Goal: Communication & Community: Answer question/provide support

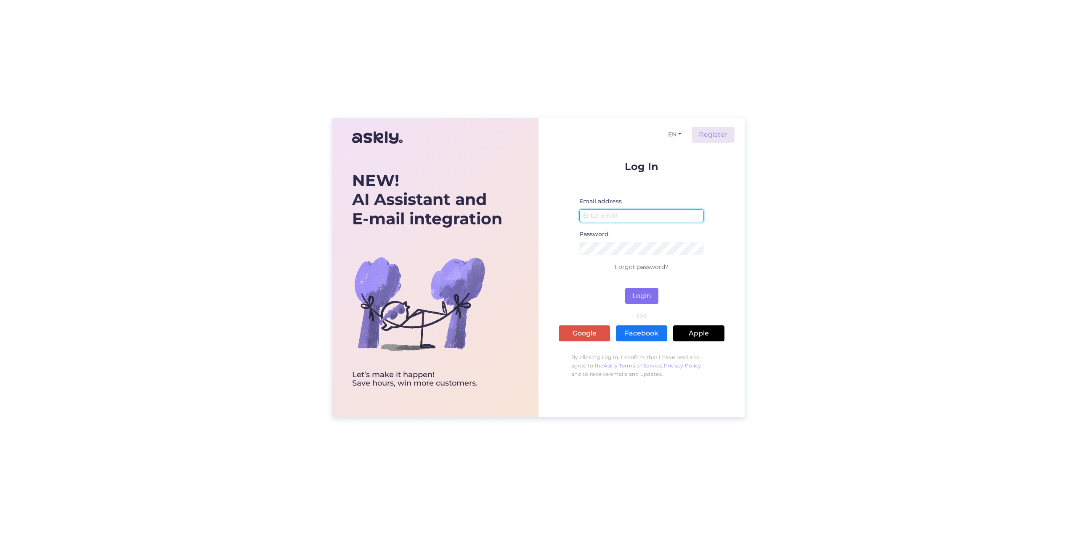
type input "[EMAIL_ADDRESS][DOMAIN_NAME]"
drag, startPoint x: 647, startPoint y: 293, endPoint x: 662, endPoint y: 289, distance: 16.0
click at [647, 293] on button "Login" at bounding box center [641, 296] width 33 height 16
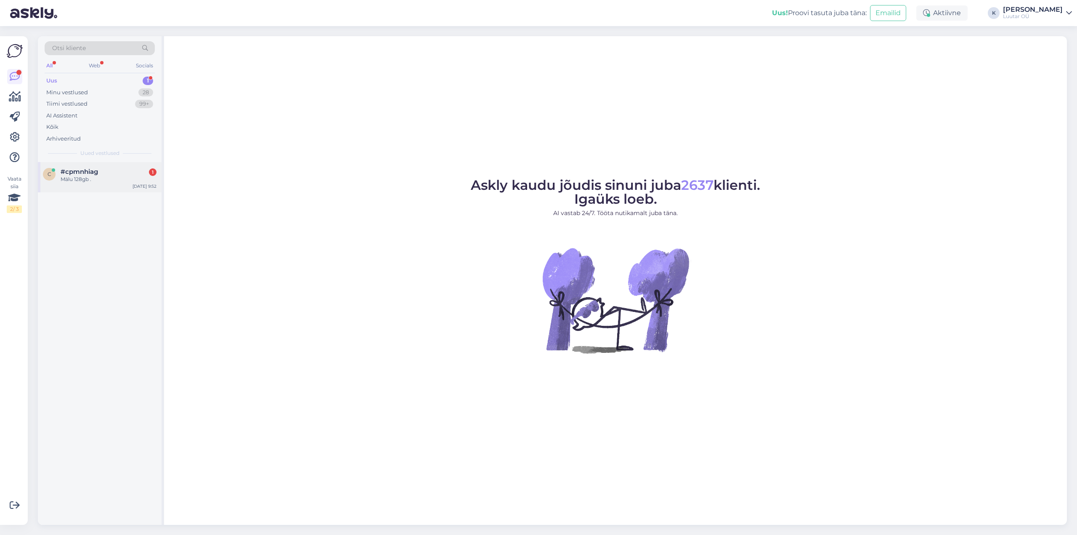
click at [72, 171] on span "#cpmnhiag" at bounding box center [79, 172] width 37 height 8
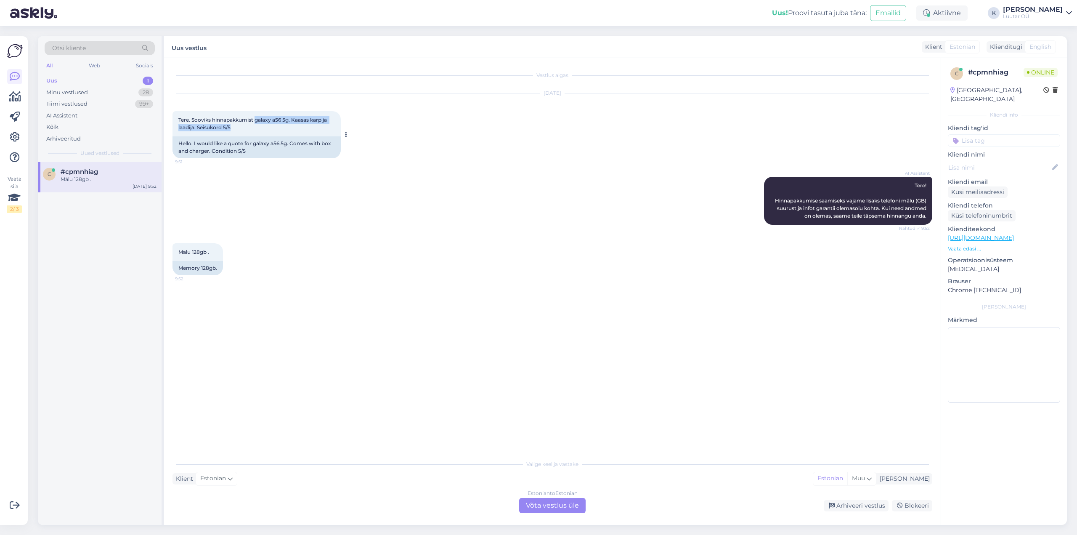
drag, startPoint x: 255, startPoint y: 119, endPoint x: 340, endPoint y: 127, distance: 84.6
click at [340, 127] on div "Tere. Sooviks hinnapakkumist galaxy a56 5g. Kaasas [PERSON_NAME] laadija. Seisu…" at bounding box center [257, 123] width 168 height 25
copy span "galaxy a56 5g. Kaasas [PERSON_NAME] laadija. Seisukord 5/5"
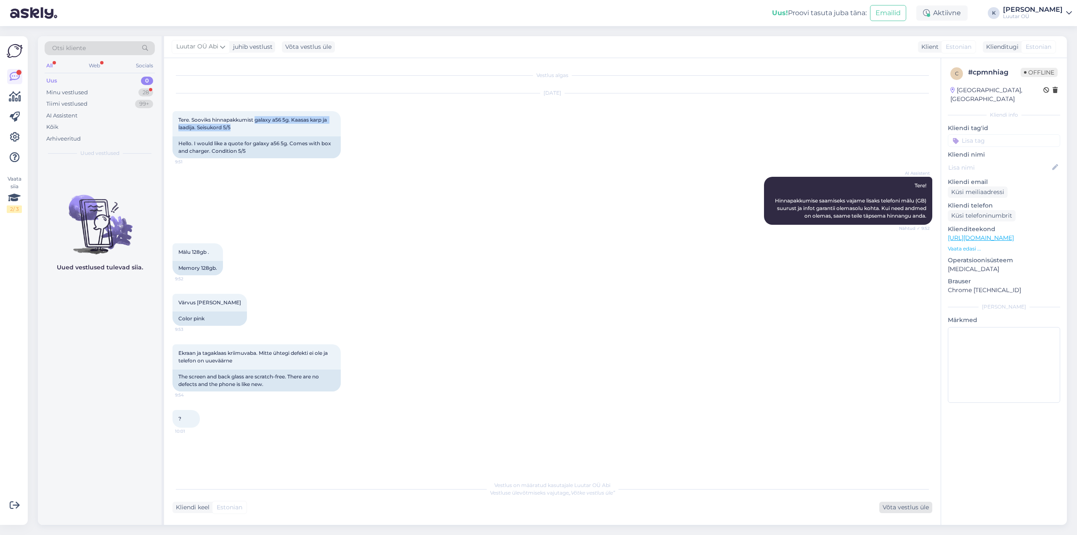
click at [910, 509] on div "Võta vestlus üle" at bounding box center [906, 507] width 53 height 11
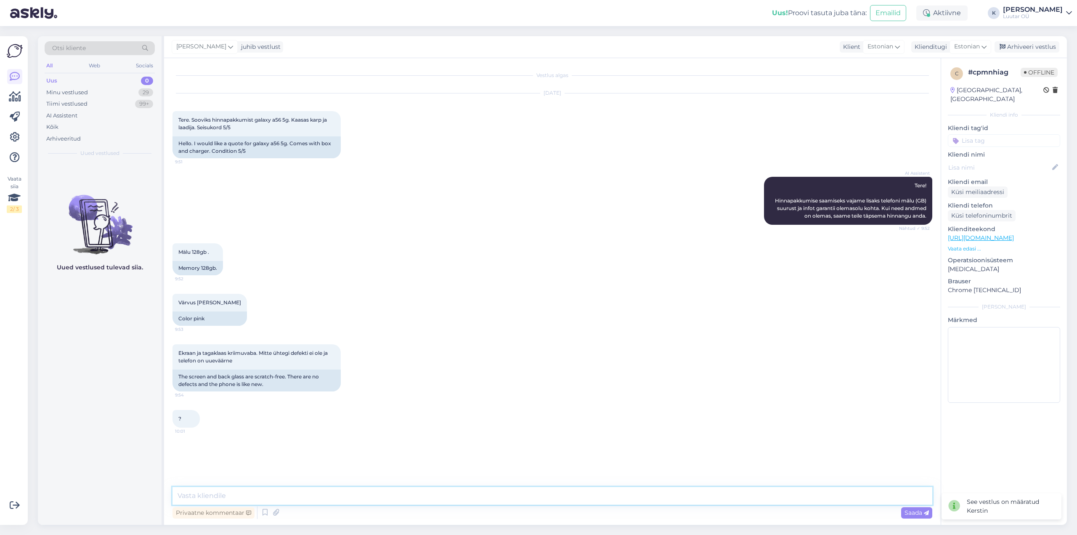
click at [362, 496] on textarea at bounding box center [553, 496] width 760 height 18
type textarea "Tere!"
type textarea "Saame pakkuda kuni 115€"
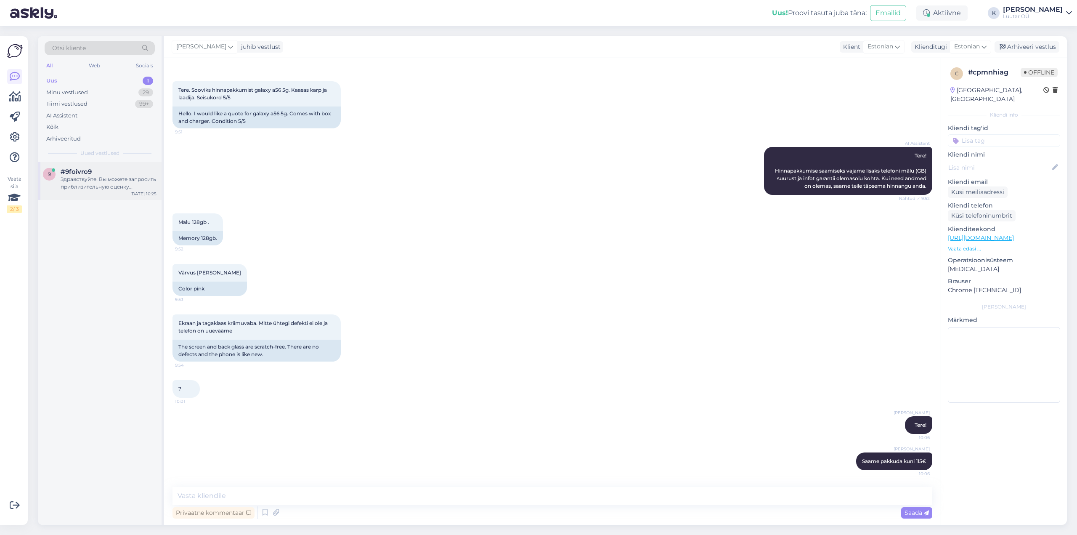
drag, startPoint x: 112, startPoint y: 181, endPoint x: 120, endPoint y: 182, distance: 8.0
click at [113, 180] on div "Здравствуйте! Вы можете запросить приблизительную оценку стоимости онлайн или п…" at bounding box center [109, 183] width 96 height 15
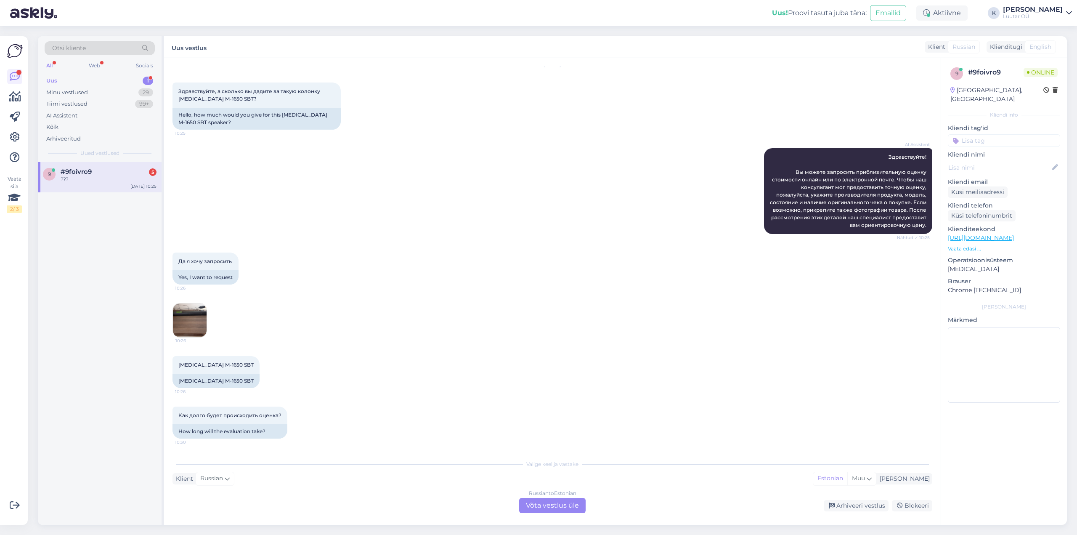
scroll to position [79, 0]
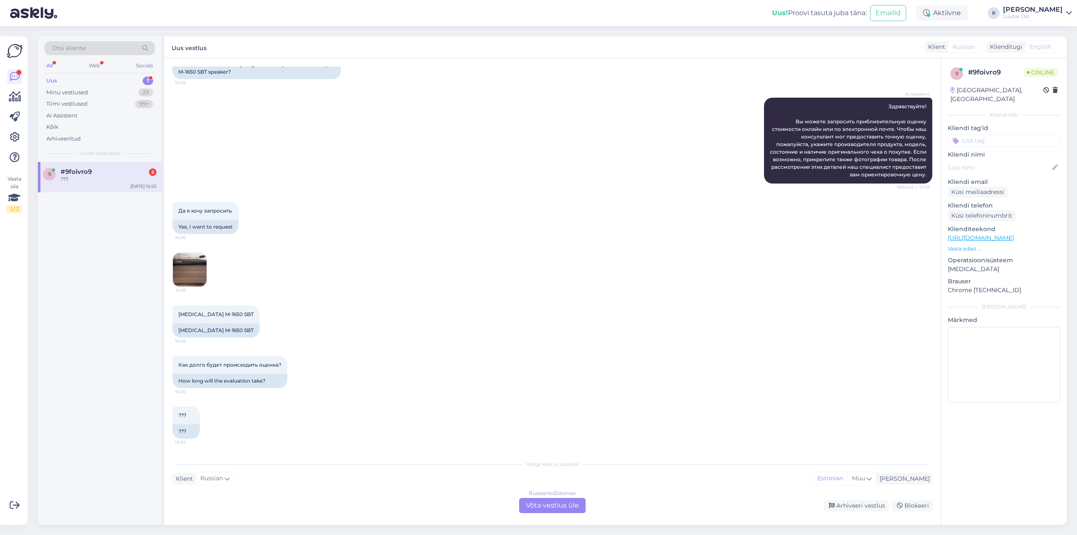
click at [61, 171] on span "#9foivro9" at bounding box center [76, 172] width 31 height 8
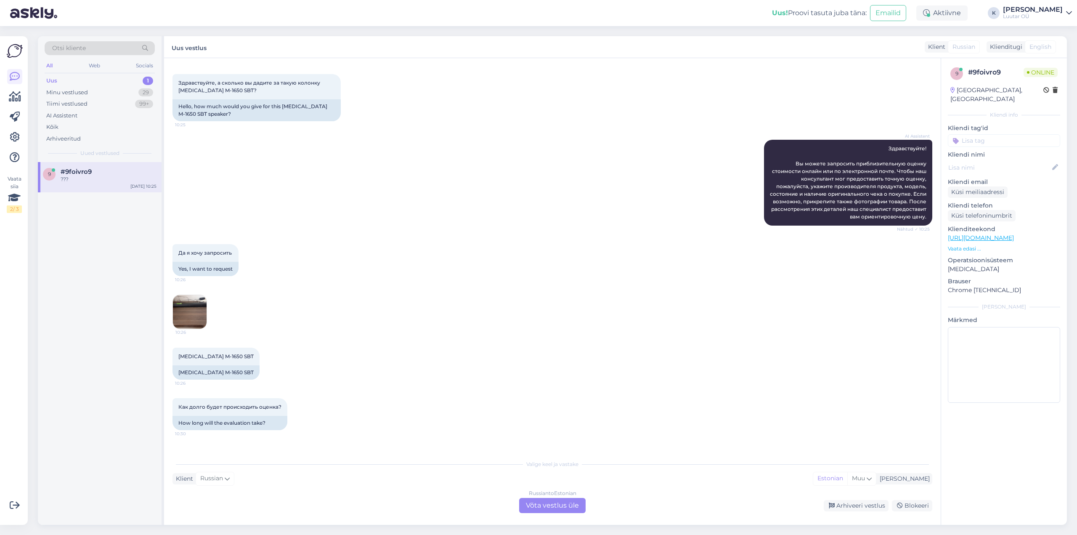
scroll to position [0, 0]
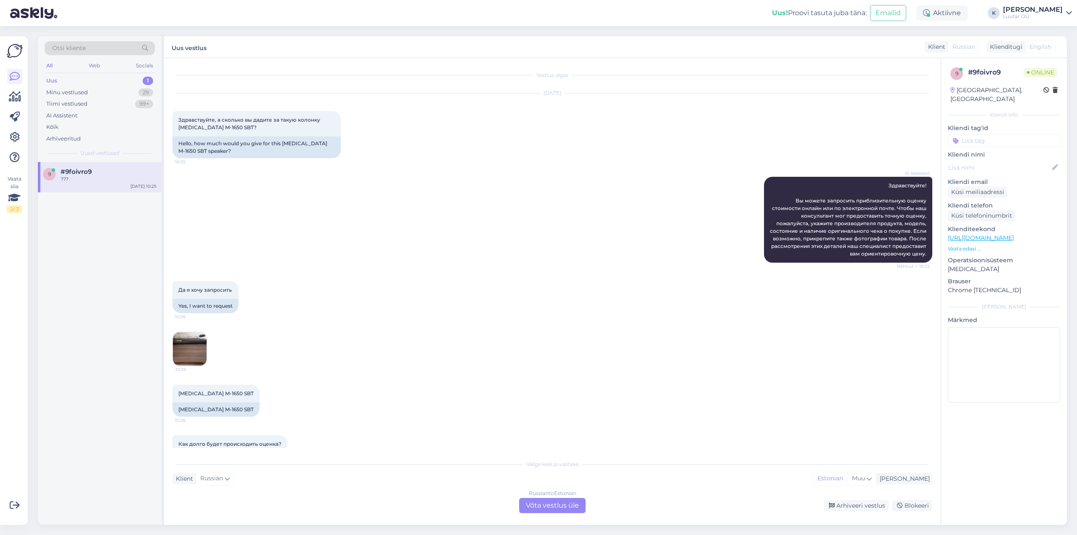
click at [188, 352] on img at bounding box center [190, 349] width 34 height 34
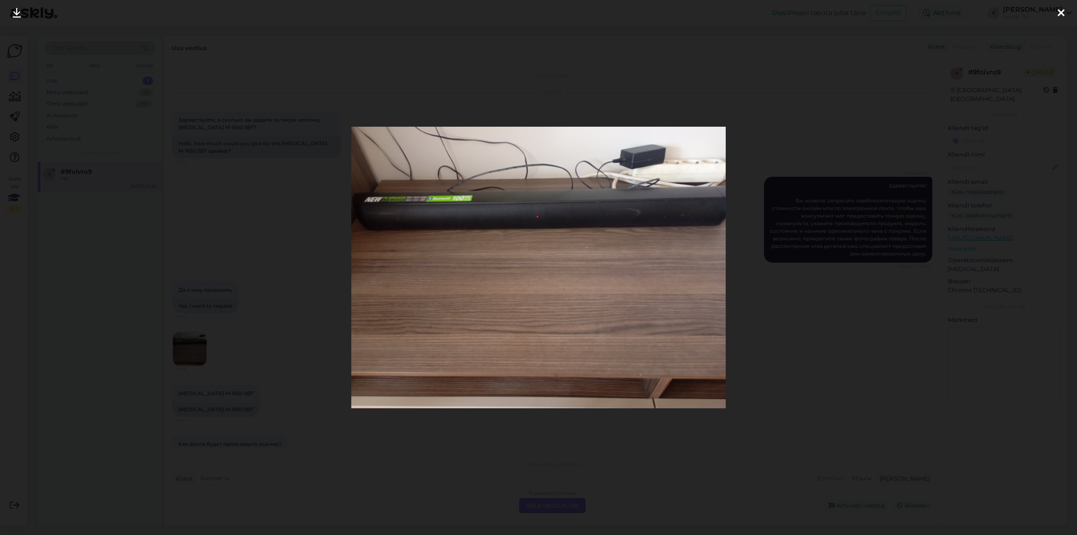
click at [16, 11] on icon at bounding box center [17, 13] width 8 height 11
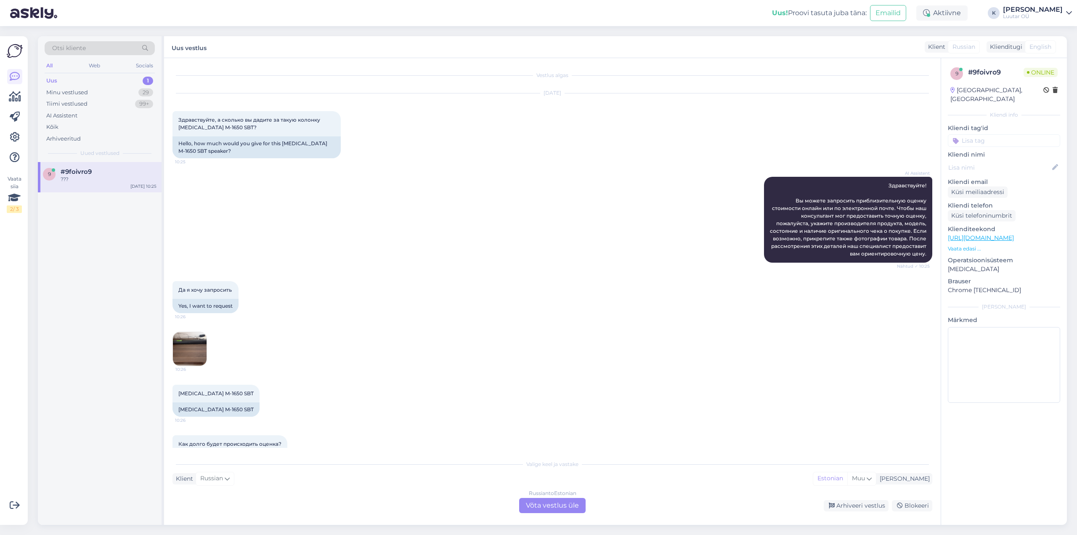
scroll to position [79, 0]
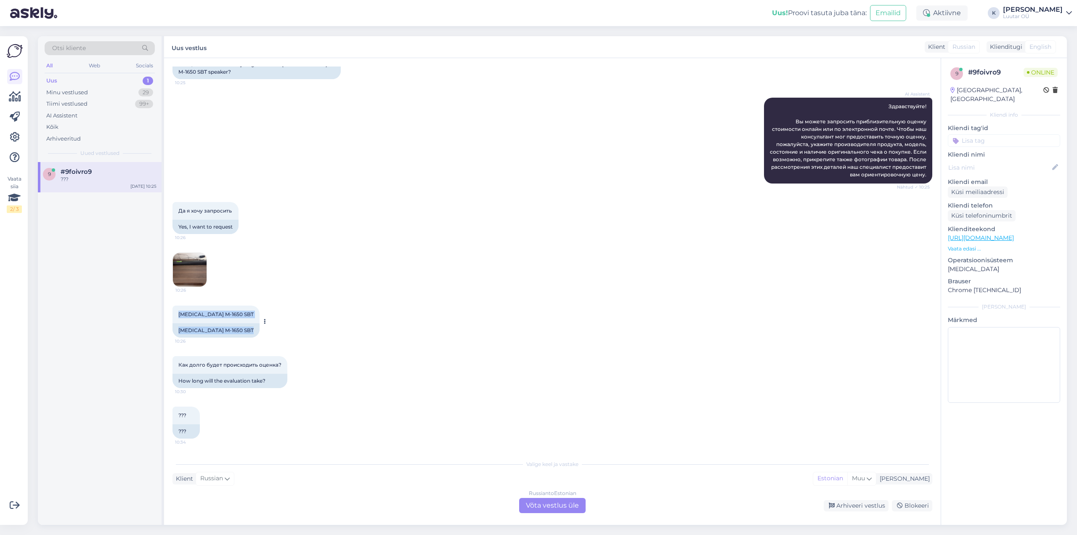
drag, startPoint x: 179, startPoint y: 313, endPoint x: 231, endPoint y: 313, distance: 52.2
click at [231, 313] on div "[MEDICAL_DATA] M-1650 SBT 10:26 [MEDICAL_DATA] M-1650 SBT" at bounding box center [216, 322] width 87 height 32
drag, startPoint x: 302, startPoint y: 332, endPoint x: 264, endPoint y: 331, distance: 38.3
click at [302, 332] on div "[MEDICAL_DATA] M-1650 SBT 10:26 [MEDICAL_DATA] M-1650 SBT" at bounding box center [553, 321] width 760 height 51
click at [212, 314] on span "[MEDICAL_DATA] M-1650 SBT" at bounding box center [215, 314] width 75 height 6
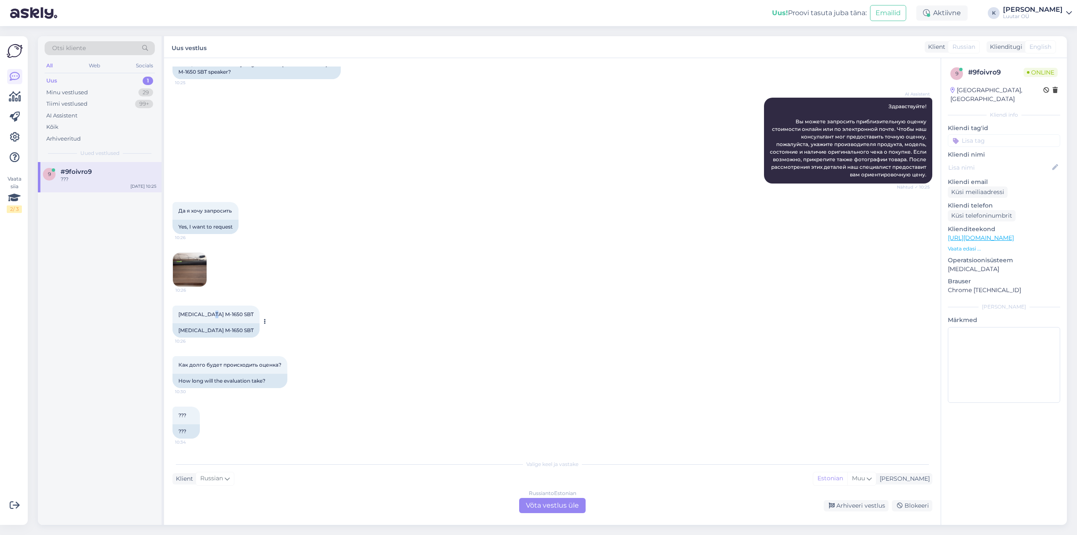
click at [212, 314] on span "[MEDICAL_DATA] M-1650 SBT" at bounding box center [215, 314] width 75 height 6
click at [211, 314] on span "[MEDICAL_DATA] M-1650 SBT" at bounding box center [215, 314] width 75 height 6
click at [548, 503] on div "Russian to Estonian Võta vestlus üle" at bounding box center [552, 505] width 66 height 15
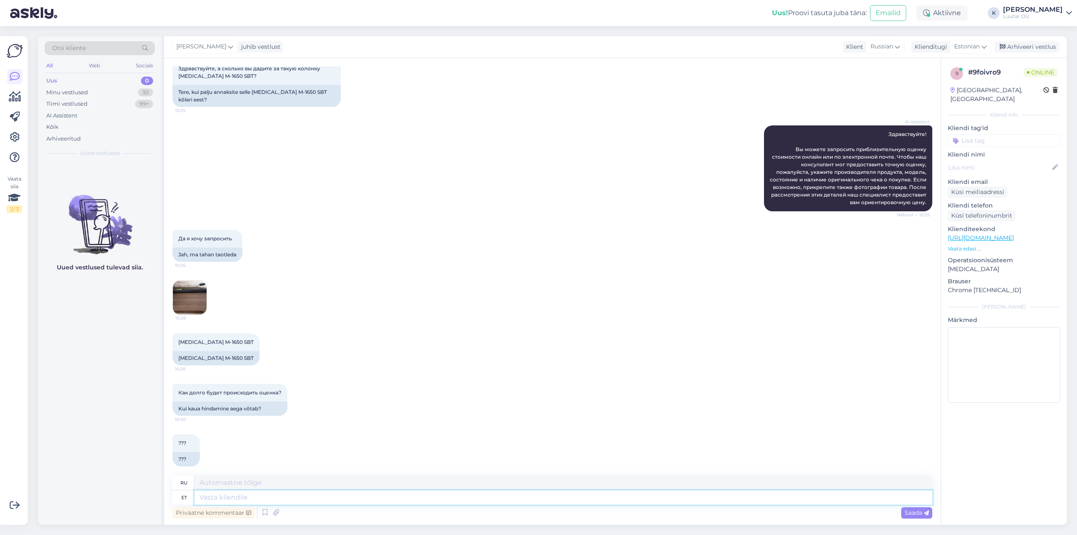
click at [344, 498] on textarea at bounding box center [563, 497] width 738 height 14
type textarea "Tervist!"
type textarea "Ваше здоровье!"
type textarea "Tervist!"
click at [906, 515] on span "Saada" at bounding box center [917, 513] width 24 height 8
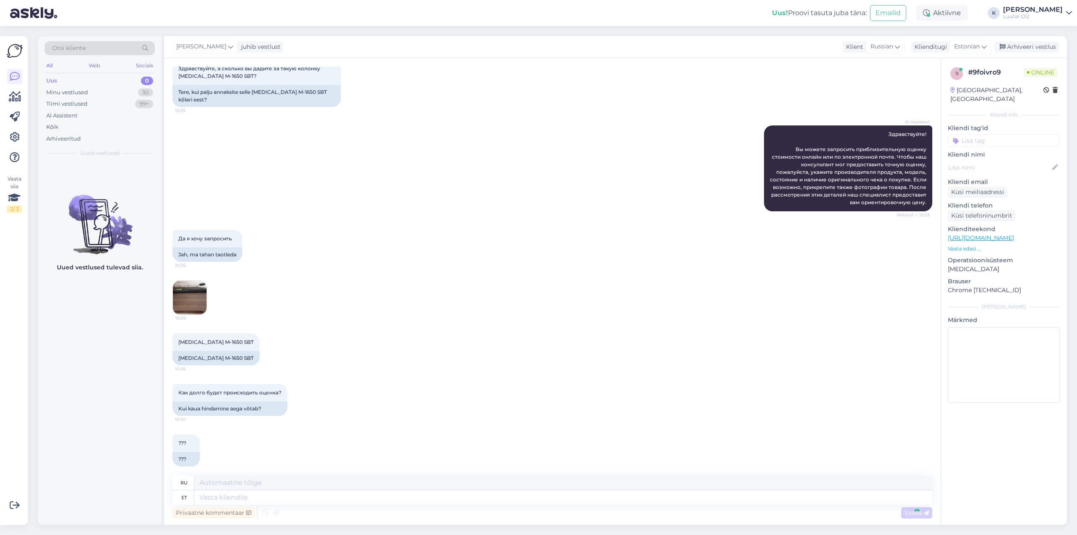
scroll to position [102, 0]
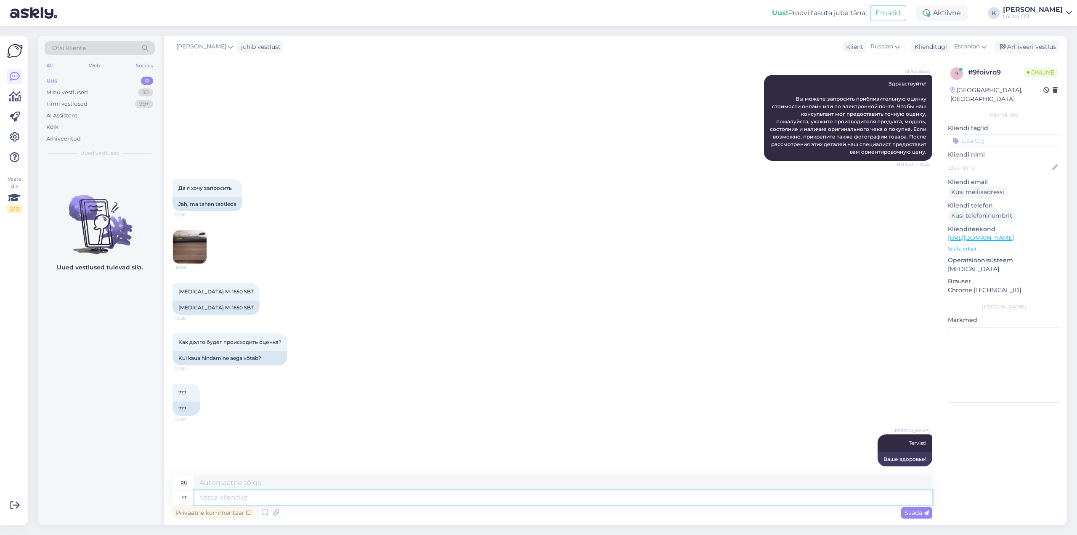
click at [538, 500] on textarea at bounding box center [563, 497] width 738 height 14
type textarea "kohe"
type textarea "немедленно"
type textarea "kohe uurin a"
type textarea "Я проверю это прямо сейчас."
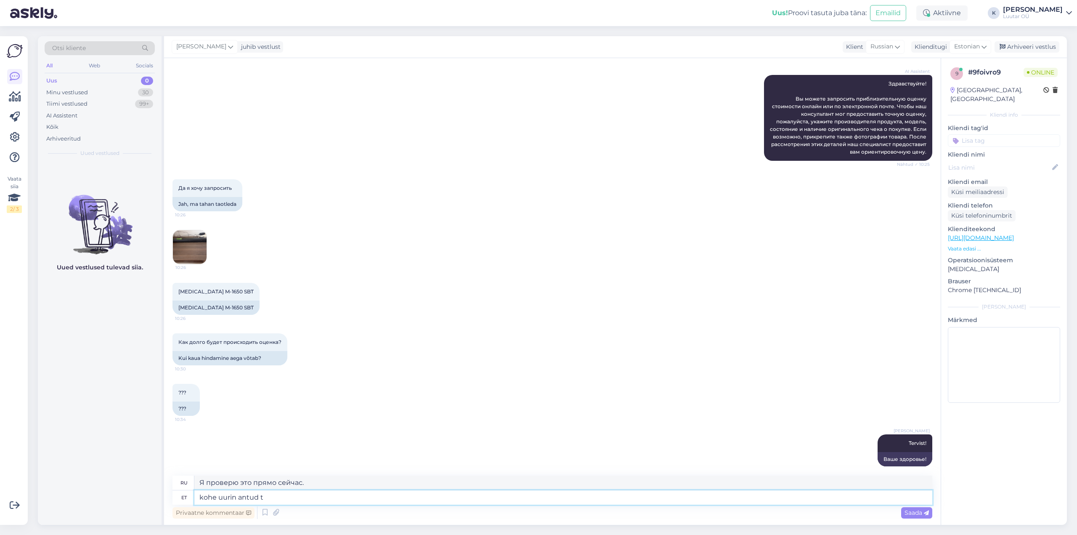
type textarea "kohe uurin antud to"
type textarea "Я рассмотрю этот вопрос немедленно."
type textarea "kohe uurin antud toote k"
type textarea "Я сейчас присматриваюсь к этому продукту."
type textarea "kohe uurin antud toote kohta"
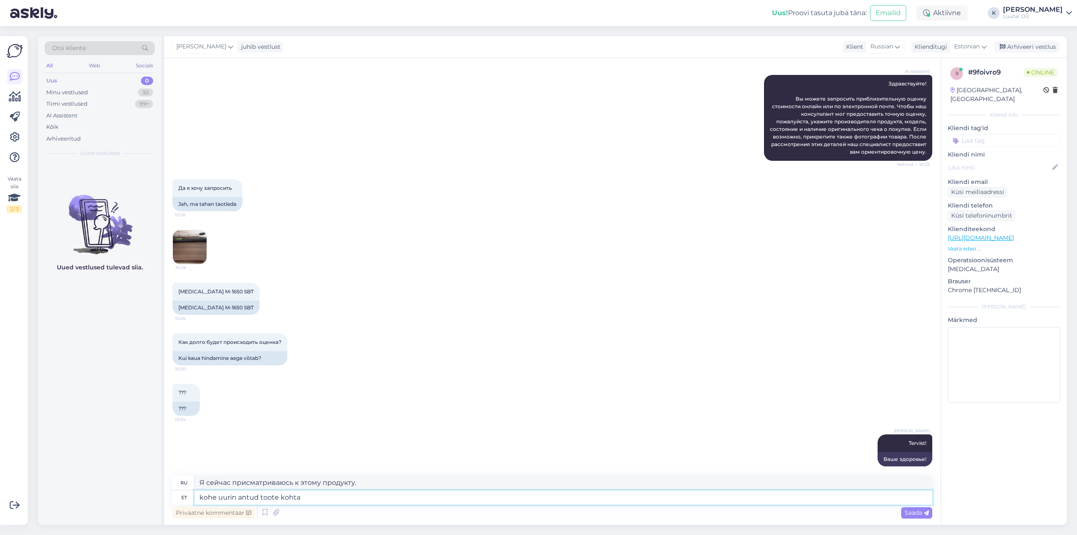
type textarea "Я немедленно изучу этот продукт."
type textarea "kohe uurin antud toote kohta"
click at [923, 513] on span "Saada" at bounding box center [917, 513] width 24 height 8
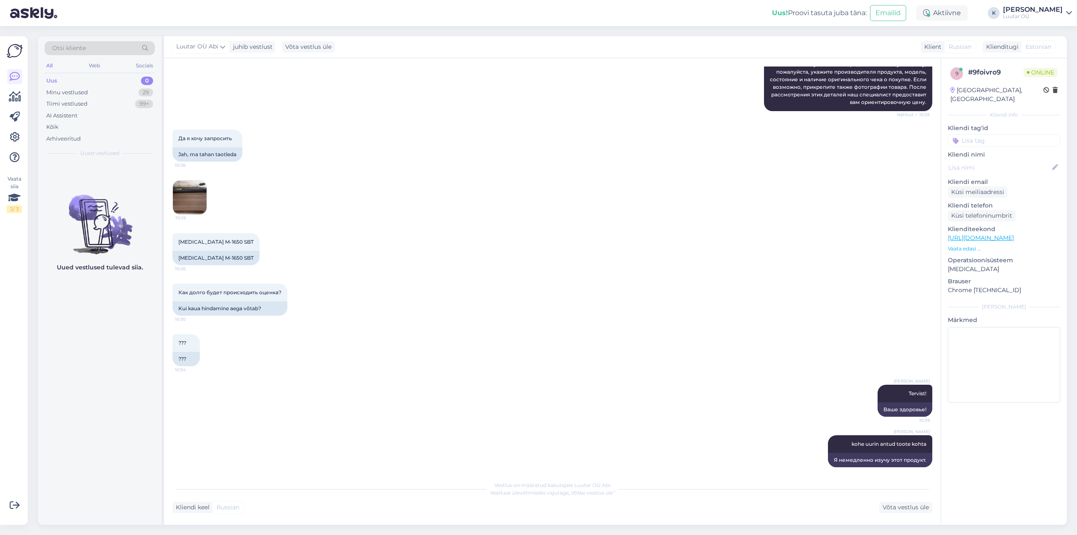
scroll to position [202, 0]
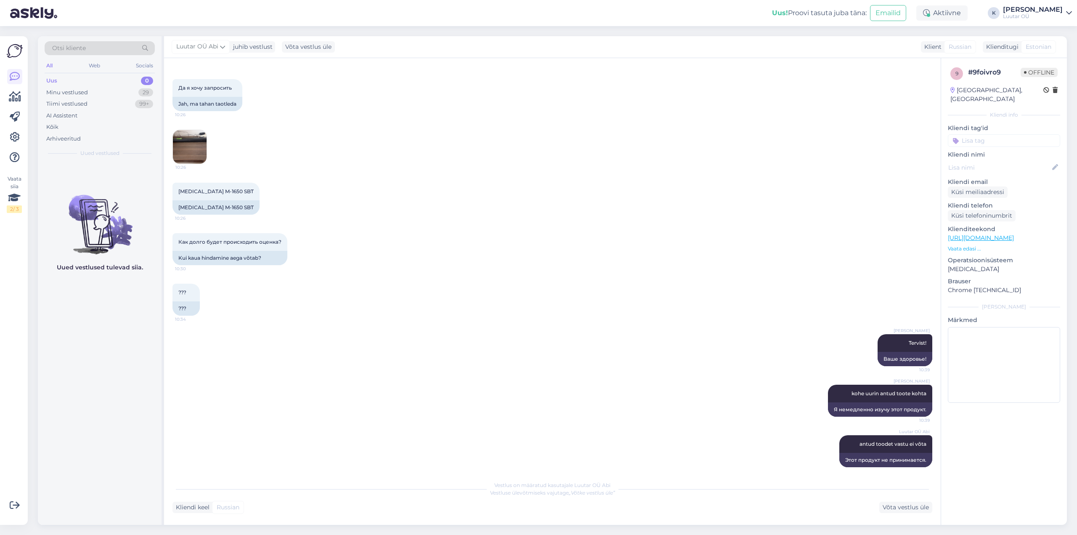
click at [63, 77] on div "Uus 0" at bounding box center [100, 81] width 110 height 12
click at [74, 89] on div "Minu vestlused" at bounding box center [67, 92] width 42 height 8
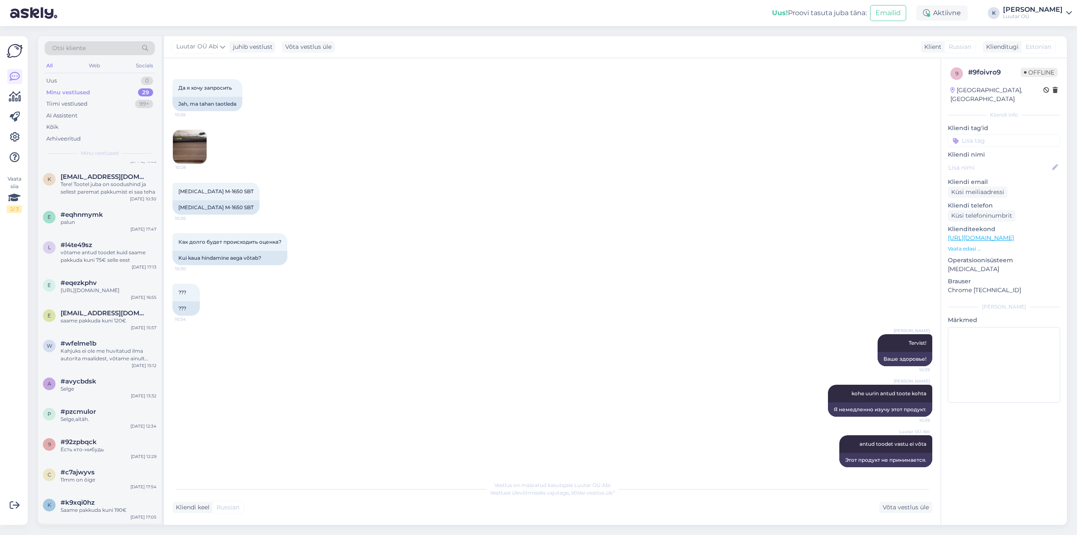
scroll to position [569, 0]
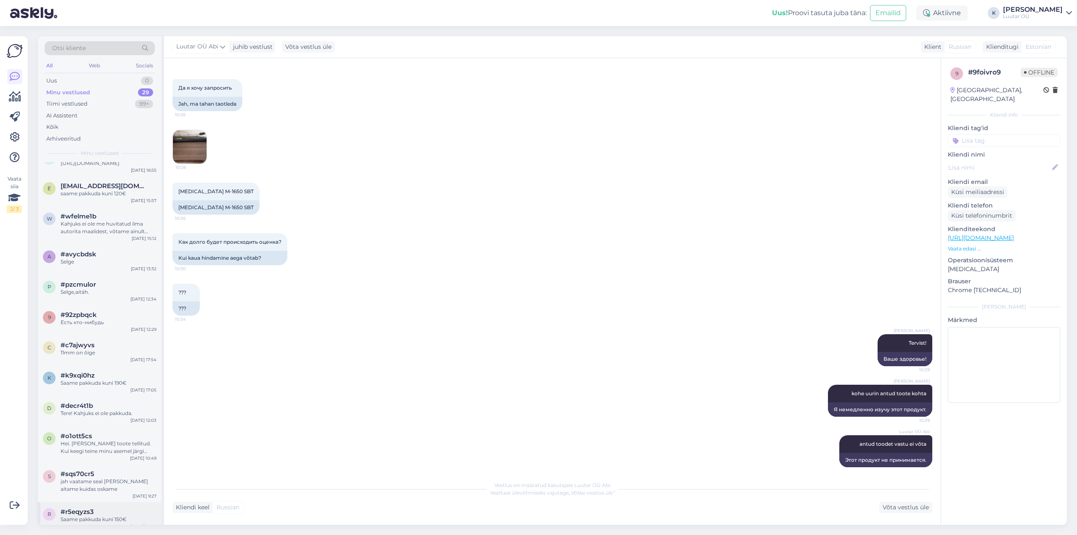
click at [101, 516] on div "Saame pakkuda kuni 150€" at bounding box center [109, 520] width 96 height 8
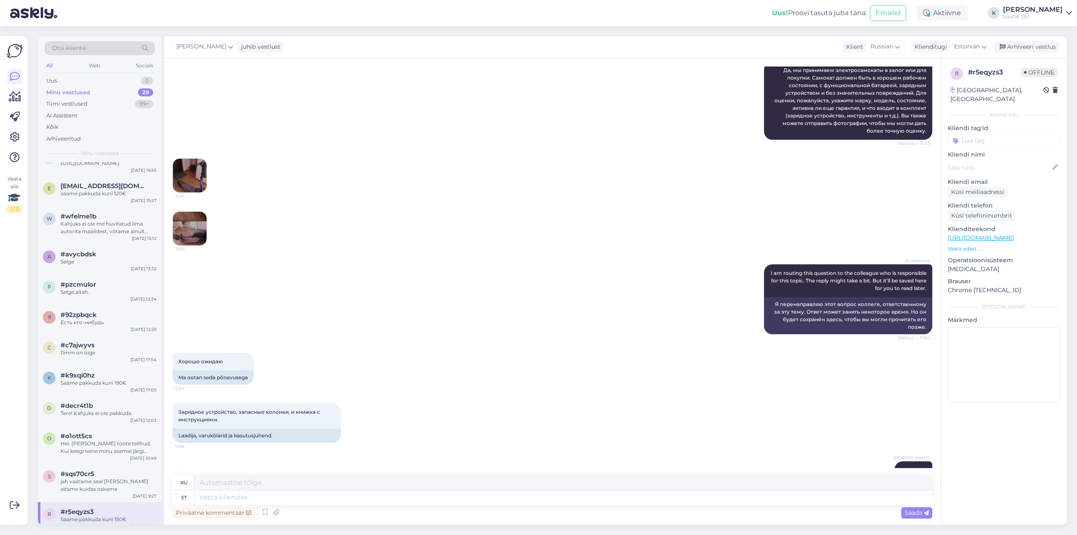
scroll to position [287, 0]
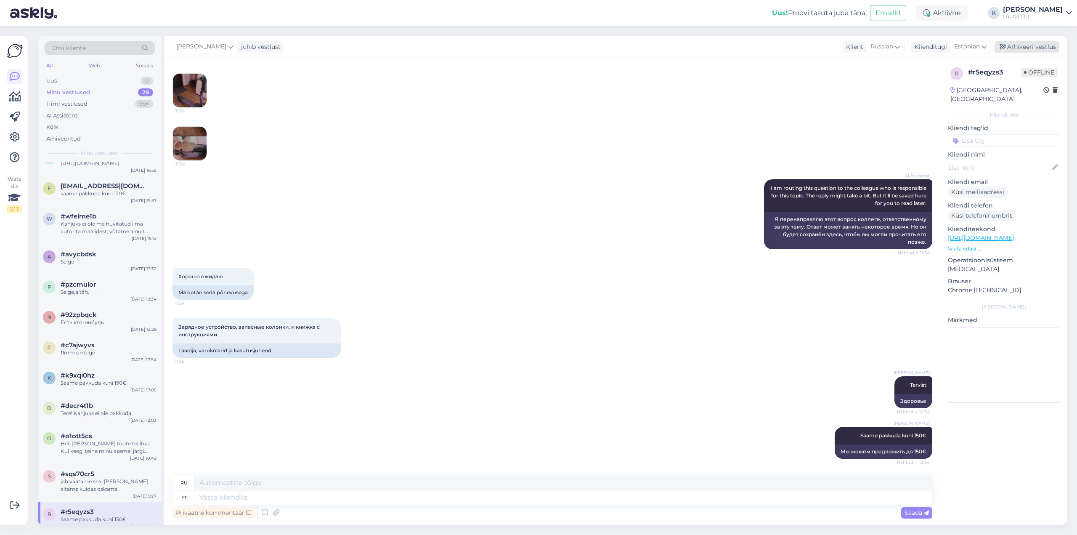
click at [1034, 45] on div "Arhiveeri vestlus" at bounding box center [1027, 46] width 65 height 11
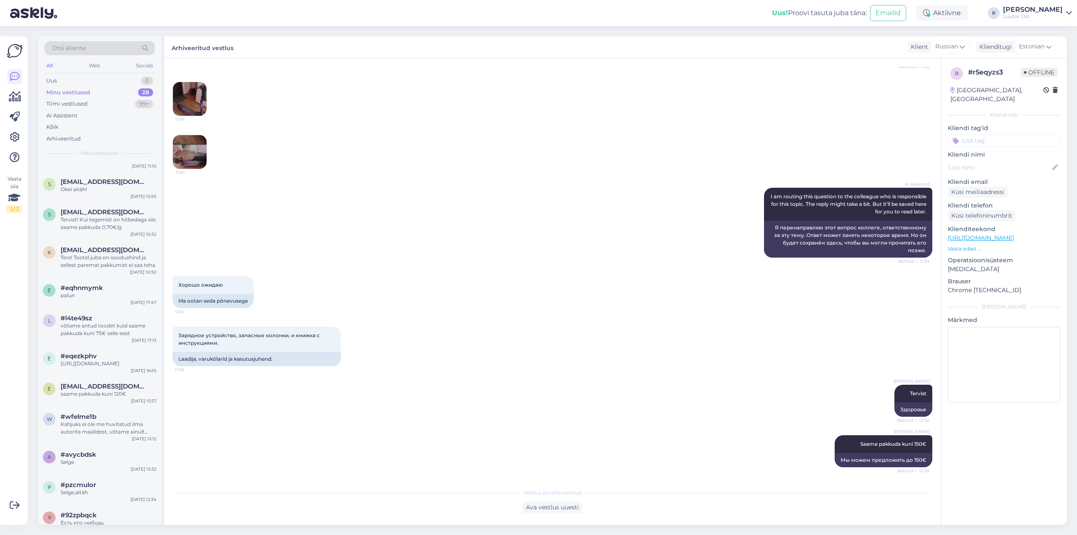
scroll to position [539, 0]
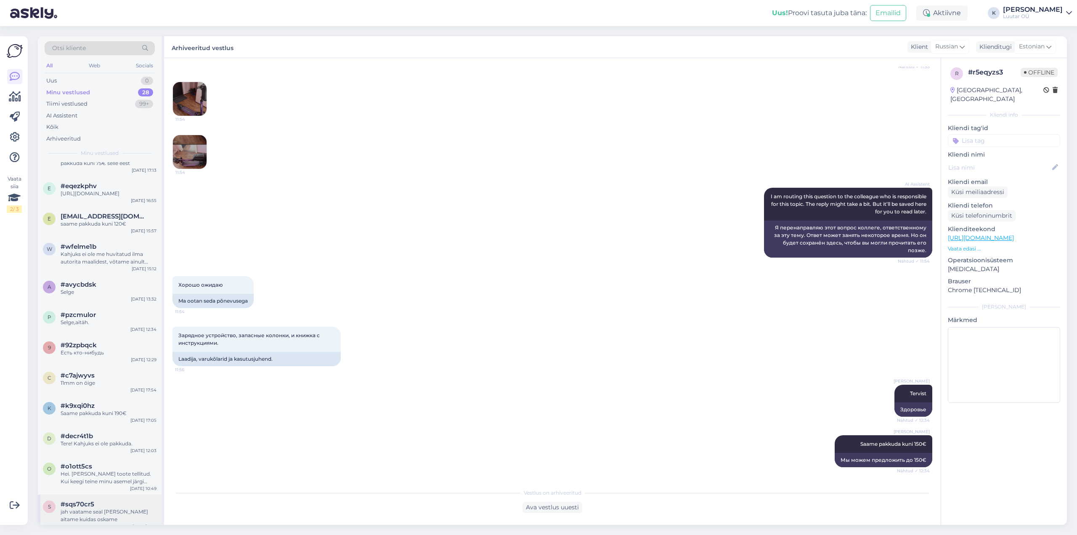
drag, startPoint x: 98, startPoint y: 496, endPoint x: 103, endPoint y: 495, distance: 5.2
click at [98, 500] on div "#sqs70cr5" at bounding box center [109, 504] width 96 height 8
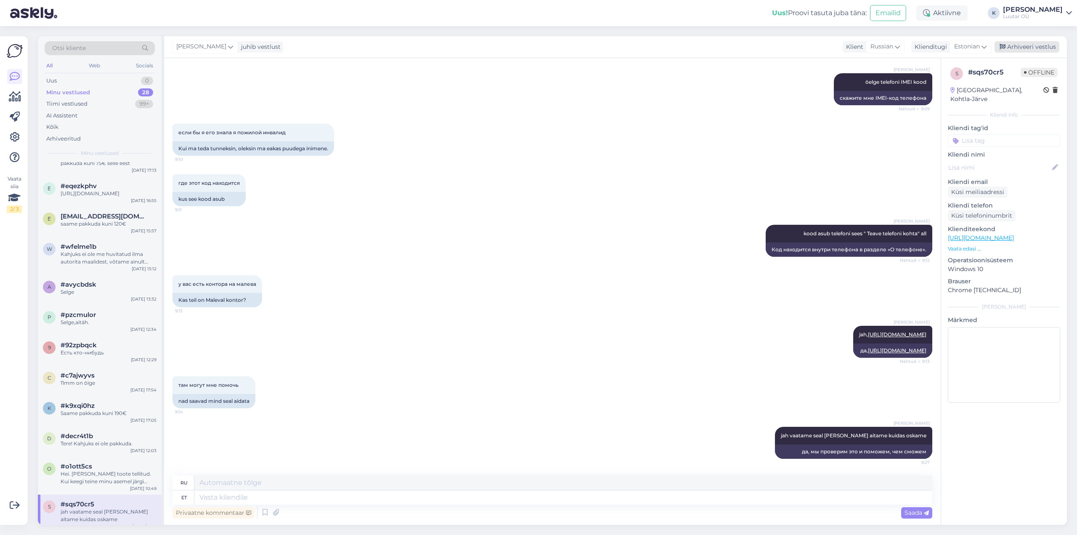
drag, startPoint x: 1029, startPoint y: 48, endPoint x: 1021, endPoint y: 49, distance: 7.7
click at [1025, 48] on div "Arhiveeri vestlus" at bounding box center [1027, 46] width 65 height 11
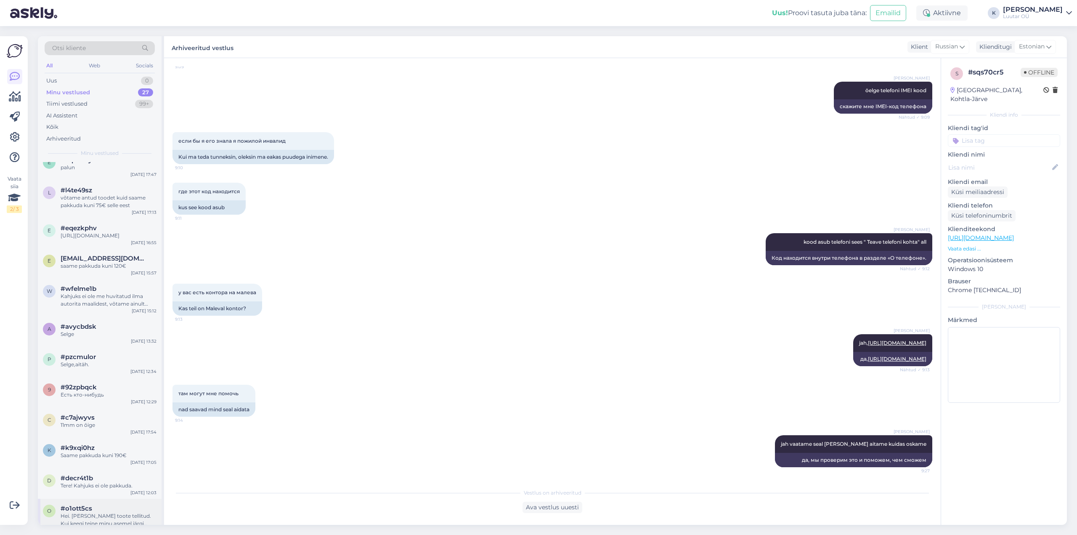
scroll to position [501, 0]
click at [80, 500] on span "#o1ott5cs" at bounding box center [77, 504] width 32 height 8
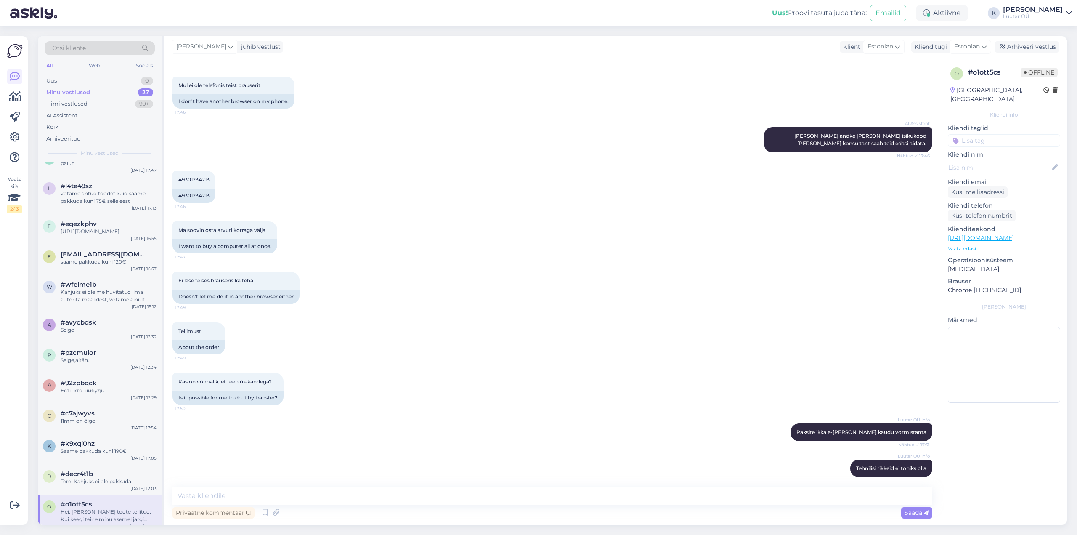
scroll to position [1637, 0]
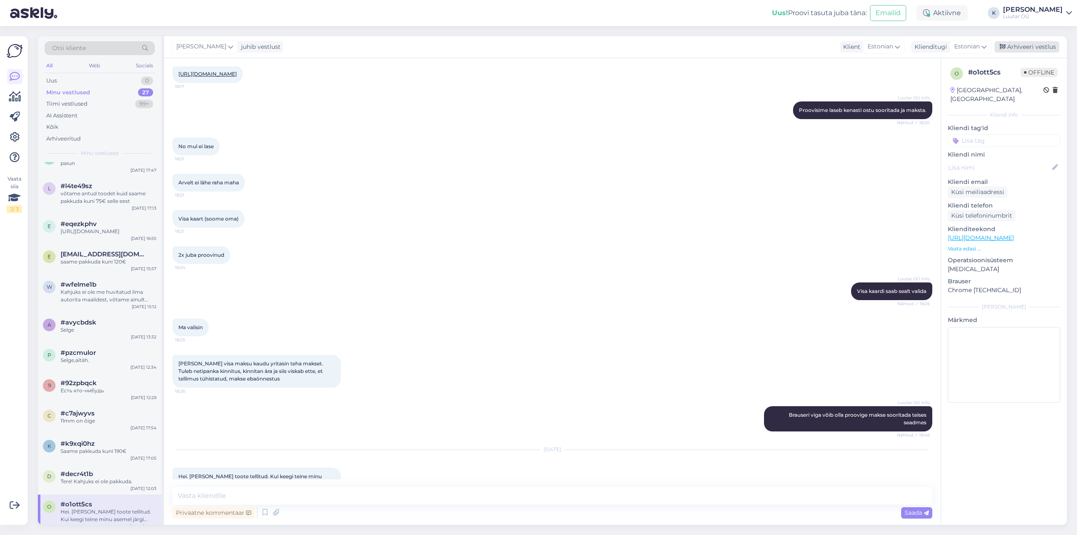
click at [1032, 46] on div "Arhiveeri vestlus" at bounding box center [1027, 46] width 65 height 11
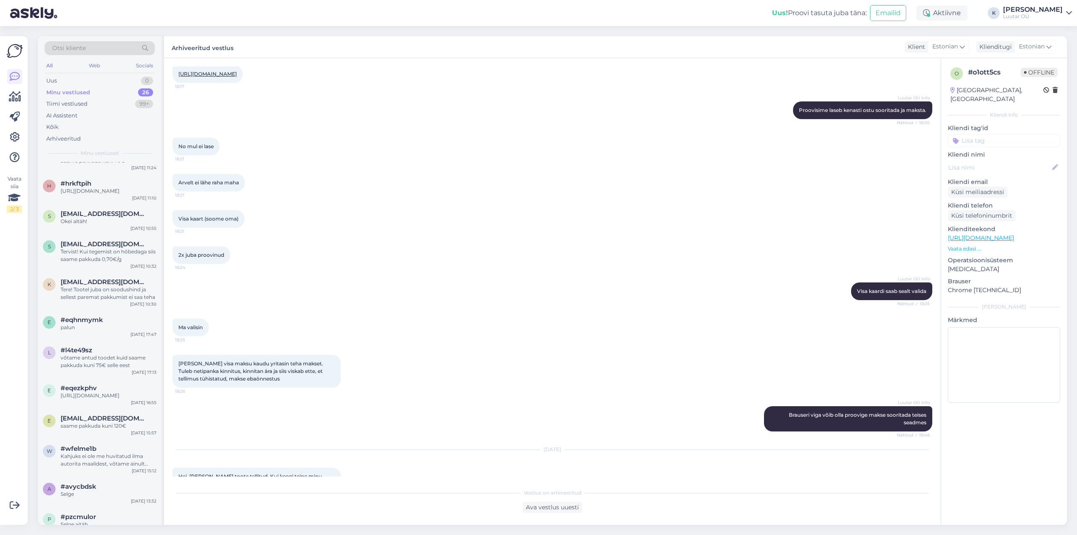
scroll to position [463, 0]
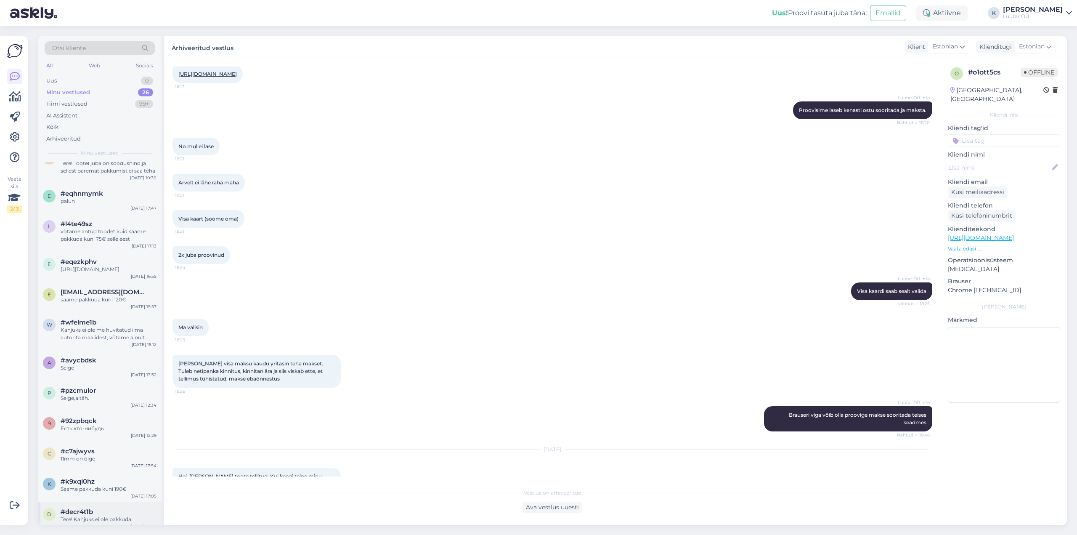
click at [75, 502] on div "d #decr4t1b Tere! Kahjuks ei ole pakkuda. [DATE] 12:03" at bounding box center [100, 517] width 124 height 30
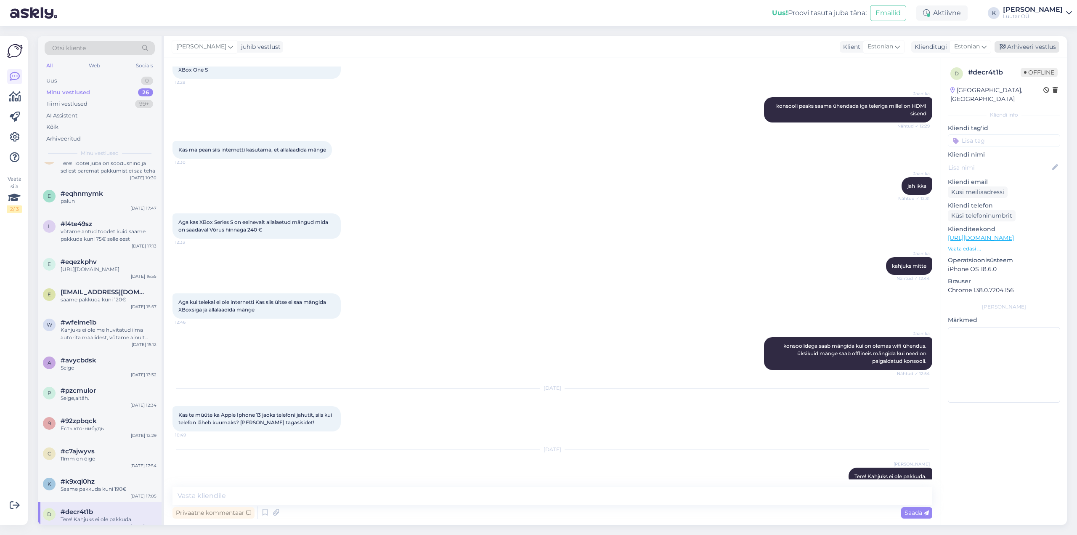
click at [1032, 46] on div "Arhiveeri vestlus" at bounding box center [1027, 46] width 65 height 11
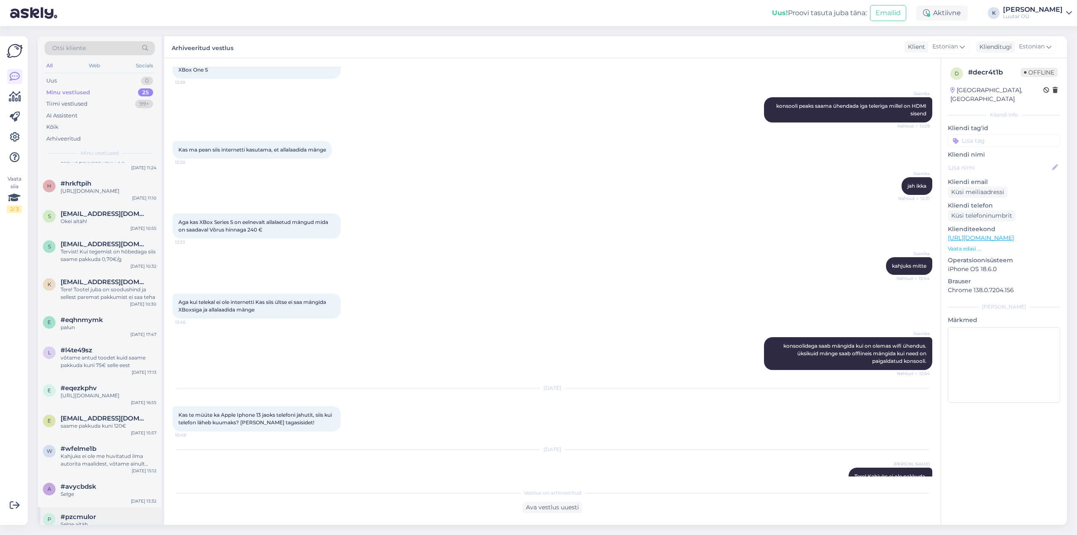
scroll to position [433, 0]
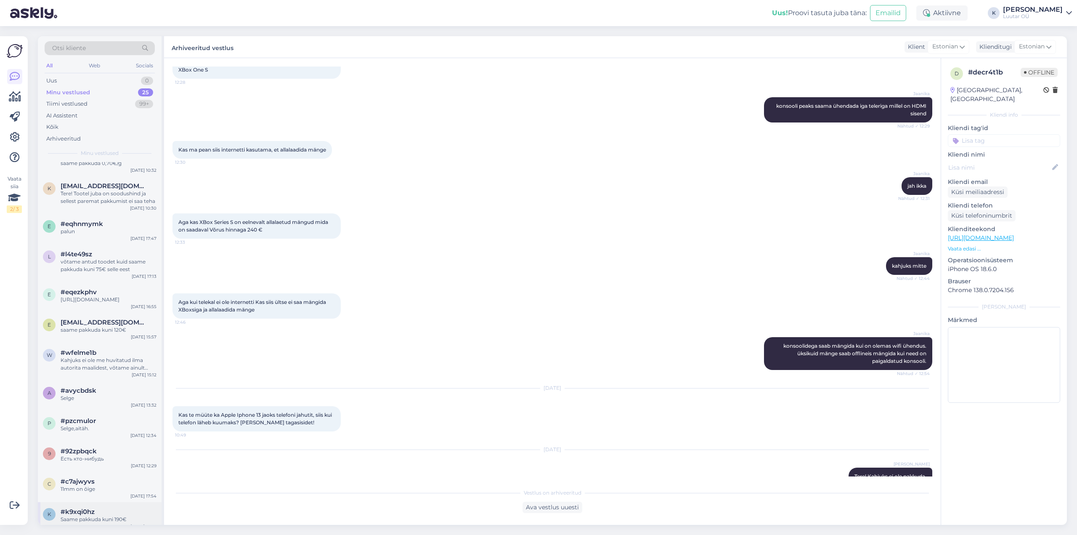
click at [77, 516] on div "Saame pakkuda kuni 190€" at bounding box center [109, 520] width 96 height 8
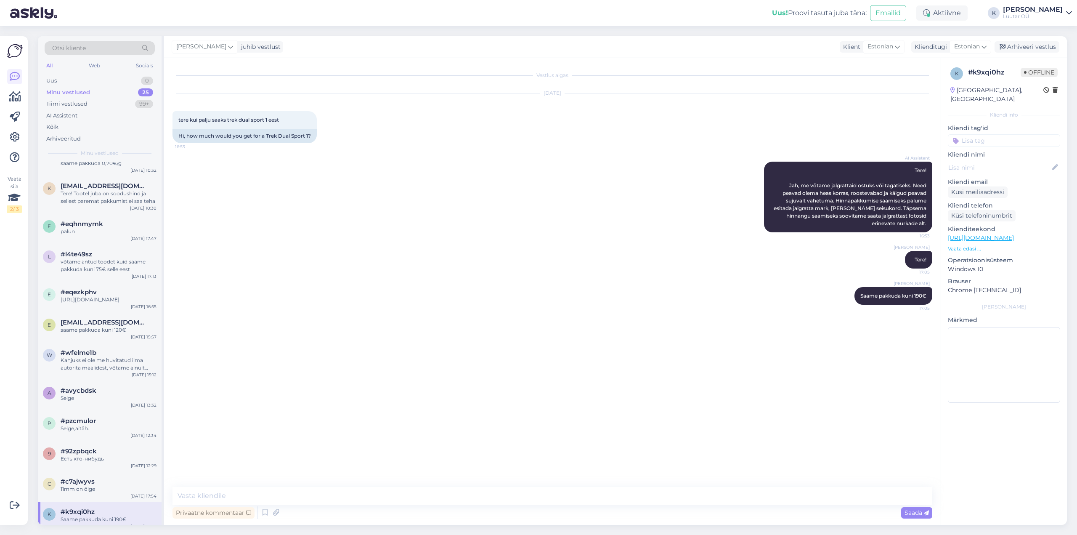
scroll to position [0, 0]
click at [1033, 44] on div "Arhiveeri vestlus" at bounding box center [1027, 46] width 65 height 11
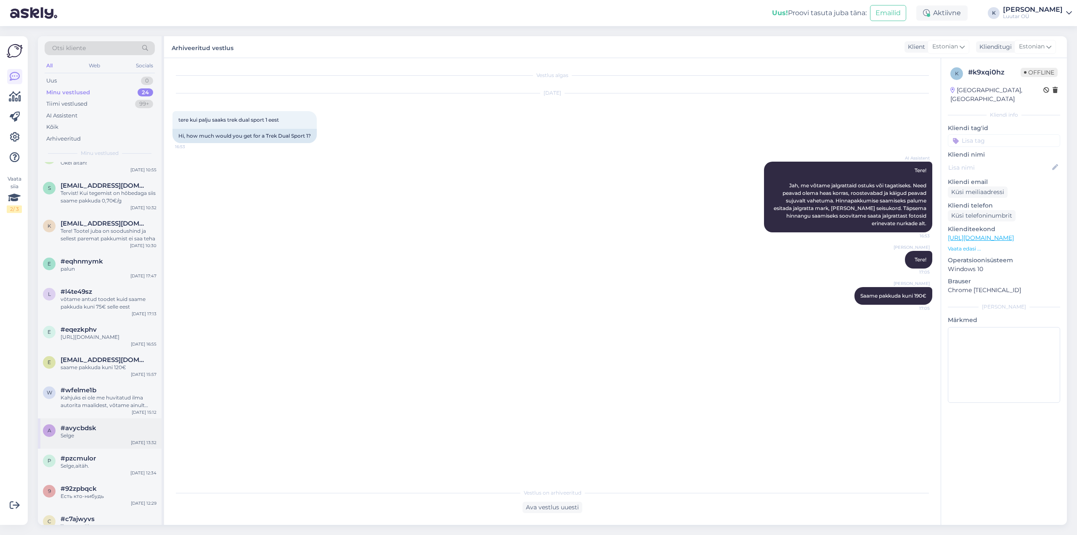
scroll to position [402, 0]
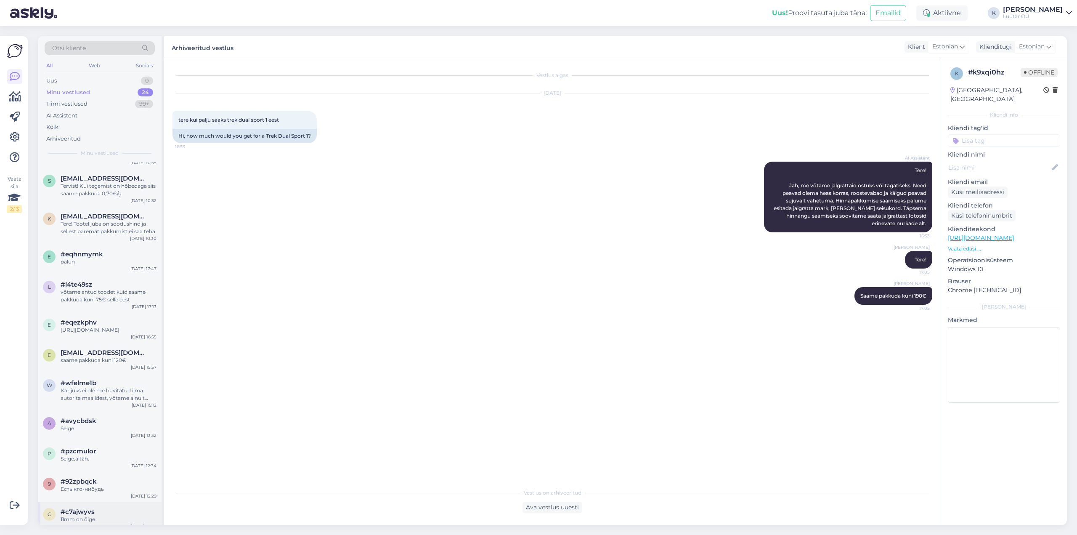
drag, startPoint x: 81, startPoint y: 501, endPoint x: 88, endPoint y: 500, distance: 7.2
click at [81, 508] on span "#c7ajwyvs" at bounding box center [78, 512] width 34 height 8
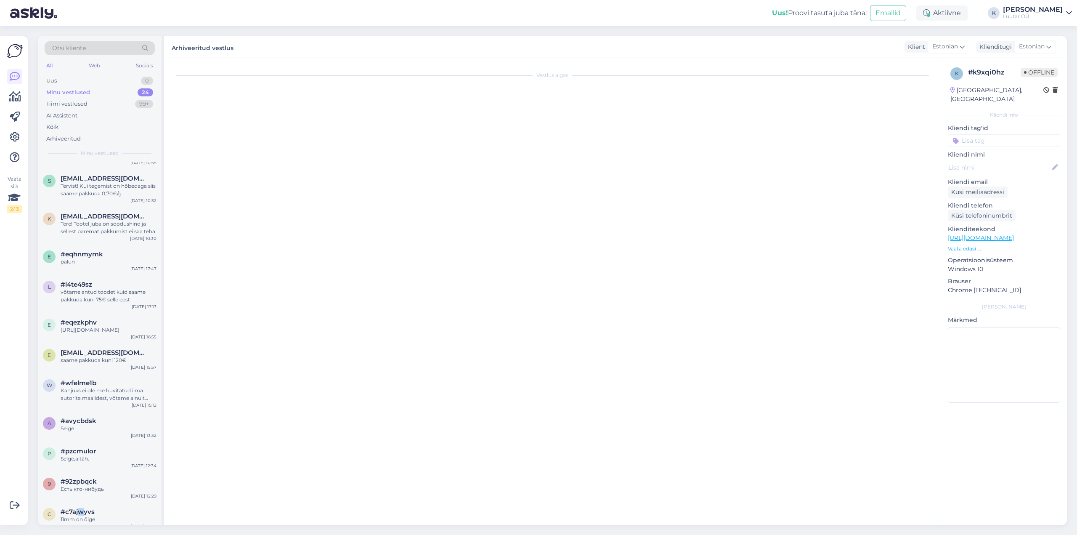
scroll to position [1367, 0]
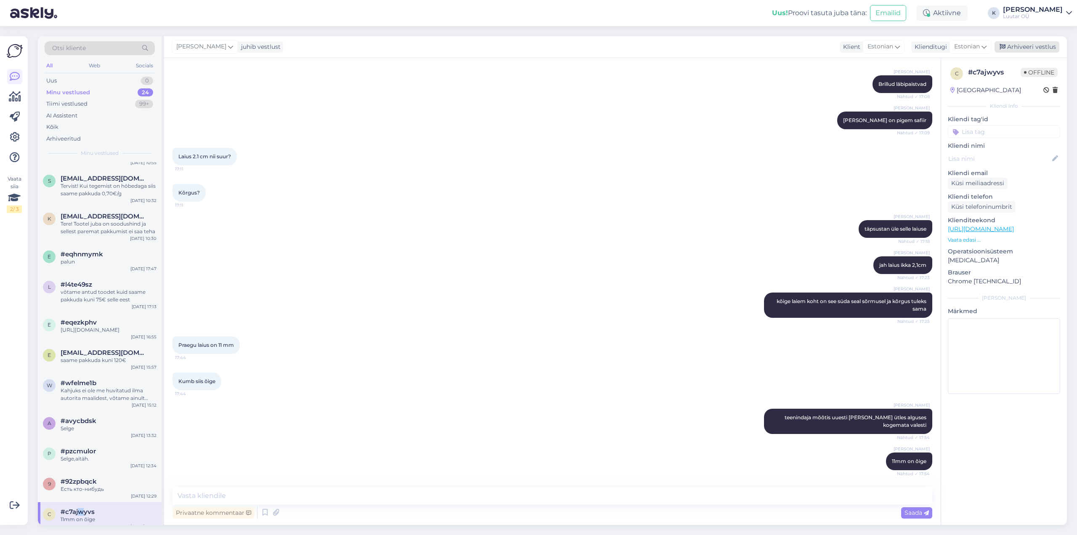
click at [1034, 44] on div "Arhiveeri vestlus" at bounding box center [1027, 46] width 65 height 11
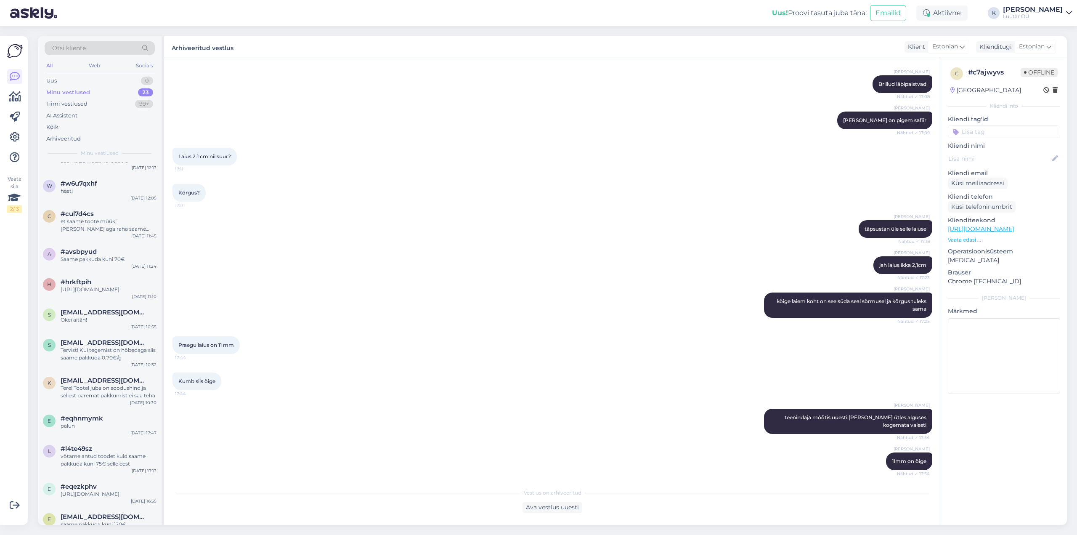
scroll to position [372, 0]
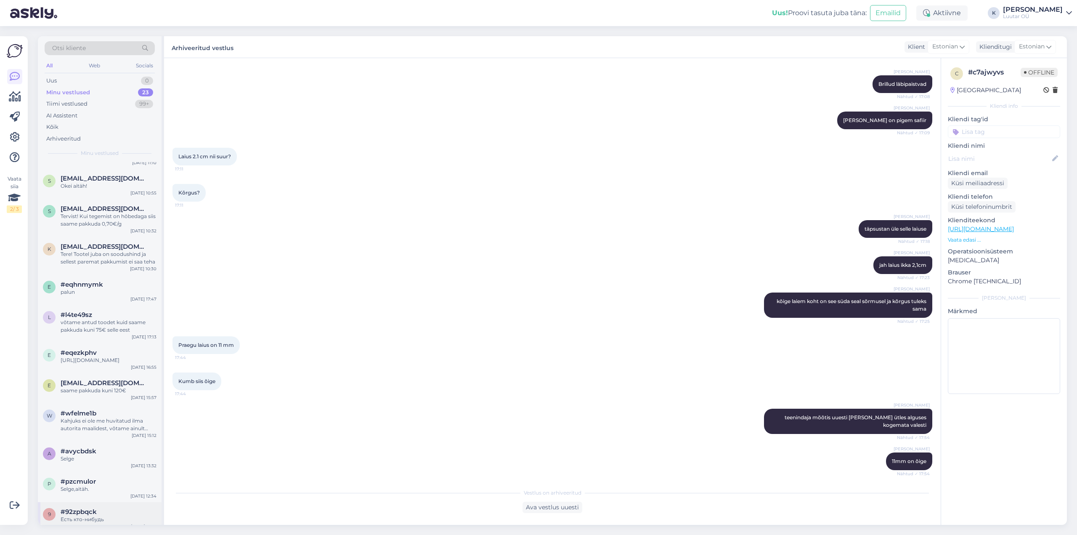
click at [86, 516] on div "Есть кто-нибудь" at bounding box center [109, 520] width 96 height 8
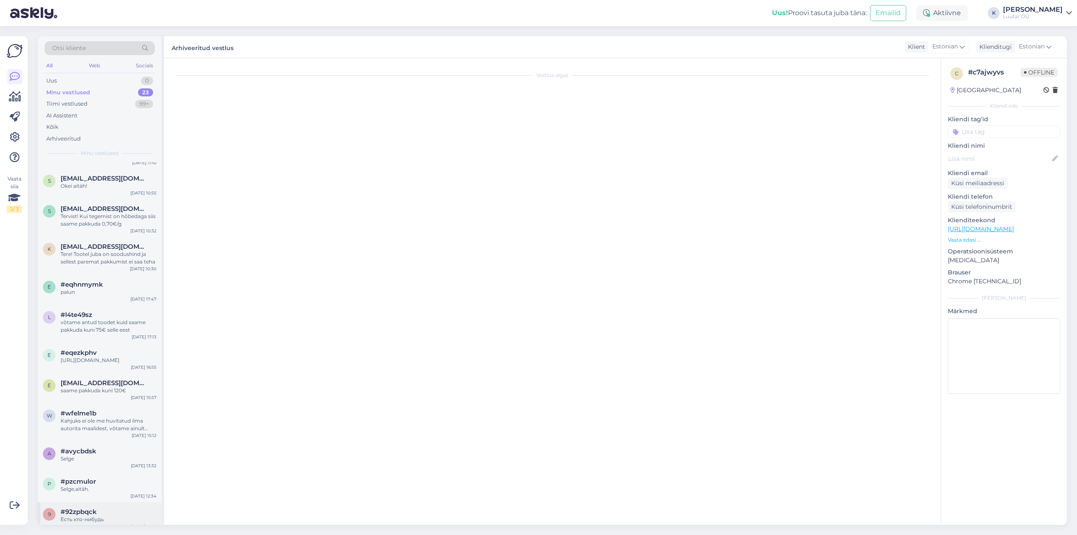
scroll to position [499, 0]
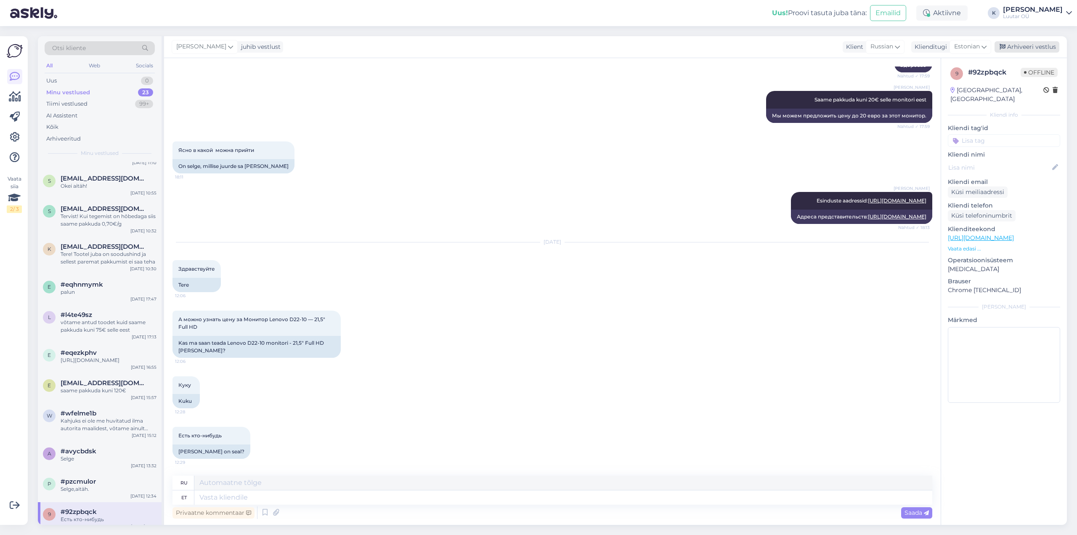
click at [1023, 41] on div "Arhiveeri vestlus" at bounding box center [1027, 46] width 65 height 11
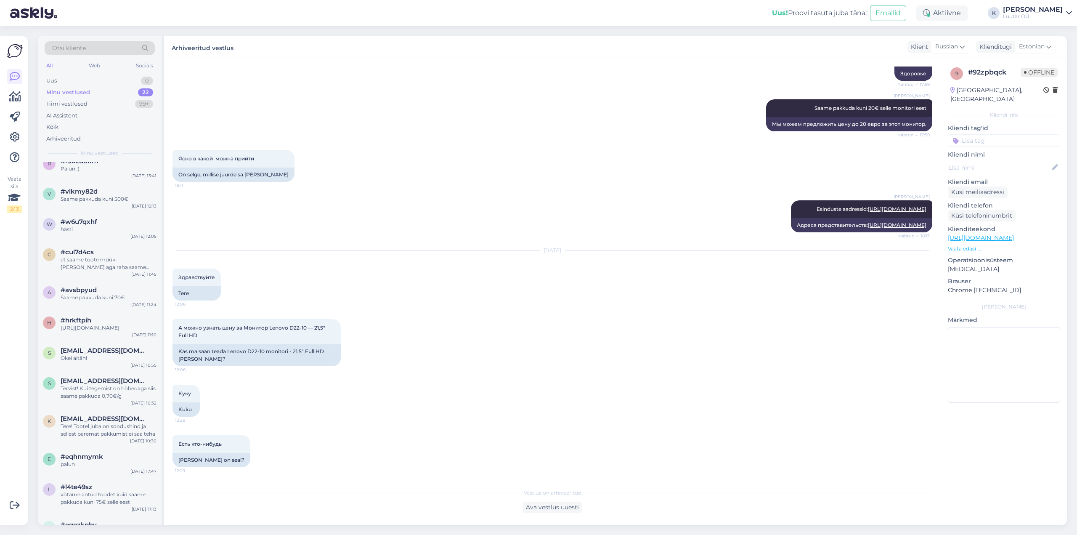
scroll to position [342, 0]
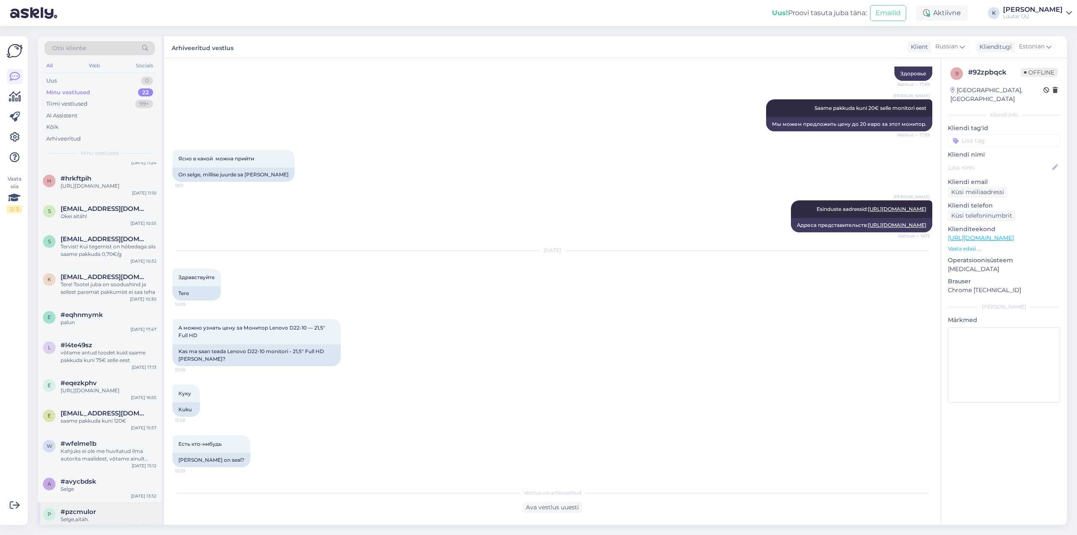
drag, startPoint x: 76, startPoint y: 507, endPoint x: 84, endPoint y: 505, distance: 8.1
click at [76, 508] on span "#pzcmulor" at bounding box center [78, 512] width 35 height 8
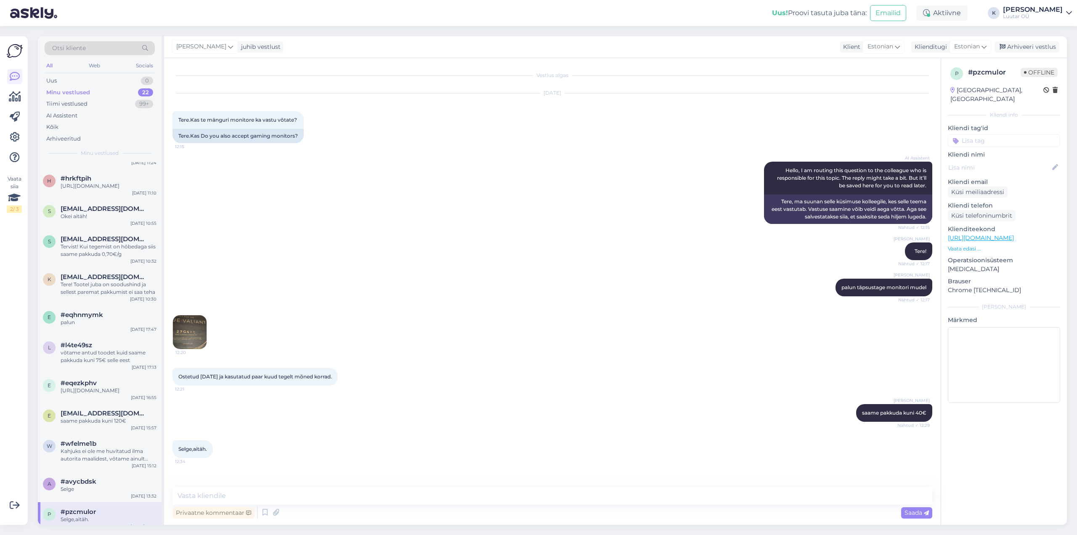
scroll to position [0, 0]
click at [1032, 47] on div "Arhiveeri vestlus" at bounding box center [1027, 46] width 65 height 11
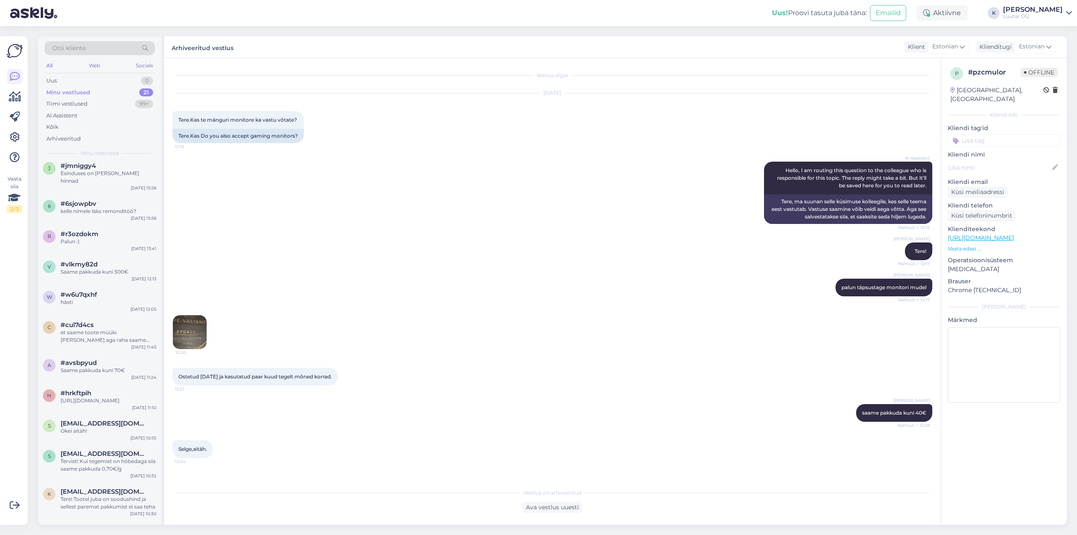
scroll to position [311, 0]
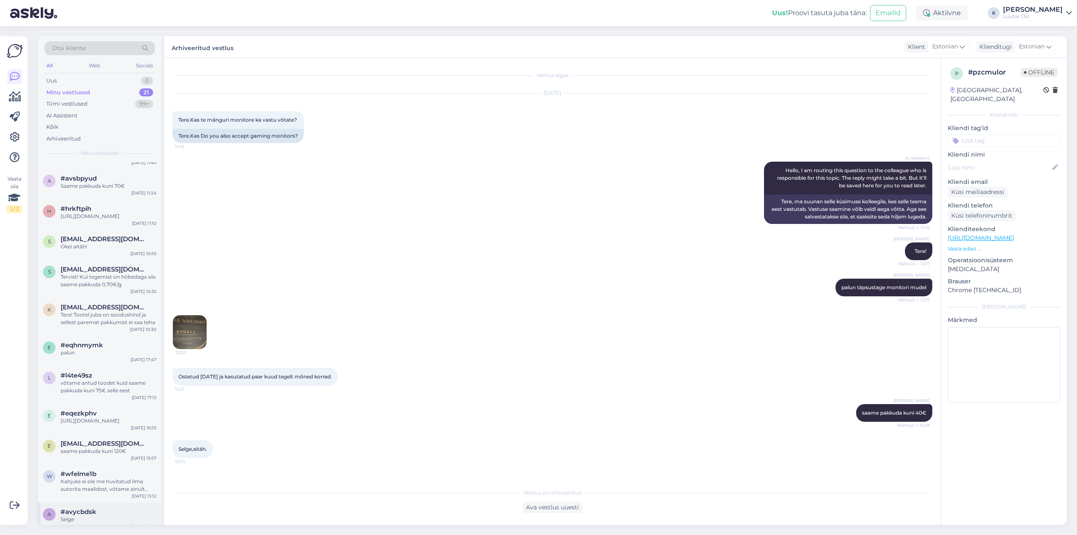
click at [94, 508] on span "#avycbdsk" at bounding box center [79, 512] width 36 height 8
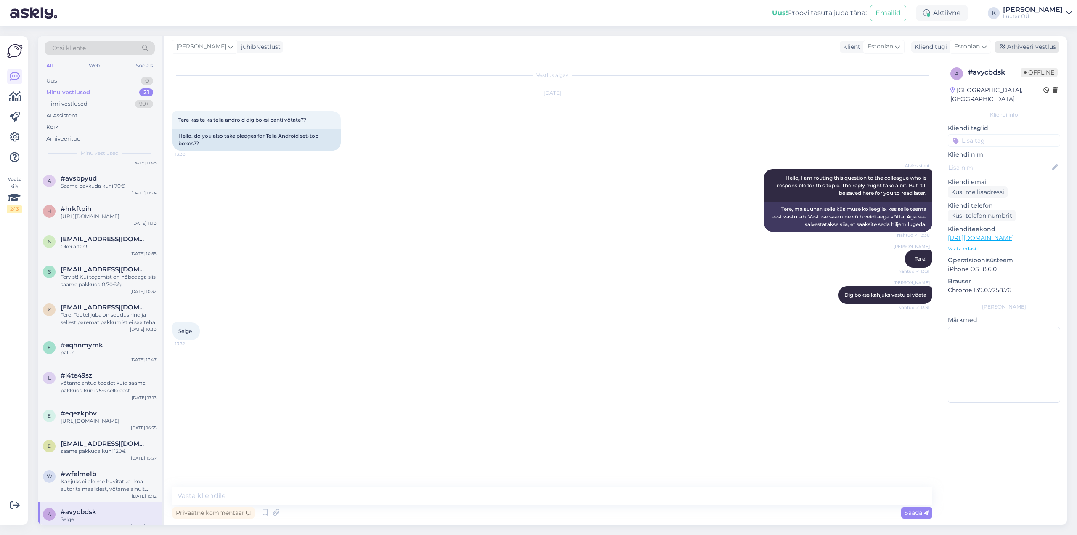
click at [1024, 45] on div "Arhiveeri vestlus" at bounding box center [1027, 46] width 65 height 11
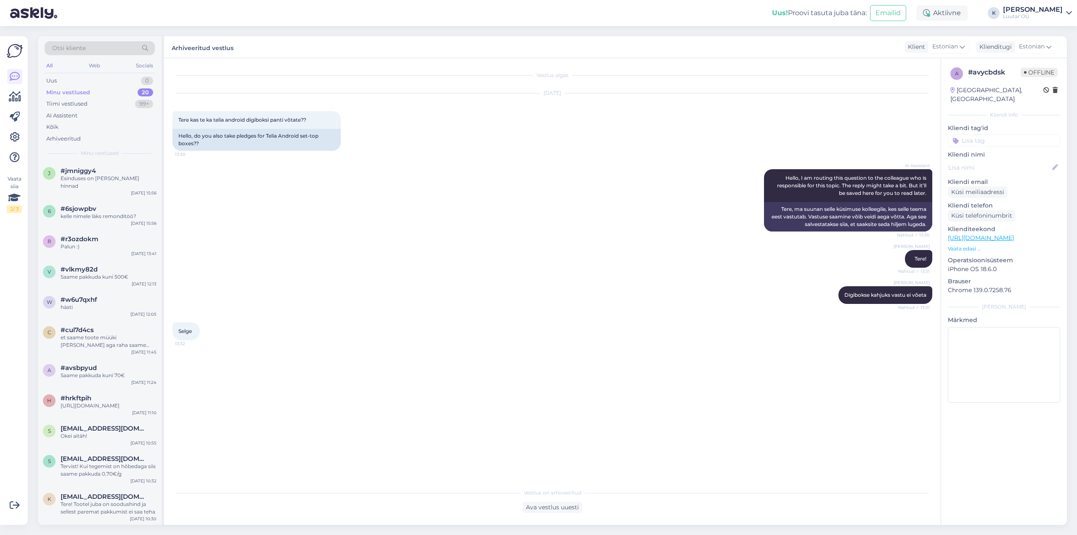
scroll to position [0, 0]
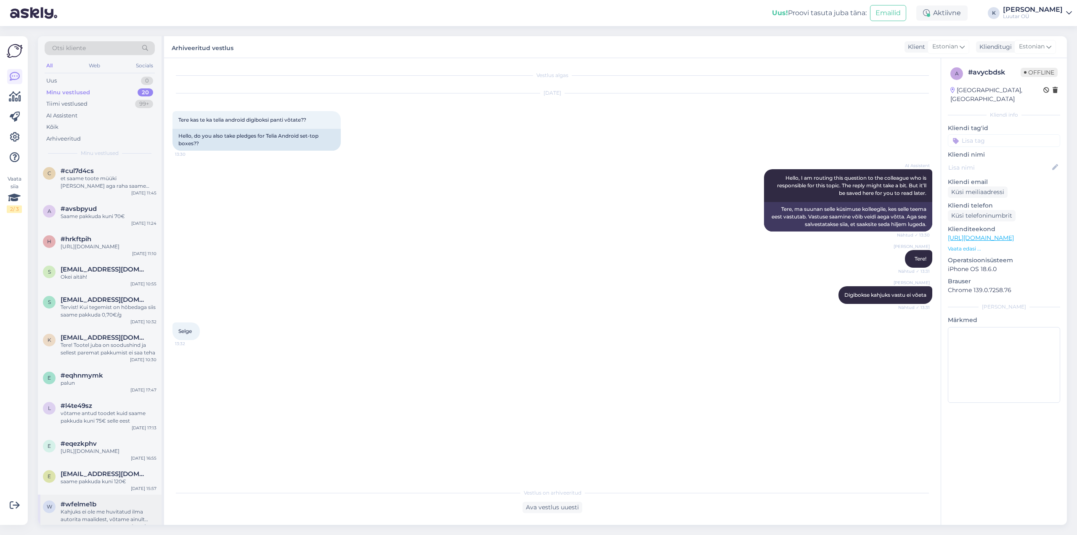
click at [85, 508] on div "Kahjuks ei ole me huvitatud ilma autorita maalidest, võtame ainult tuntud kunst…" at bounding box center [109, 515] width 96 height 15
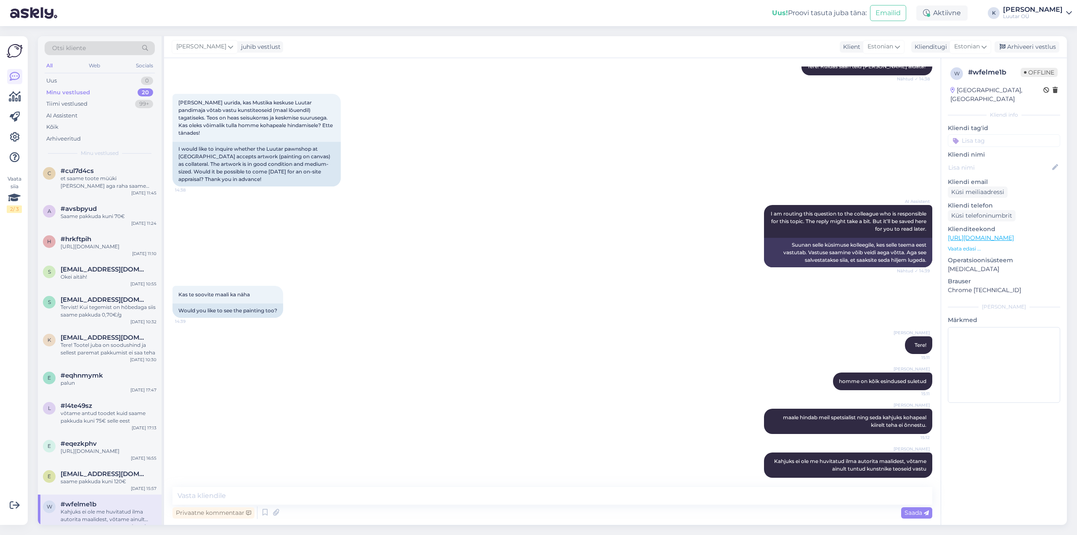
click at [1037, 40] on div "Kerstin juhib vestlust Klient [DEMOGRAPHIC_DATA] Klienditugi Estonian Arhiveeri…" at bounding box center [615, 47] width 903 height 22
click at [1018, 45] on div "Arhiveeri vestlus" at bounding box center [1027, 46] width 65 height 11
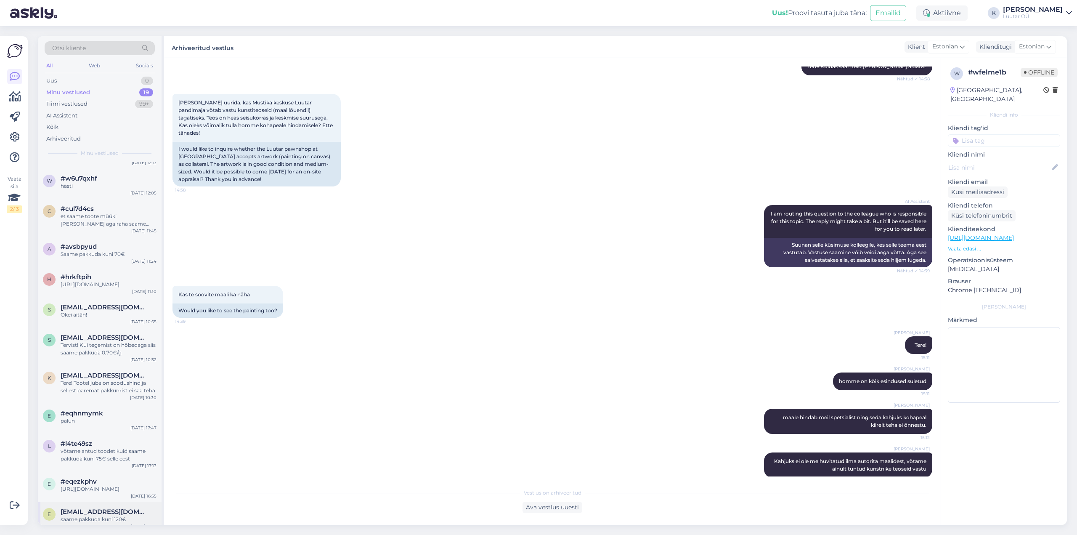
click at [88, 516] on div "saame pakkuda kuni 120€" at bounding box center [109, 520] width 96 height 8
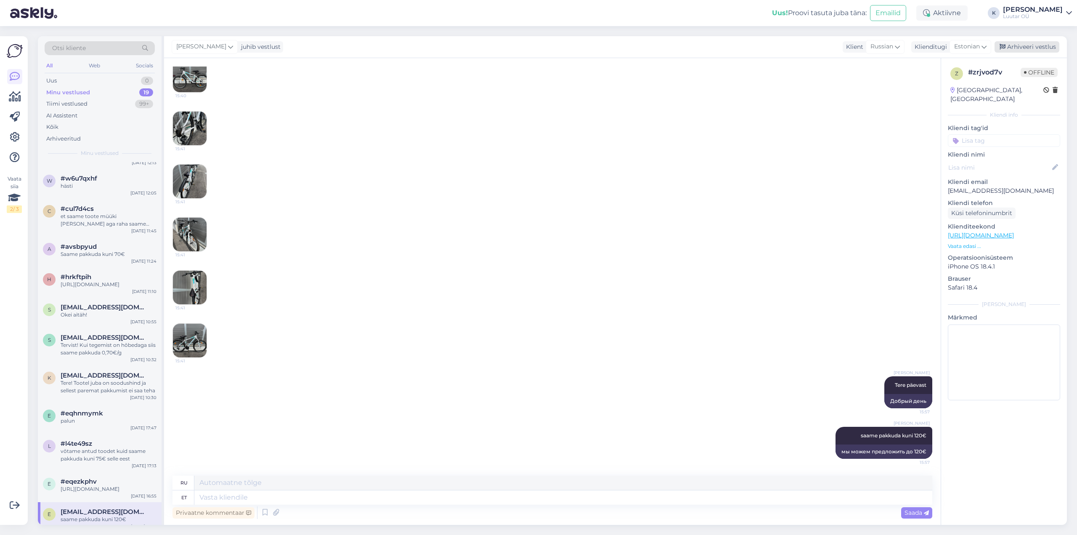
click at [1030, 46] on div "Arhiveeri vestlus" at bounding box center [1027, 46] width 65 height 11
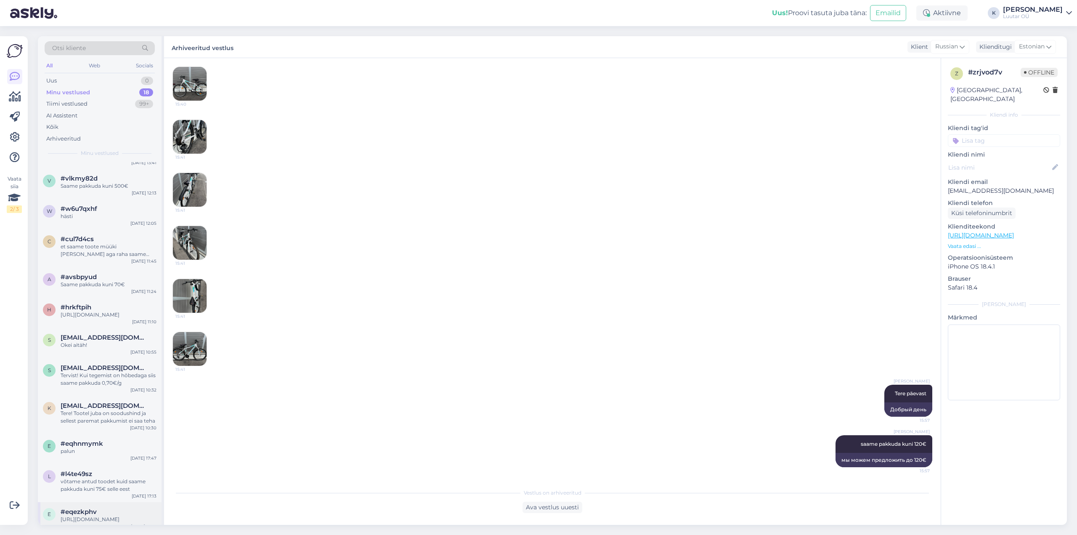
click at [81, 516] on div "[URL][DOMAIN_NAME]" at bounding box center [109, 520] width 96 height 8
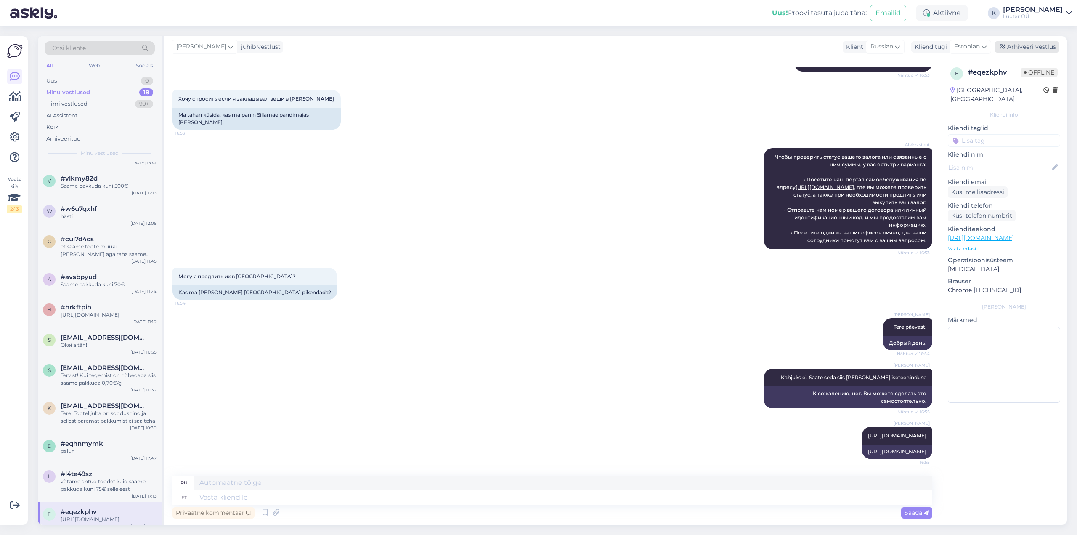
click at [1042, 45] on div "Arhiveeri vestlus" at bounding box center [1027, 46] width 65 height 11
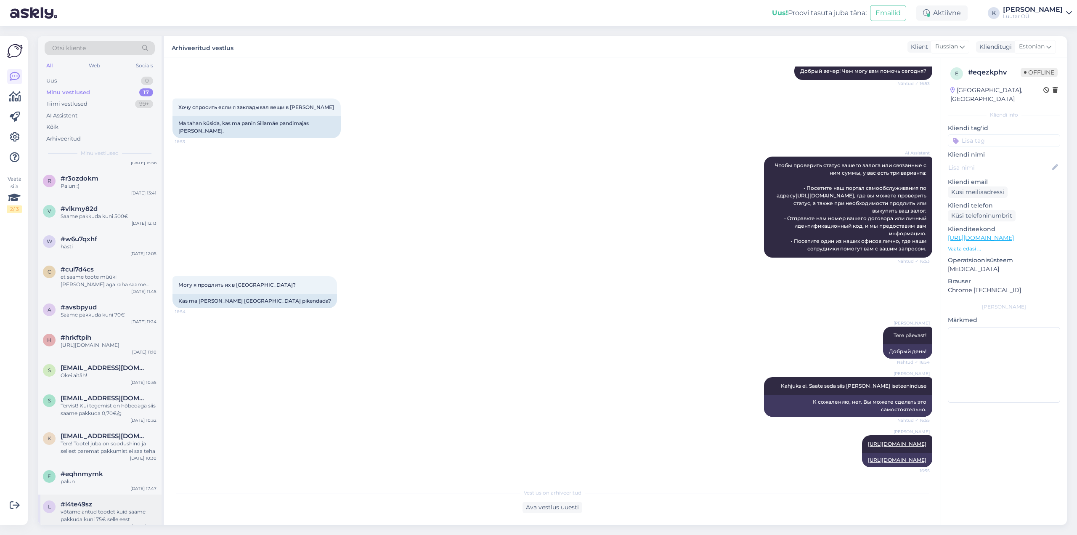
click at [98, 508] on div "võtame antud toodet kuid saame pakkuda kuni 75€ selle eest" at bounding box center [109, 515] width 96 height 15
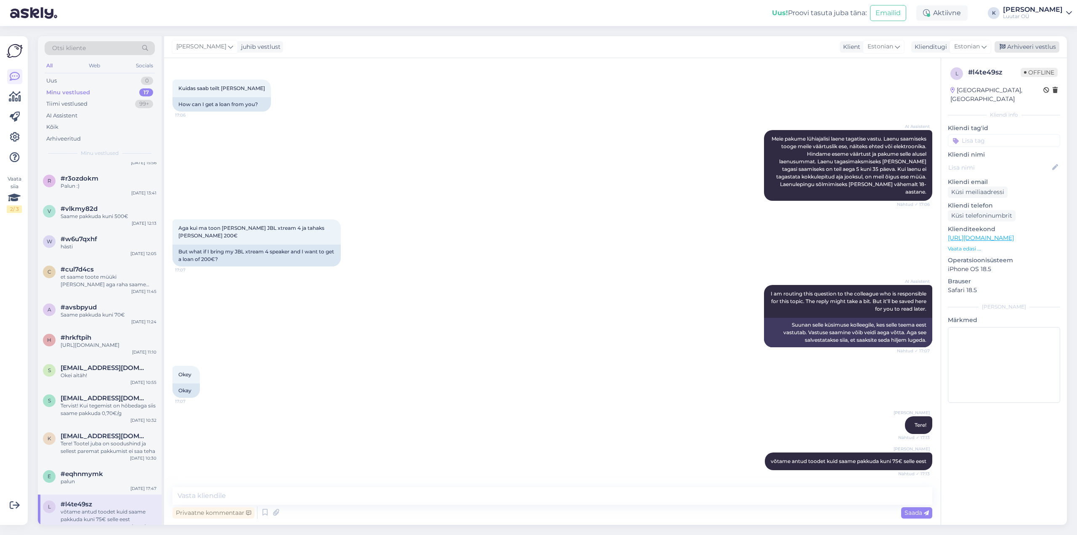
click at [1029, 45] on div "Arhiveeri vestlus" at bounding box center [1027, 46] width 65 height 11
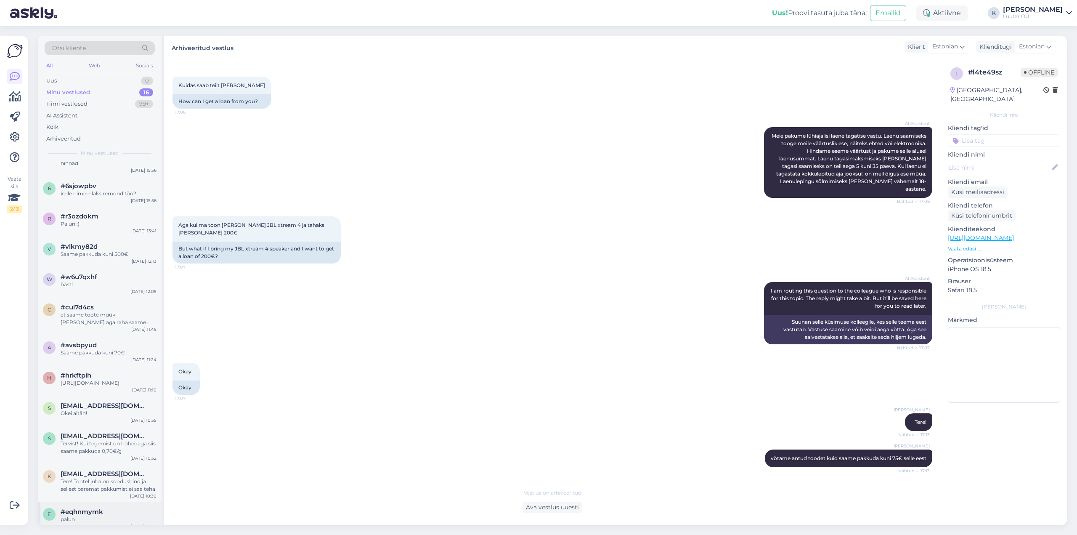
click at [75, 508] on span "#eqhnmymk" at bounding box center [82, 512] width 43 height 8
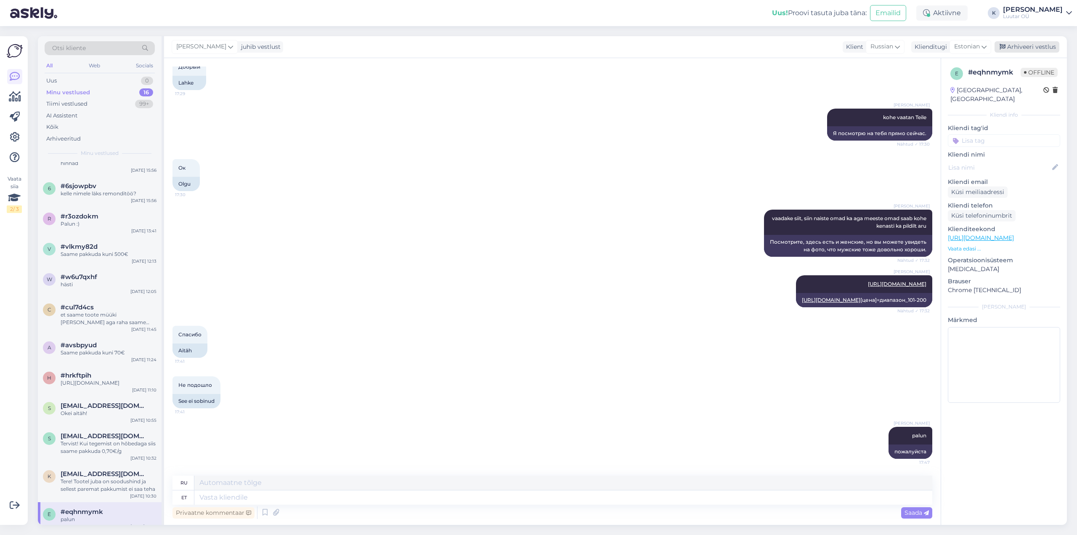
click at [1050, 47] on div "Arhiveeri vestlus" at bounding box center [1027, 46] width 65 height 11
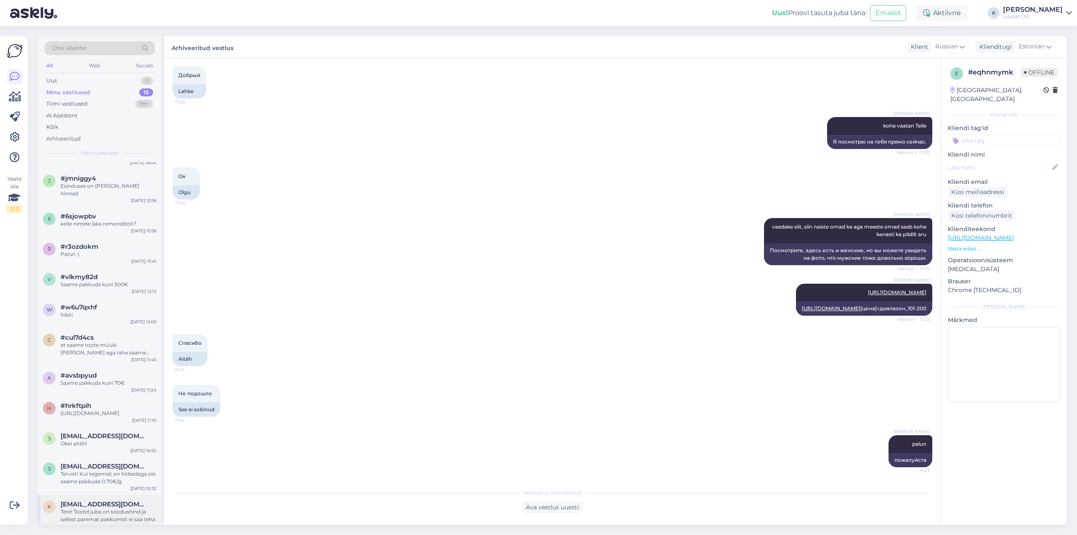
click at [90, 508] on div "Tere! Tootel juba on soodushind ja sellest paremat pakkumist ei saa teha" at bounding box center [109, 515] width 96 height 15
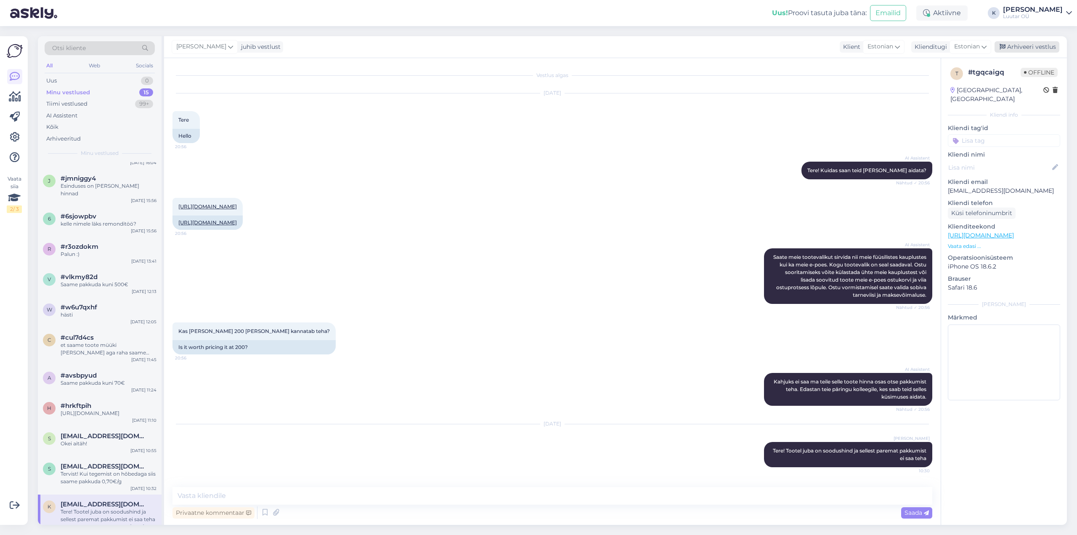
click at [1026, 45] on div "Arhiveeri vestlus" at bounding box center [1027, 46] width 65 height 11
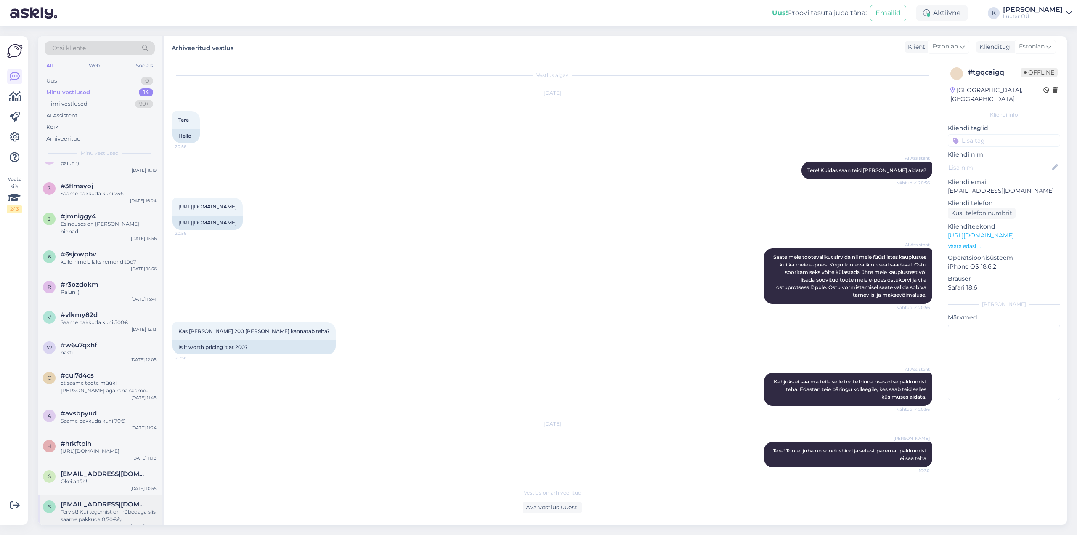
drag, startPoint x: 85, startPoint y: 505, endPoint x: 93, endPoint y: 503, distance: 8.4
click at [85, 508] on div "Tervist! Kui tegemist on hõbedaga siis saame pakkuda 0,70€/g" at bounding box center [109, 515] width 96 height 15
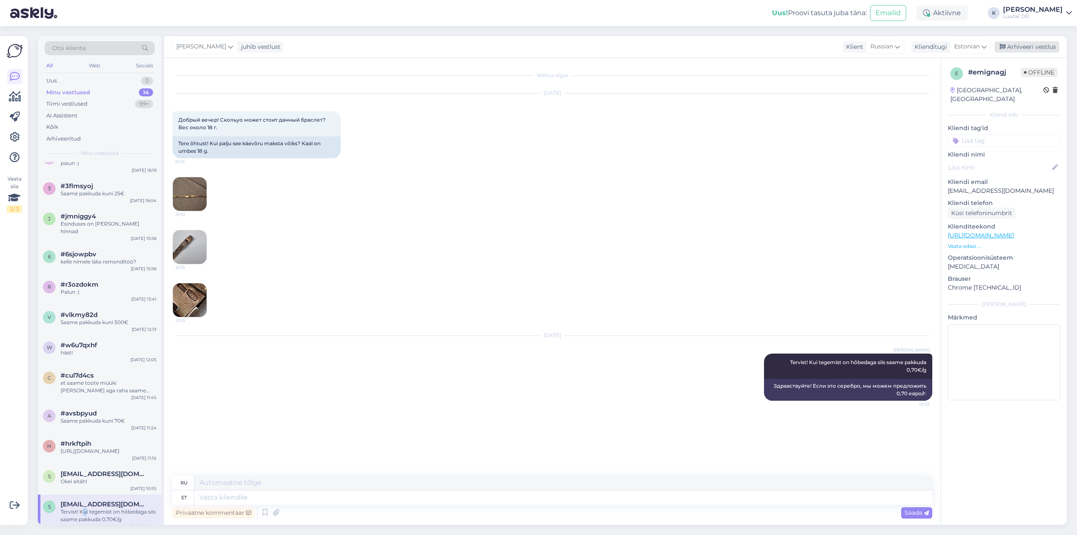
click at [1031, 48] on div "Arhiveeri vestlus" at bounding box center [1027, 46] width 65 height 11
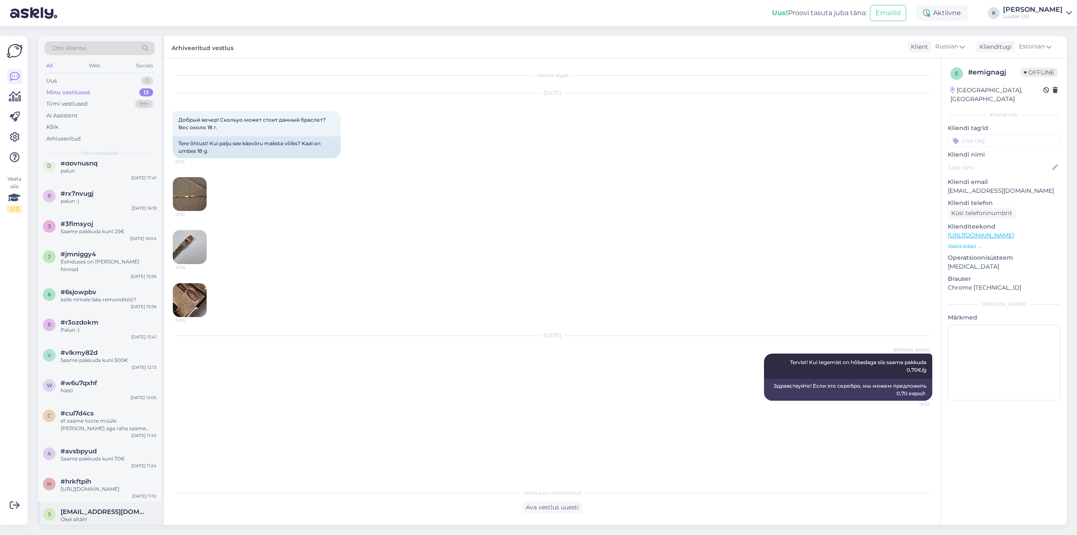
click at [80, 516] on div "Okei aitäh!" at bounding box center [109, 520] width 96 height 8
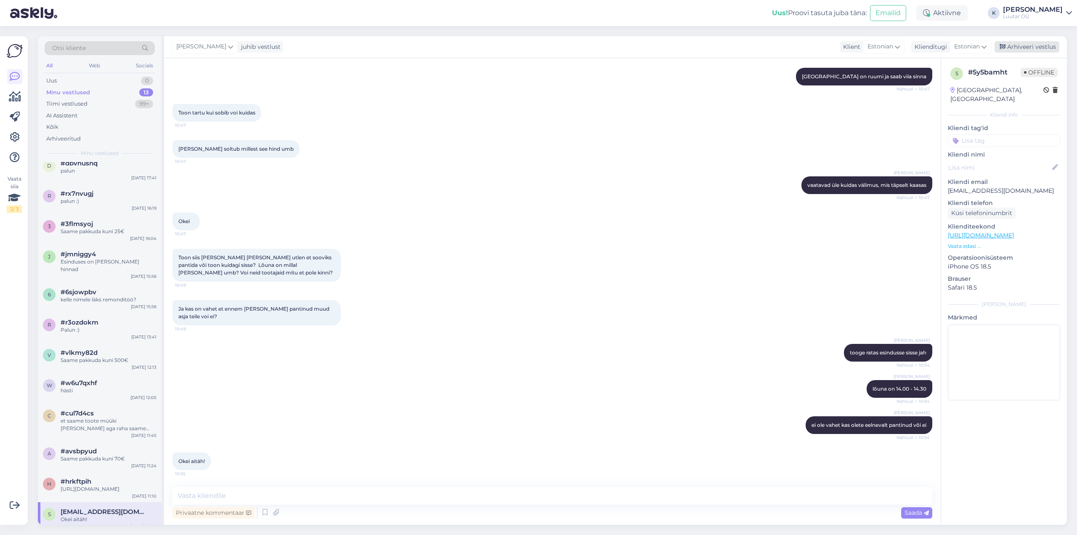
click at [1029, 43] on div "Arhiveeri vestlus" at bounding box center [1027, 46] width 65 height 11
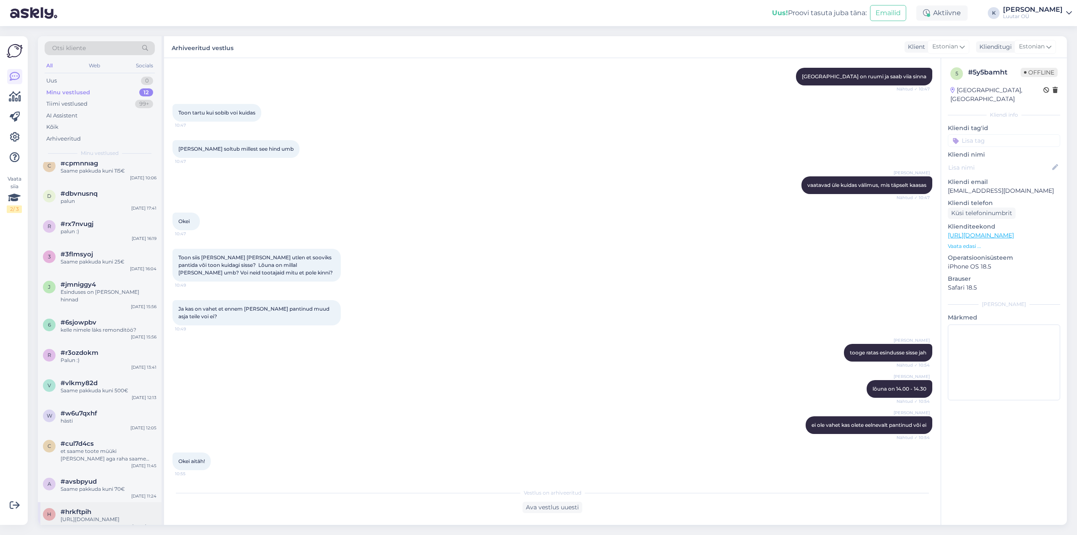
click at [90, 508] on span "#hrkftpih" at bounding box center [76, 512] width 31 height 8
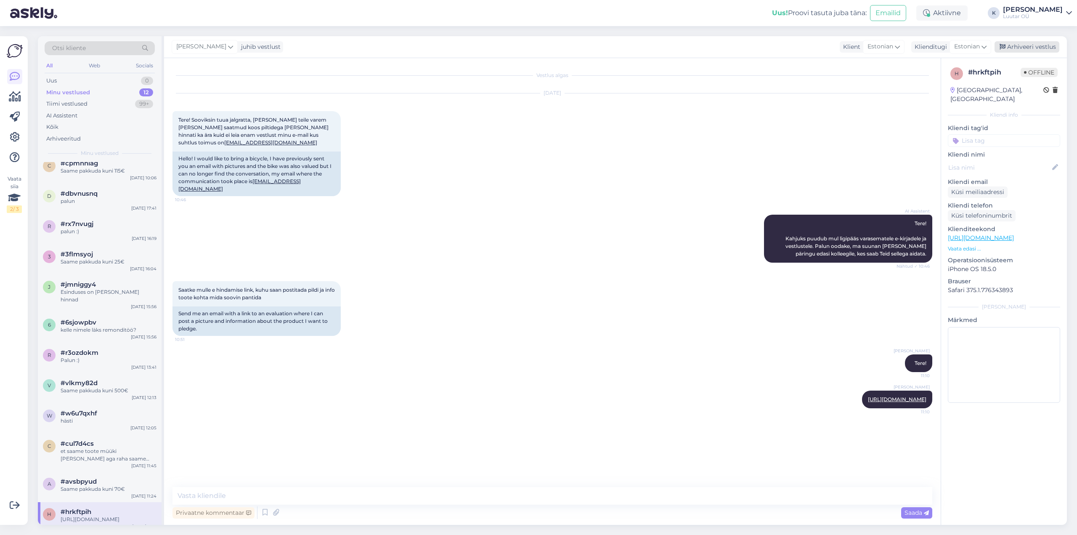
click at [1032, 48] on div "Arhiveeri vestlus" at bounding box center [1027, 46] width 65 height 11
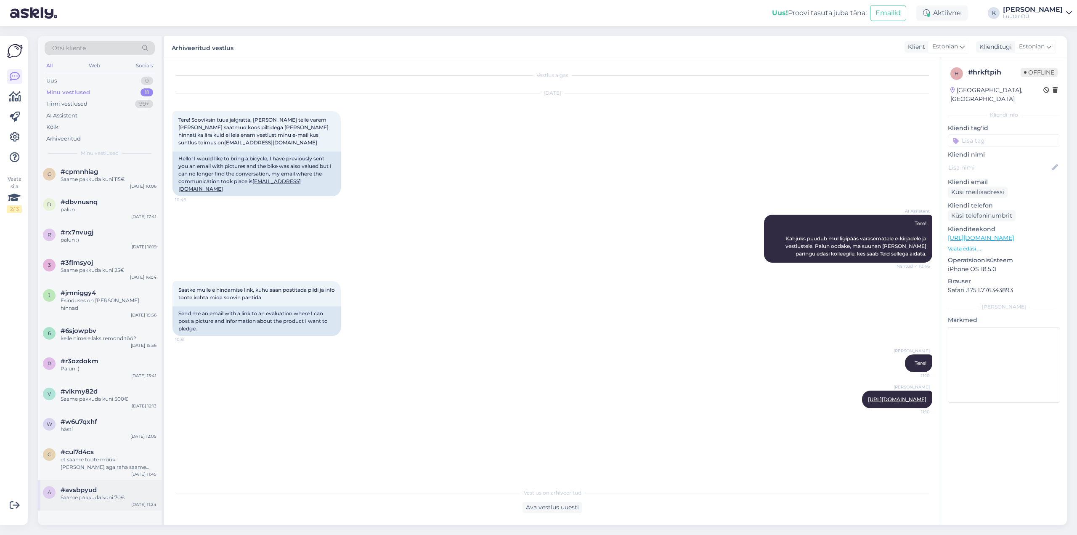
click at [88, 486] on span "#avsbpyud" at bounding box center [79, 490] width 36 height 8
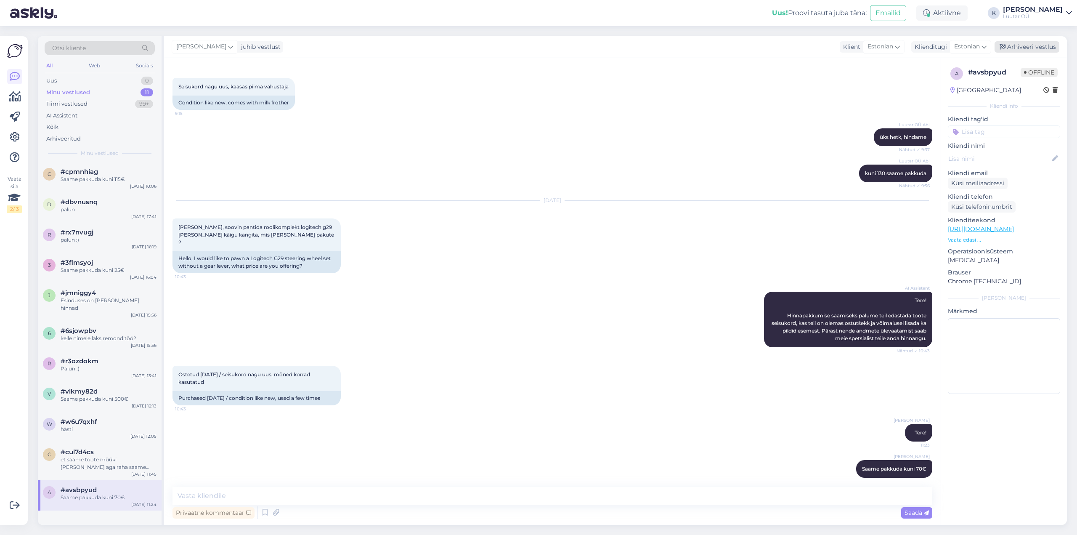
click at [1025, 45] on div "Arhiveeri vestlus" at bounding box center [1027, 46] width 65 height 11
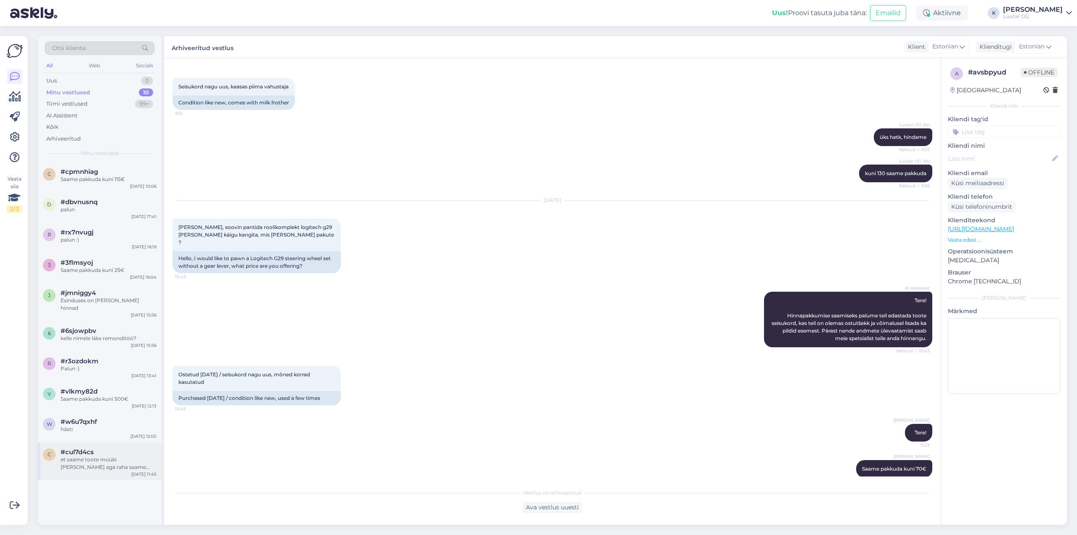
click at [100, 456] on div "et saame toote müüki [PERSON_NAME] aga raha saame väljastada kui toode saab müü…" at bounding box center [109, 463] width 96 height 15
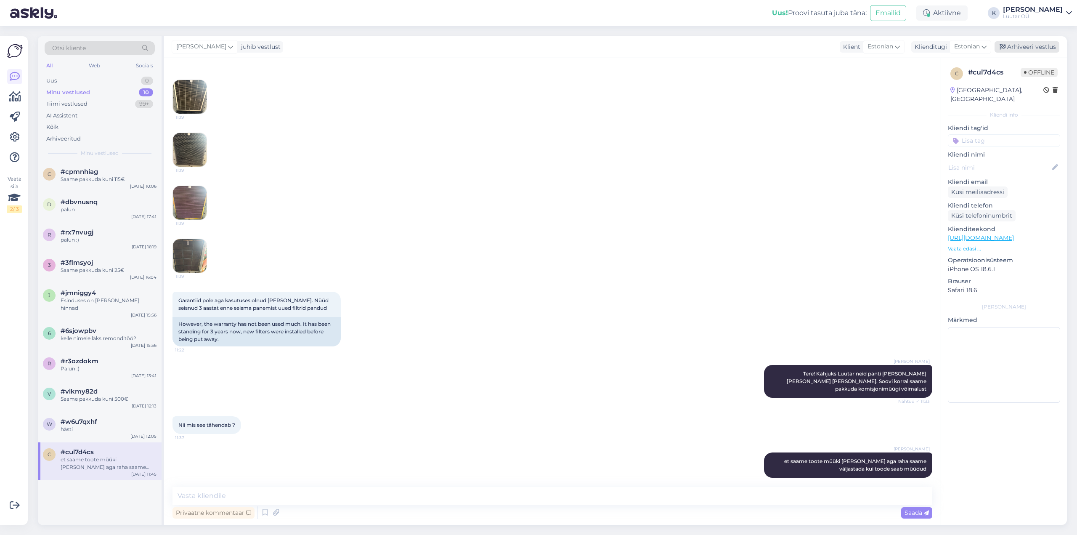
click at [1031, 45] on div "Arhiveeri vestlus" at bounding box center [1027, 46] width 65 height 11
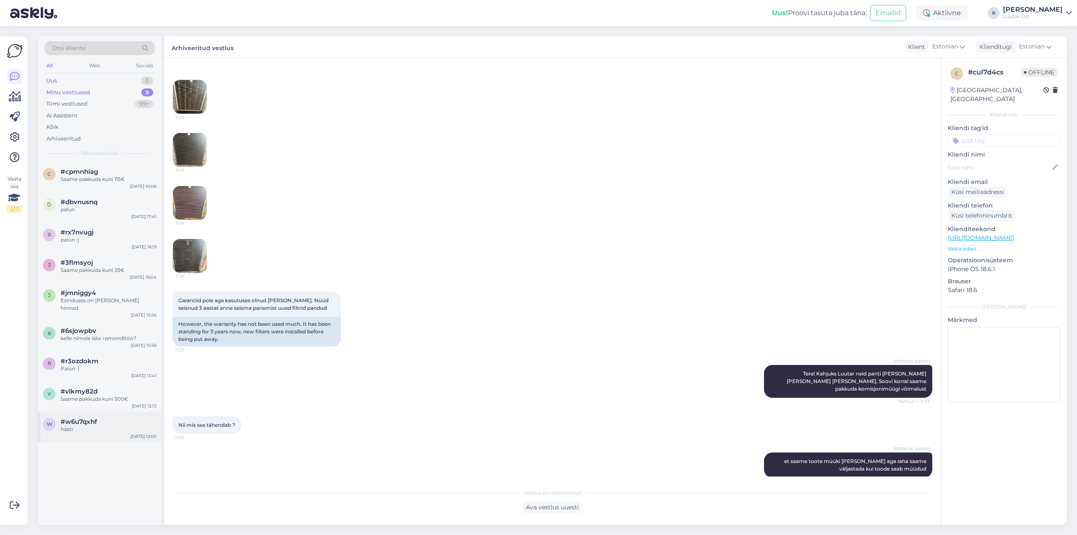
click at [69, 426] on div "hästi" at bounding box center [109, 430] width 96 height 8
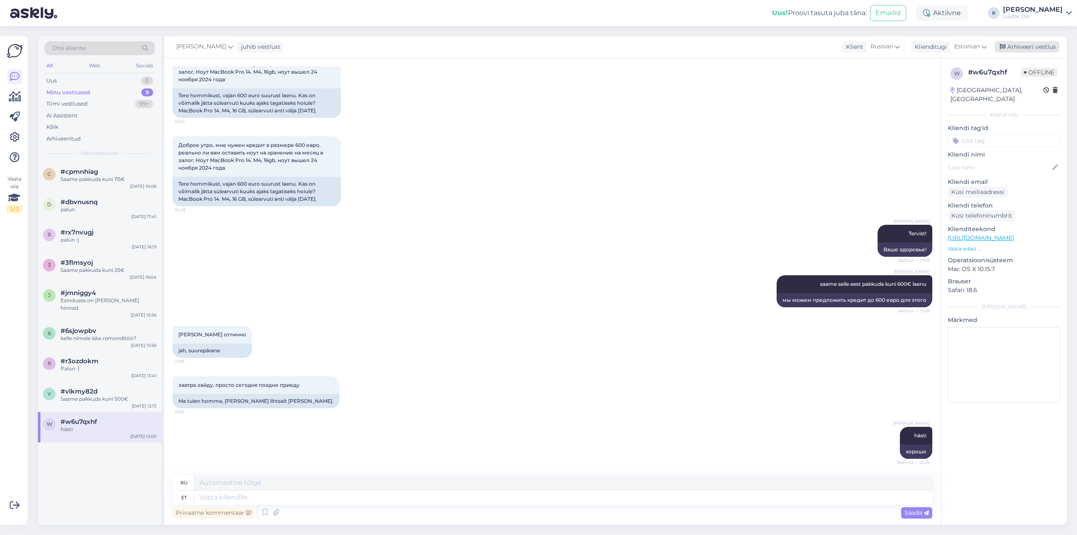
click at [1028, 42] on div "Arhiveeri vestlus" at bounding box center [1027, 46] width 65 height 11
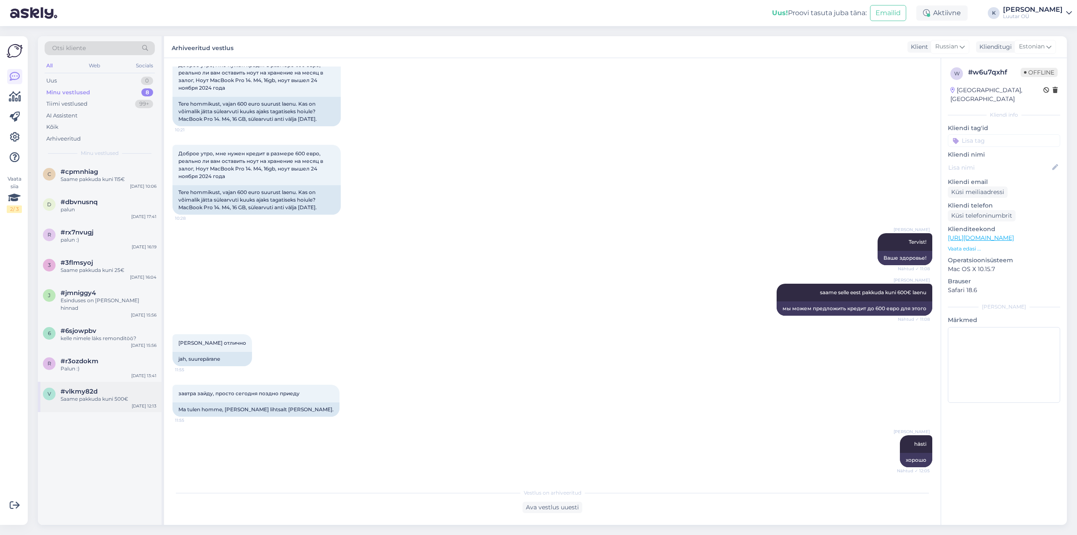
click at [85, 382] on div "v #vlkmy82d Saame pakkuda kuni 500€ [DATE] 12:13" at bounding box center [100, 397] width 124 height 30
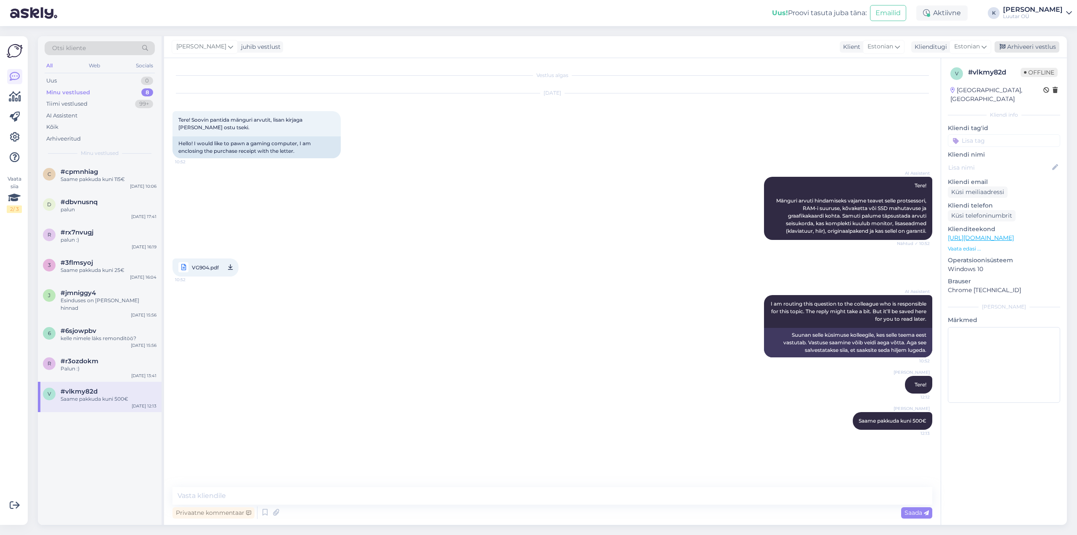
click at [1028, 47] on div "Arhiveeri vestlus" at bounding box center [1027, 46] width 65 height 11
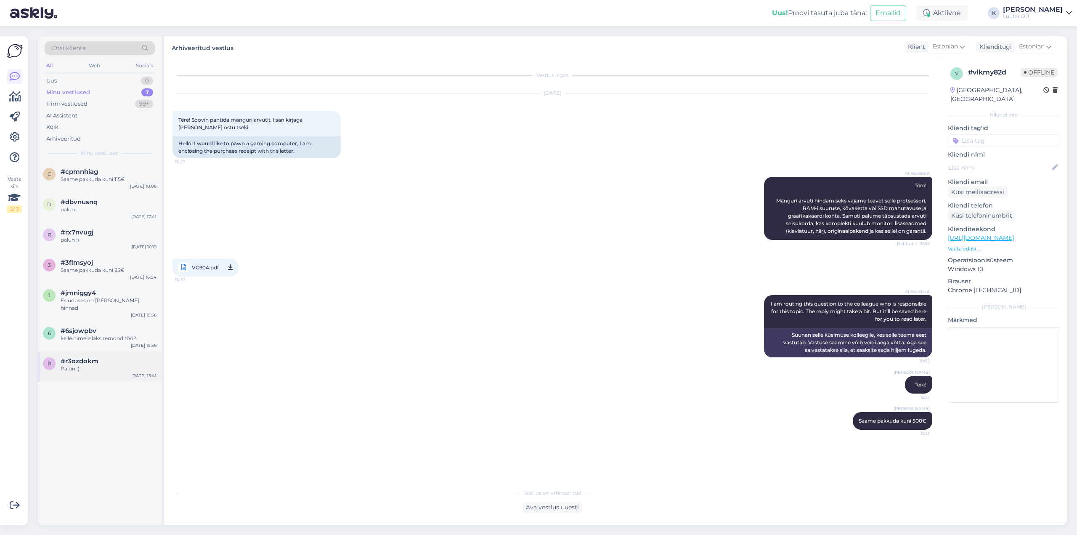
click at [92, 365] on div "Palun :)" at bounding box center [109, 369] width 96 height 8
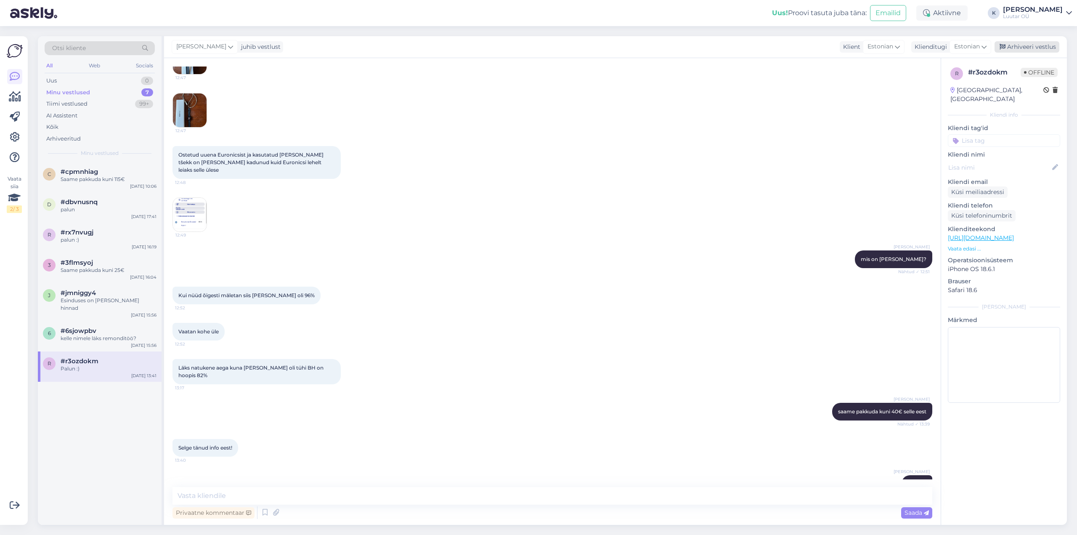
click at [1029, 48] on div "Arhiveeri vestlus" at bounding box center [1027, 46] width 65 height 11
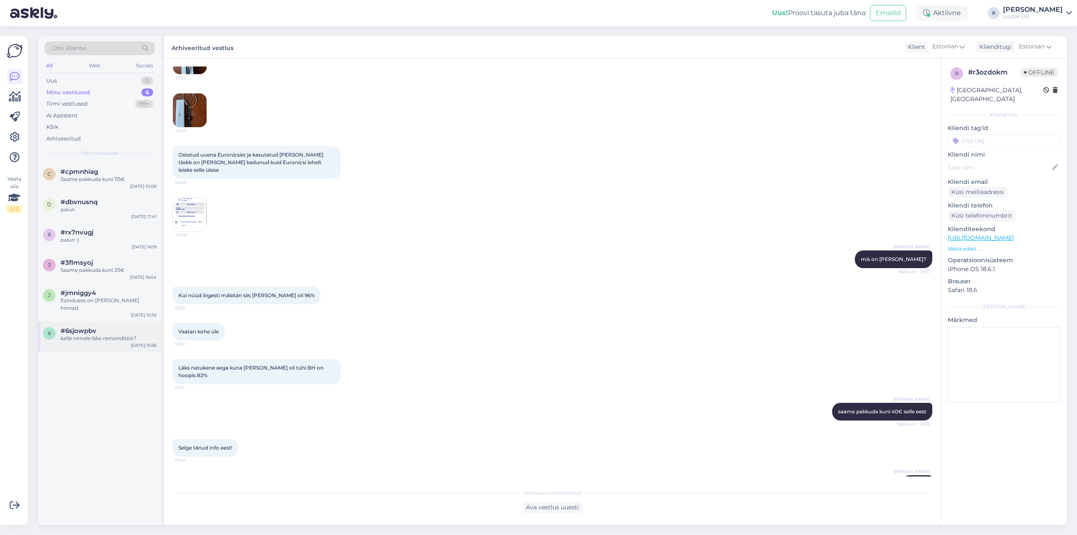
click at [71, 335] on div "kelle nimele läks remonditöö?" at bounding box center [109, 339] width 96 height 8
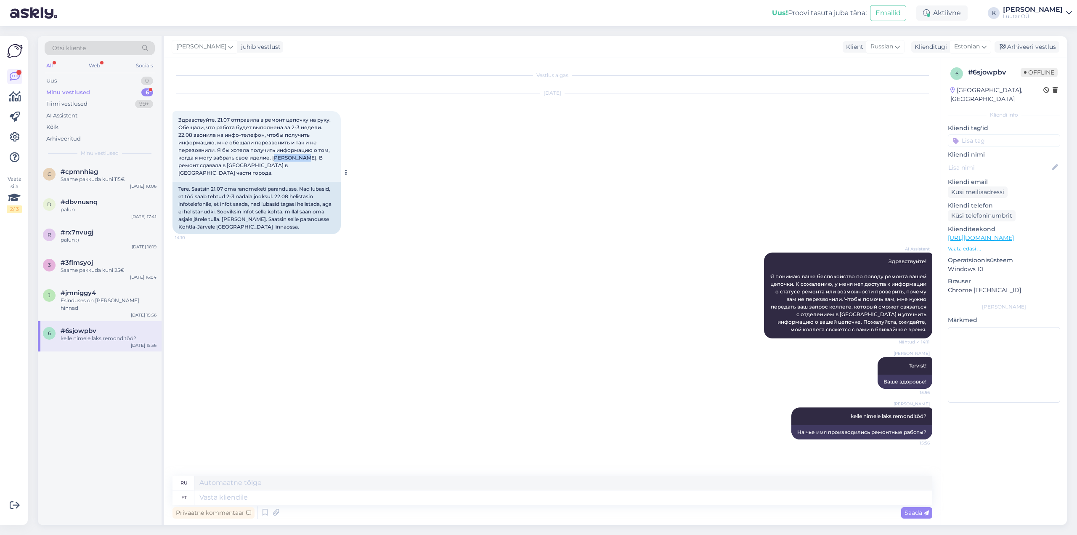
drag, startPoint x: 271, startPoint y: 156, endPoint x: 299, endPoint y: 156, distance: 27.4
click at [299, 156] on span "Здравствуйте. 21.07 отправила в ремонт цепочку на руку. Обещали, что работа буд…" at bounding box center [255, 146] width 154 height 59
copy span "[PERSON_NAME]."
click at [82, 293] on span "#jmniggy4" at bounding box center [78, 293] width 35 height 8
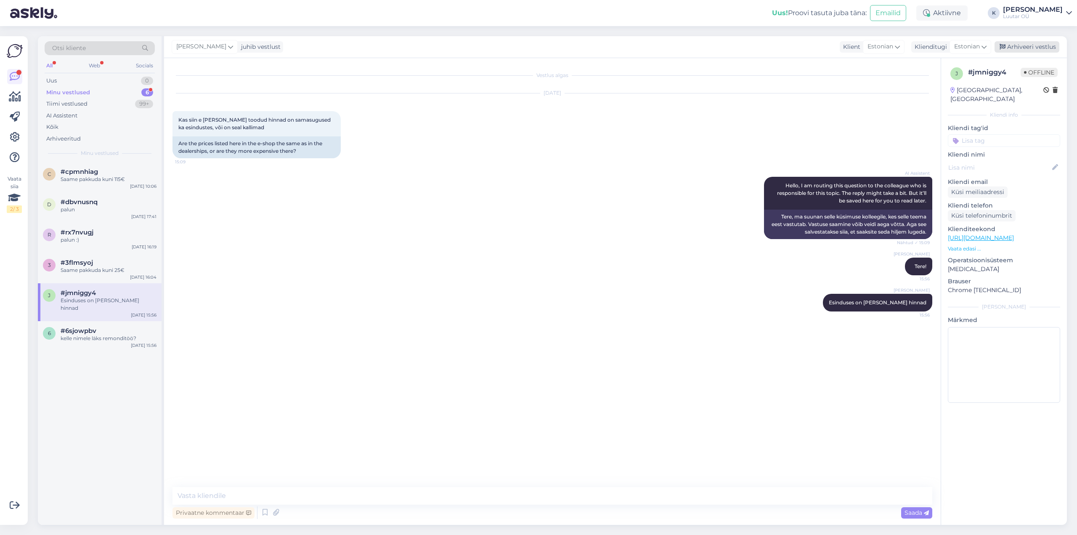
click at [1032, 45] on div "Arhiveeri vestlus" at bounding box center [1027, 46] width 65 height 11
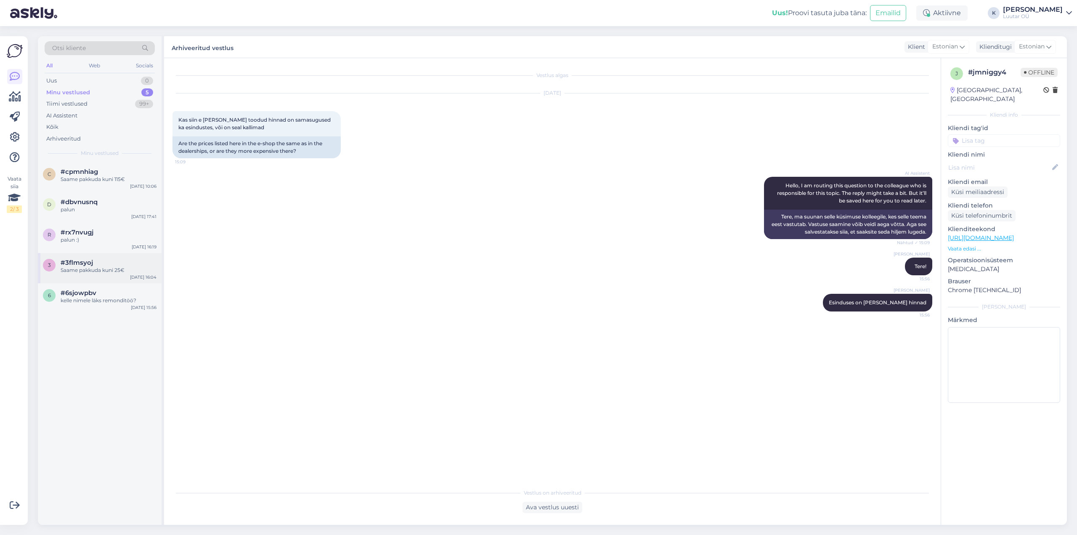
click at [94, 265] on div "#3flmsyoj" at bounding box center [109, 263] width 96 height 8
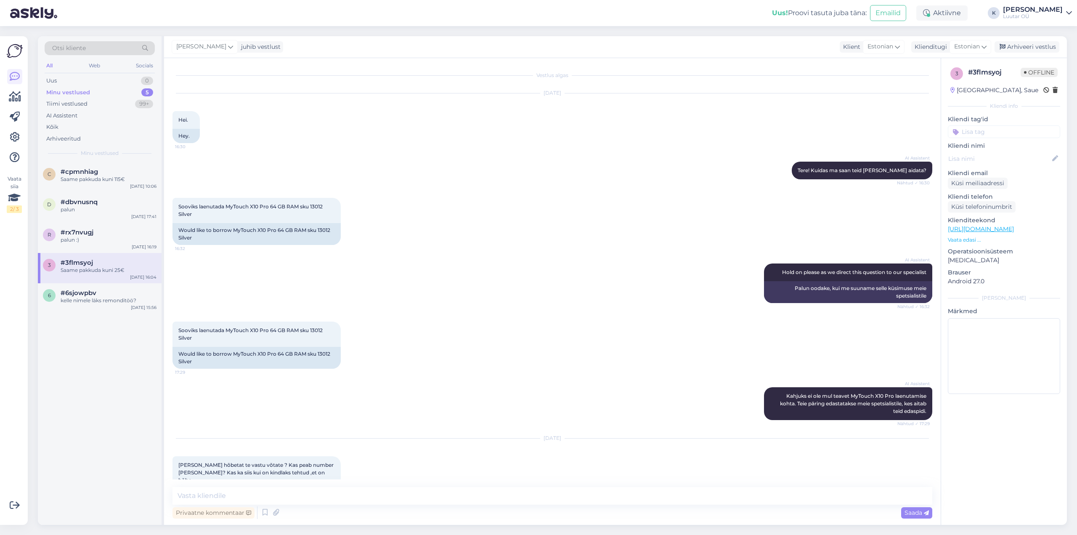
scroll to position [1121, 0]
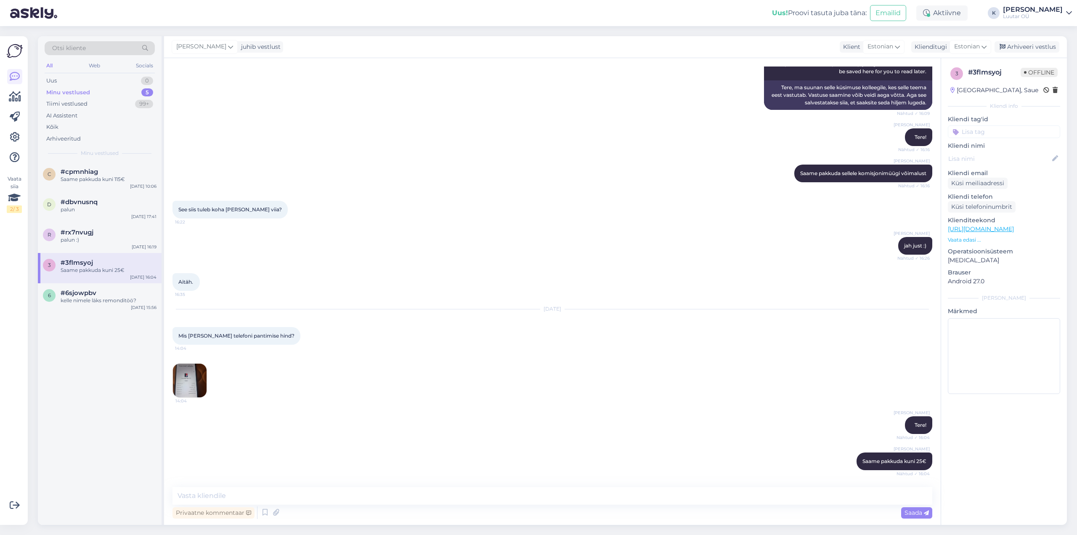
click at [1039, 40] on div "Kerstin juhib vestlust Klient [DEMOGRAPHIC_DATA] Klienditugi Estonian Arhiveeri…" at bounding box center [615, 47] width 903 height 22
click at [1038, 46] on div "Arhiveeri vestlus" at bounding box center [1027, 46] width 65 height 11
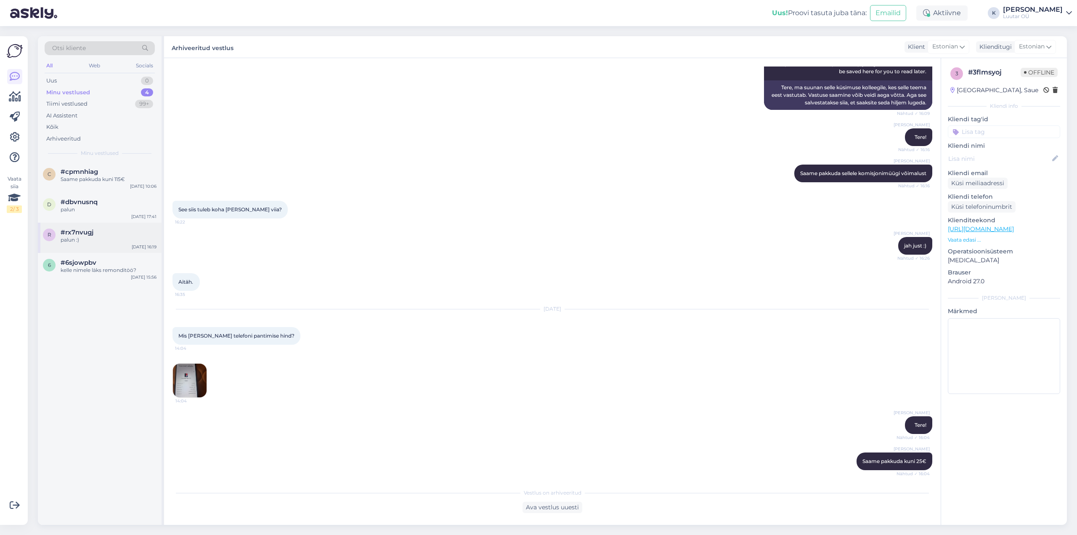
click at [81, 233] on span "#rx7nvugj" at bounding box center [77, 233] width 33 height 8
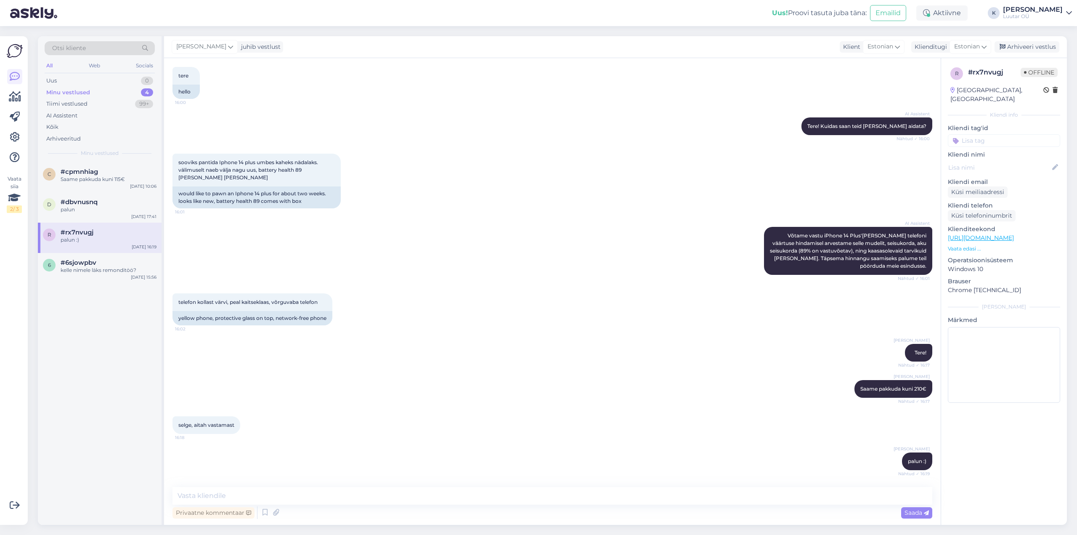
scroll to position [37, 0]
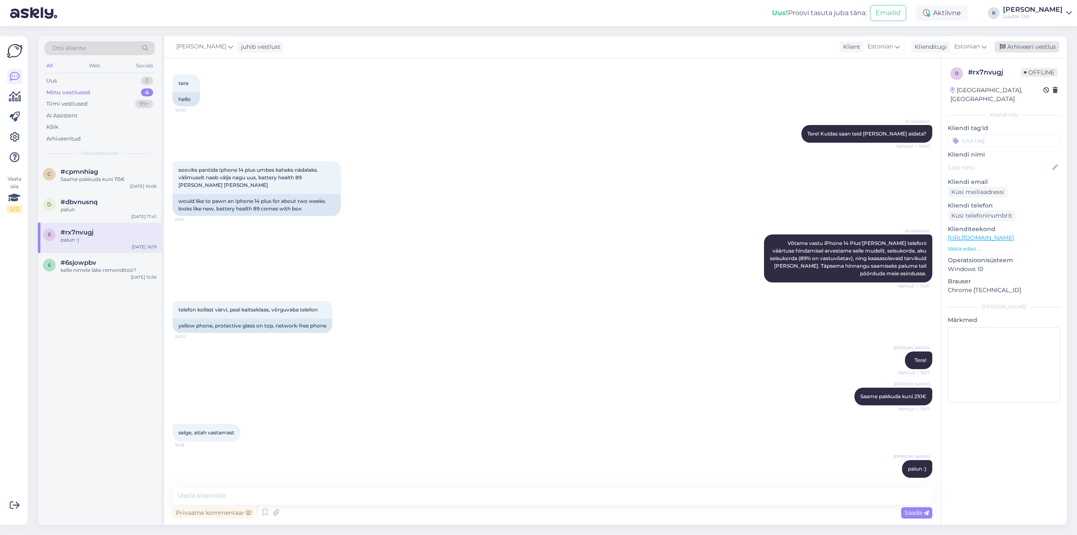
click at [1032, 44] on div "Arhiveeri vestlus" at bounding box center [1027, 46] width 65 height 11
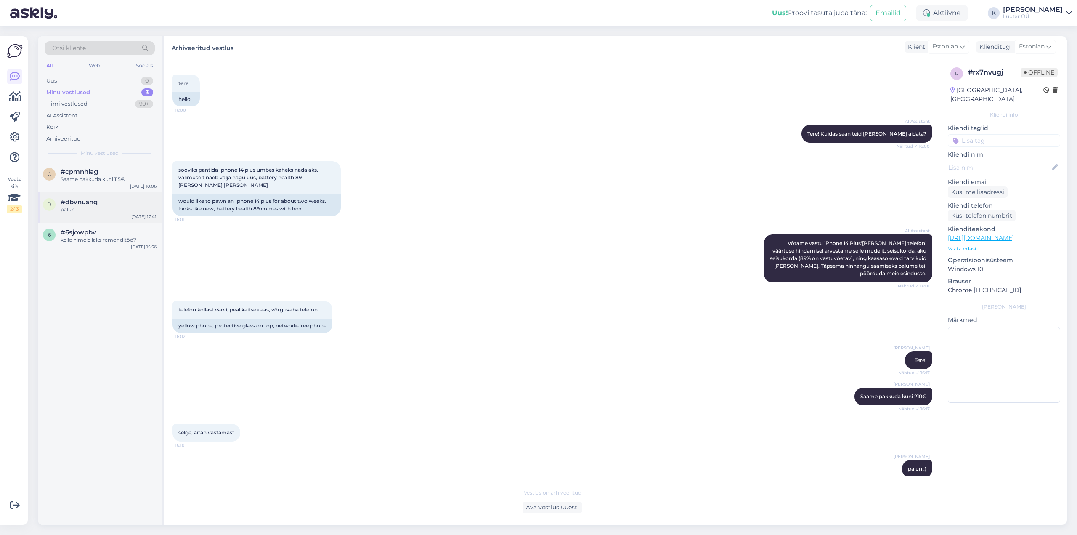
click at [86, 204] on span "#dbvnusnq" at bounding box center [79, 202] width 37 height 8
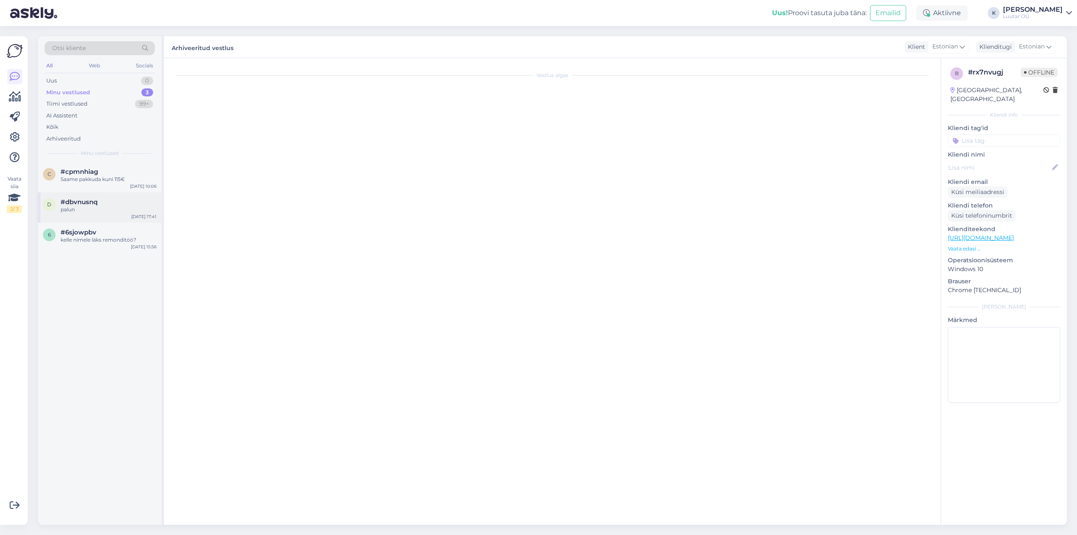
scroll to position [321, 0]
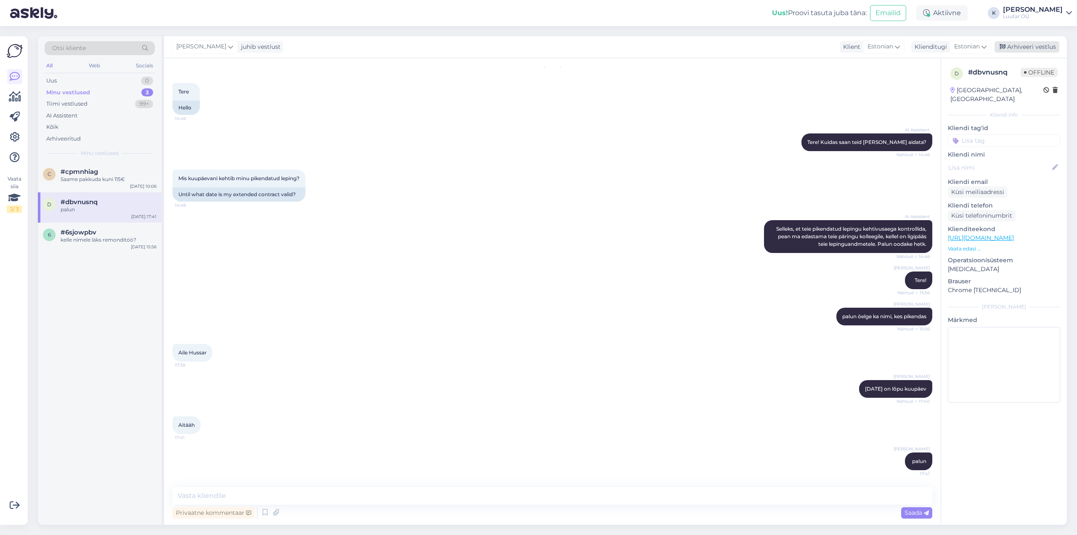
click at [1039, 43] on div "Arhiveeri vestlus" at bounding box center [1027, 46] width 65 height 11
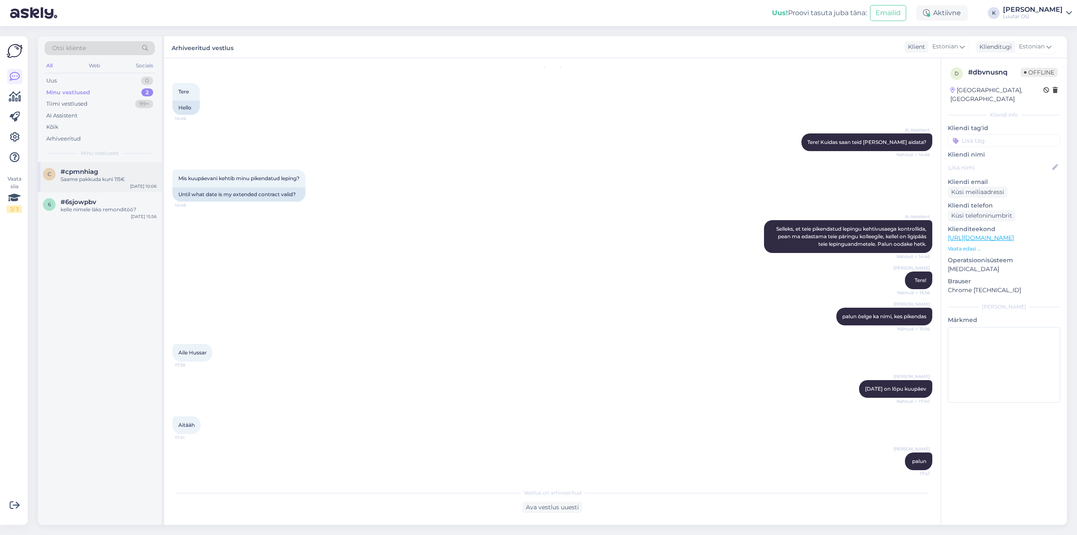
click at [82, 175] on span "#cpmnhiag" at bounding box center [79, 172] width 37 height 8
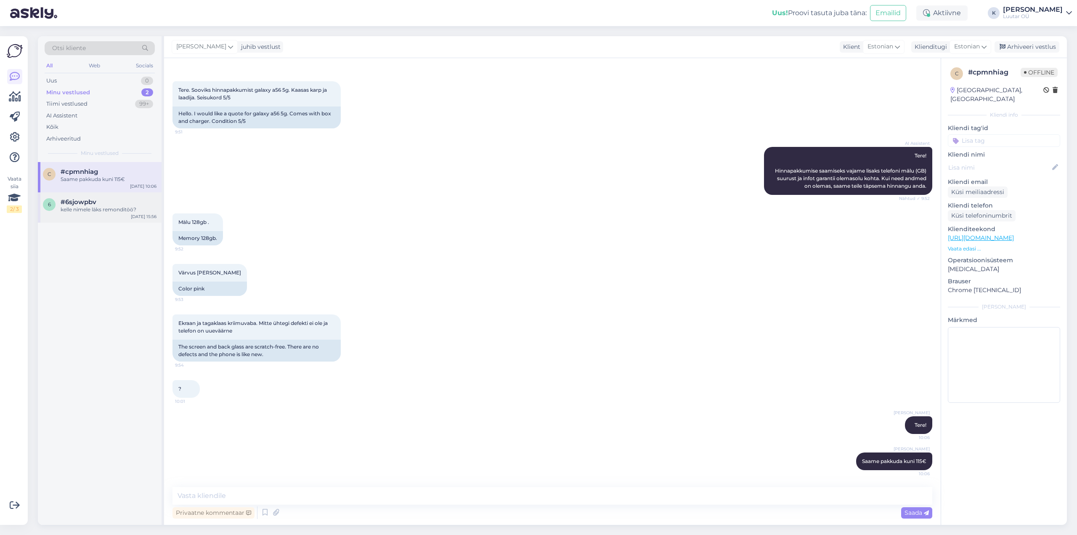
click at [103, 205] on div "#6sjowpbv" at bounding box center [109, 202] width 96 height 8
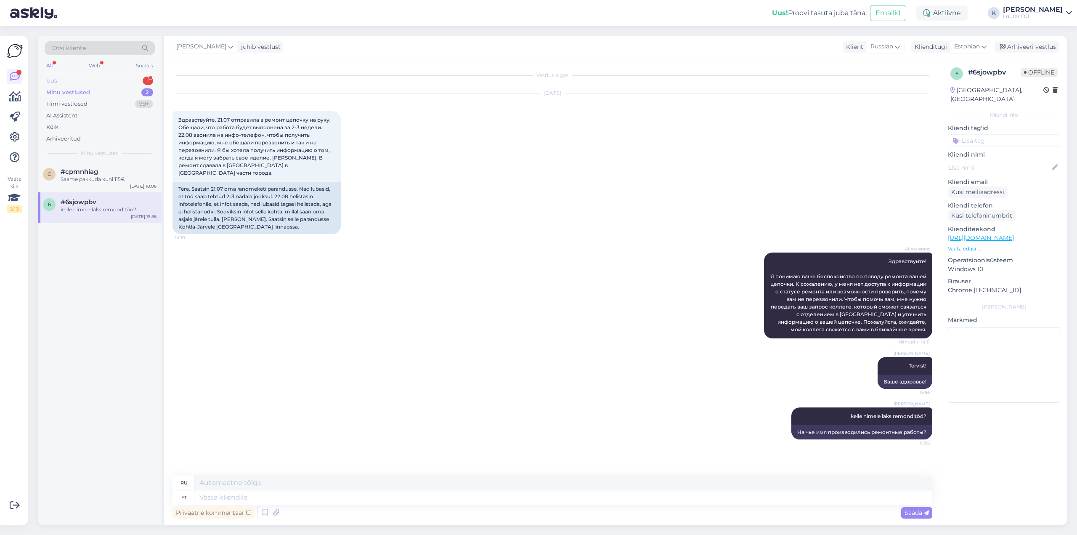
click at [53, 77] on div "Uus" at bounding box center [51, 81] width 11 height 8
click at [88, 183] on div "Jah, on olemas" at bounding box center [109, 180] width 96 height 8
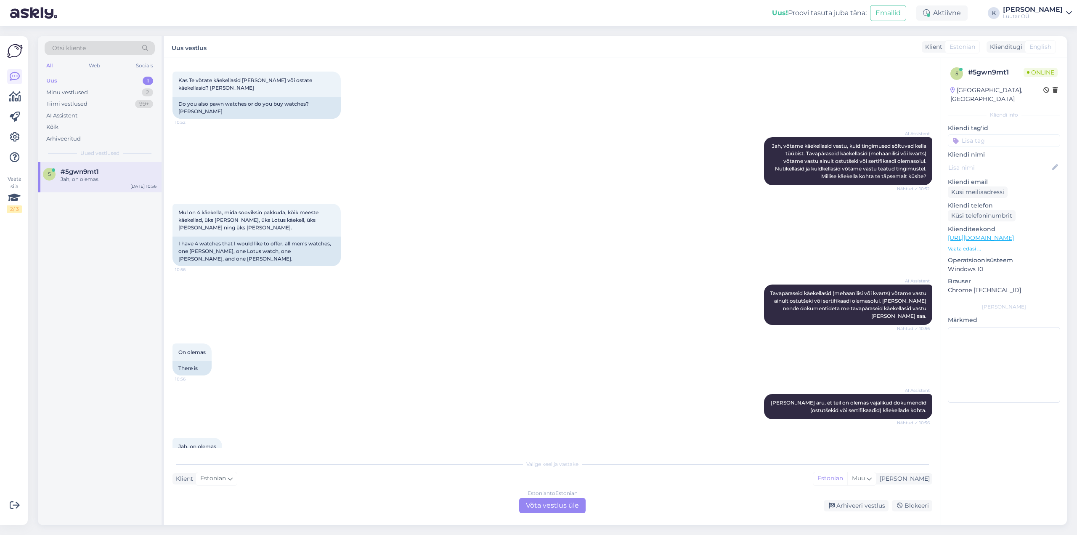
scroll to position [150, 0]
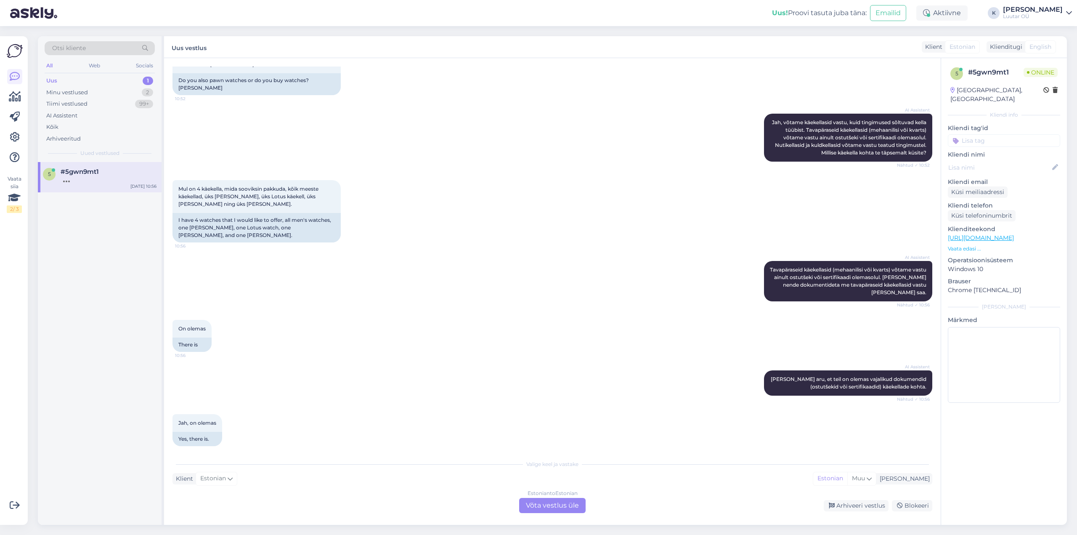
click at [543, 503] on div "Estonian to Estonian Võta vestlus üle" at bounding box center [552, 505] width 66 height 15
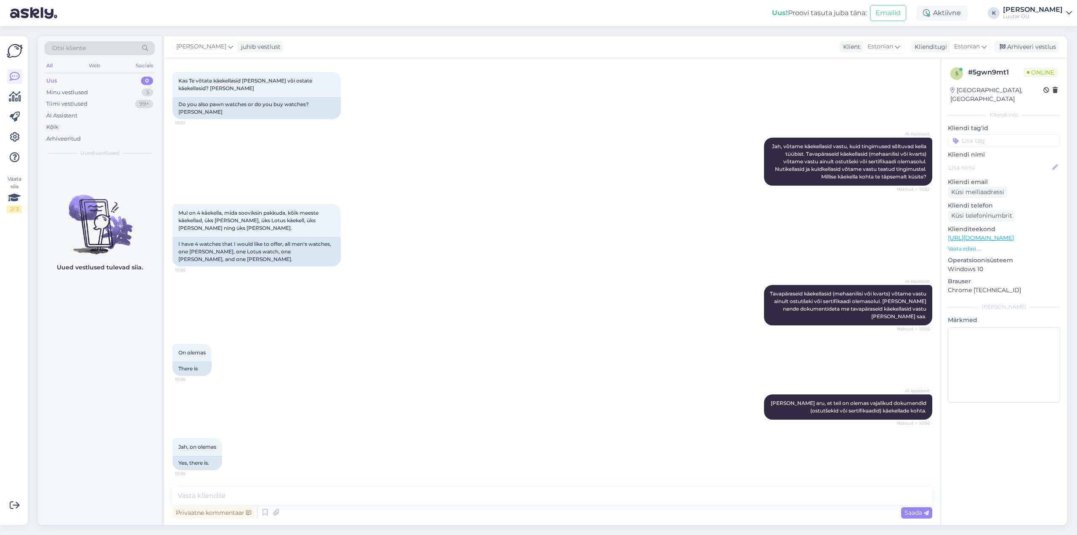
scroll to position [118, 0]
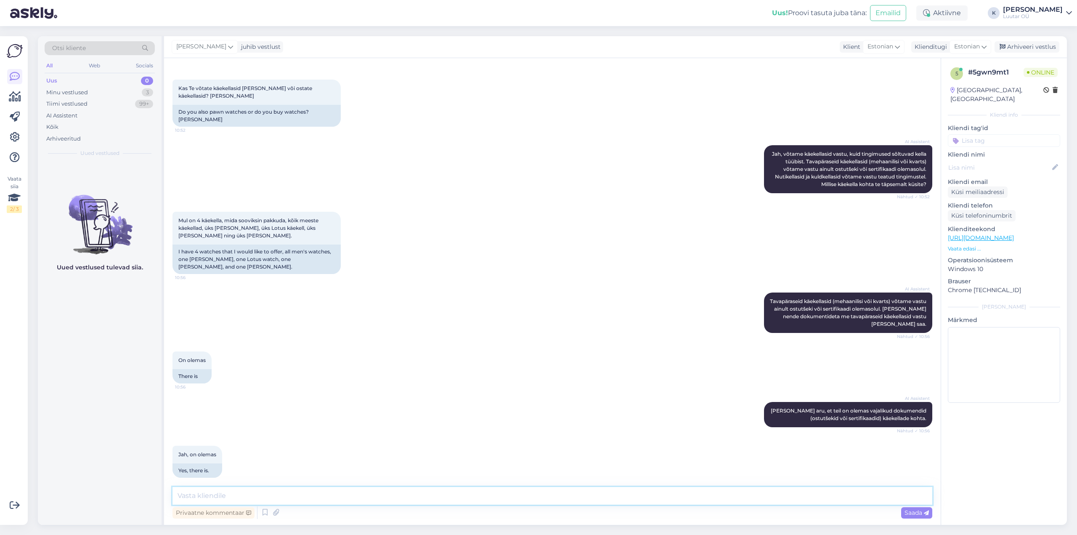
click at [404, 498] on textarea at bounding box center [553, 496] width 760 height 18
type textarea "Tere! Mis on toodete täpsed mudelid. Samuti sõltub kuidas on kellade välimus"
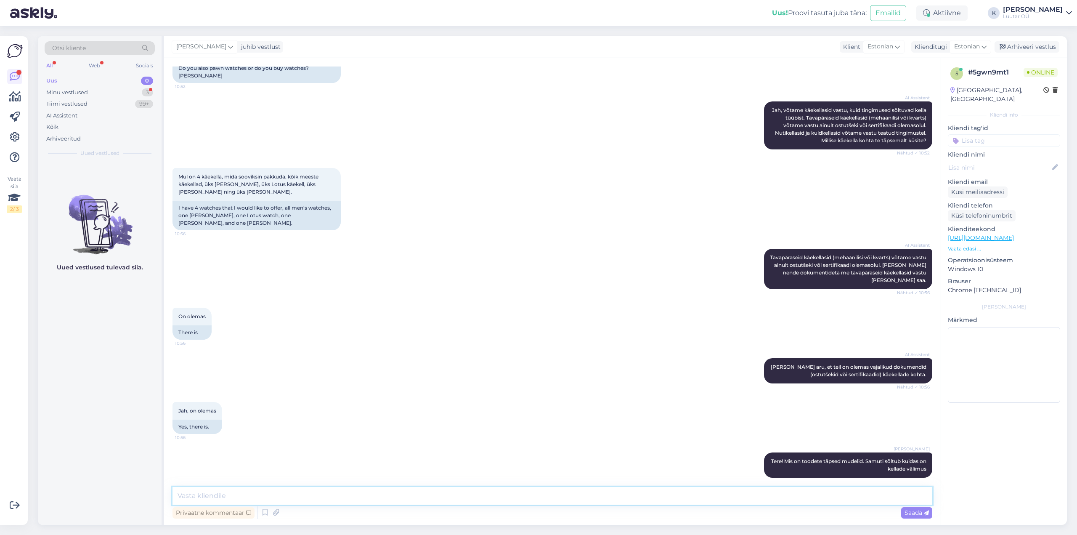
scroll to position [250, 0]
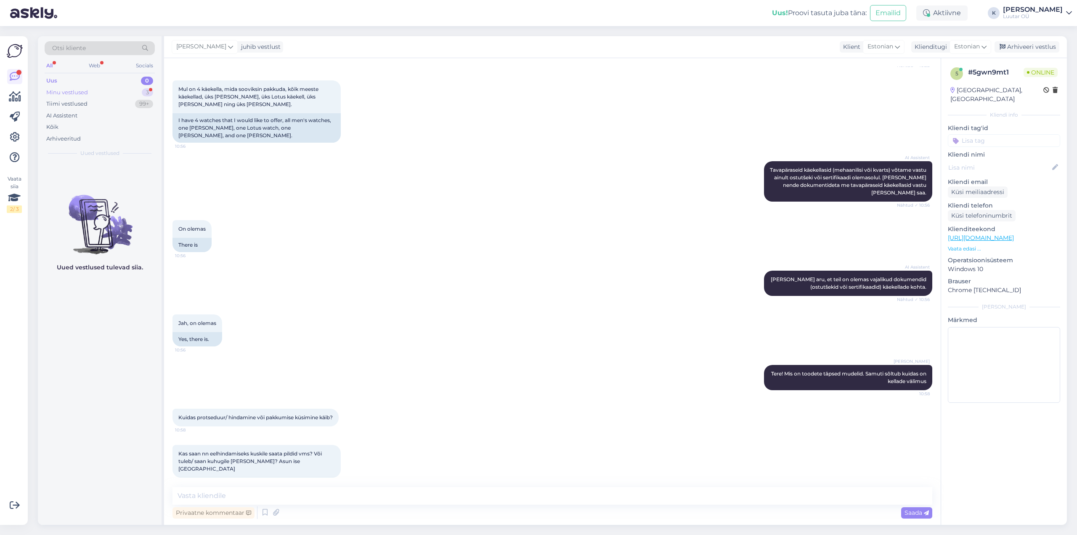
click at [62, 91] on div "Minu vestlused" at bounding box center [67, 92] width 42 height 8
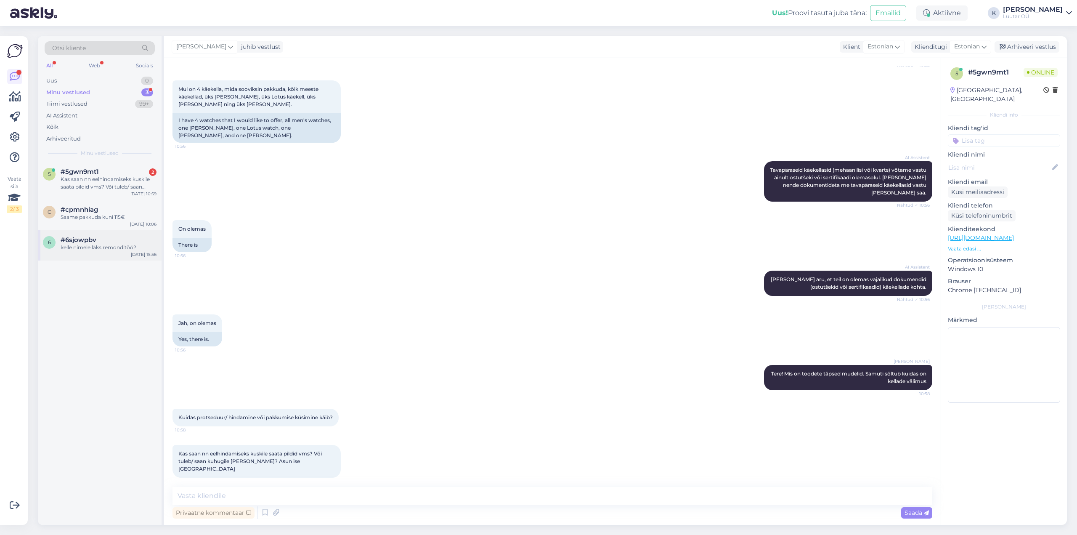
click at [85, 238] on span "#6sjowpbv" at bounding box center [79, 240] width 36 height 8
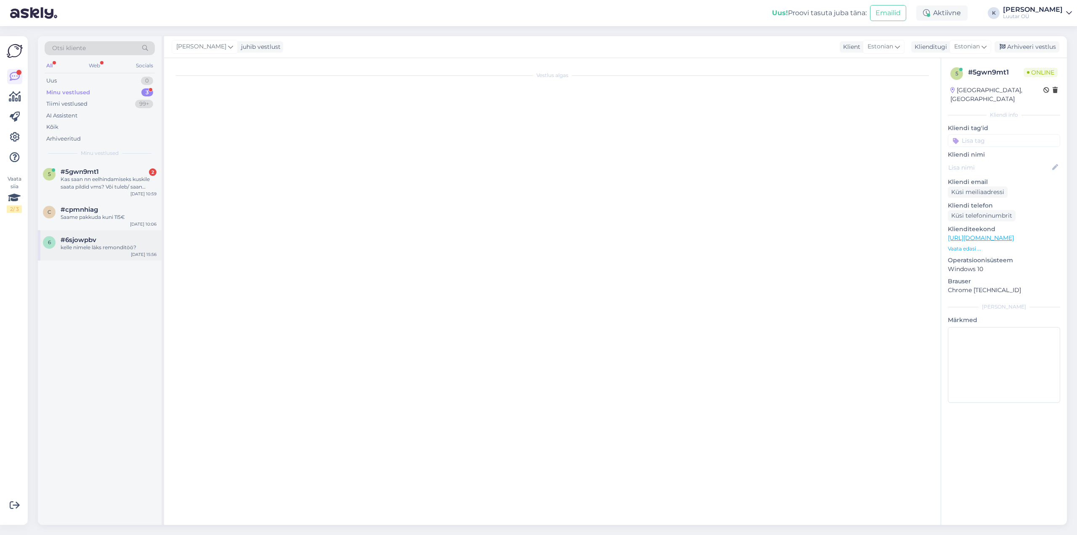
scroll to position [0, 0]
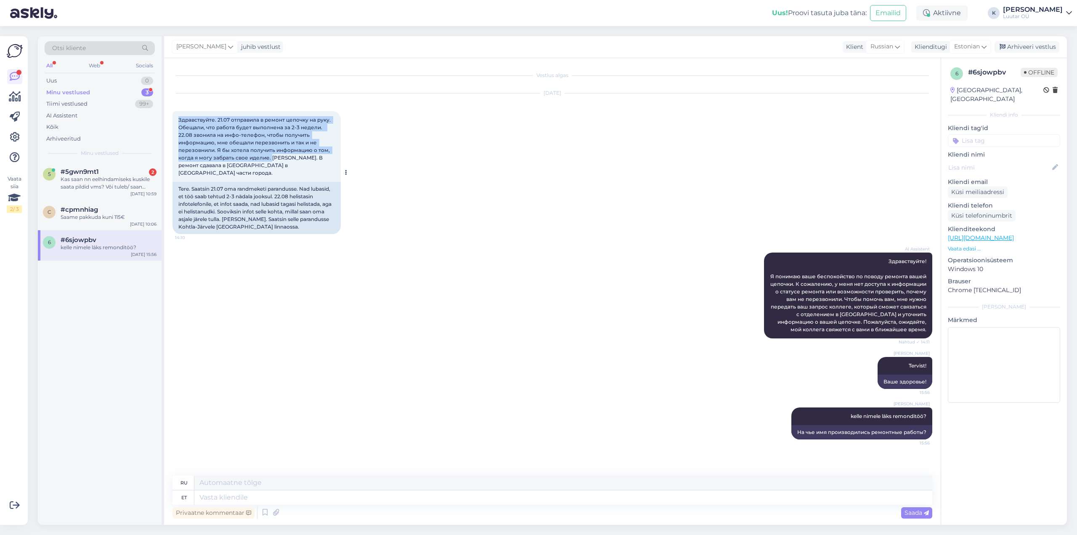
drag, startPoint x: 179, startPoint y: 118, endPoint x: 271, endPoint y: 160, distance: 101.1
click at [271, 160] on span "Здравствуйте. 21.07 отправила в ремонт цепочку на руку. Обещали, что работа буд…" at bounding box center [255, 146] width 154 height 59
copy span "Здравствуйте. 21.07 отправила в ремонт цепочку на руку. Обещали, что работа буд…"
click at [77, 184] on div "Kas saan nn eelhindamiseks kuskile saata pildid vms? Või tuleb/ saan kuhugile […" at bounding box center [109, 183] width 96 height 15
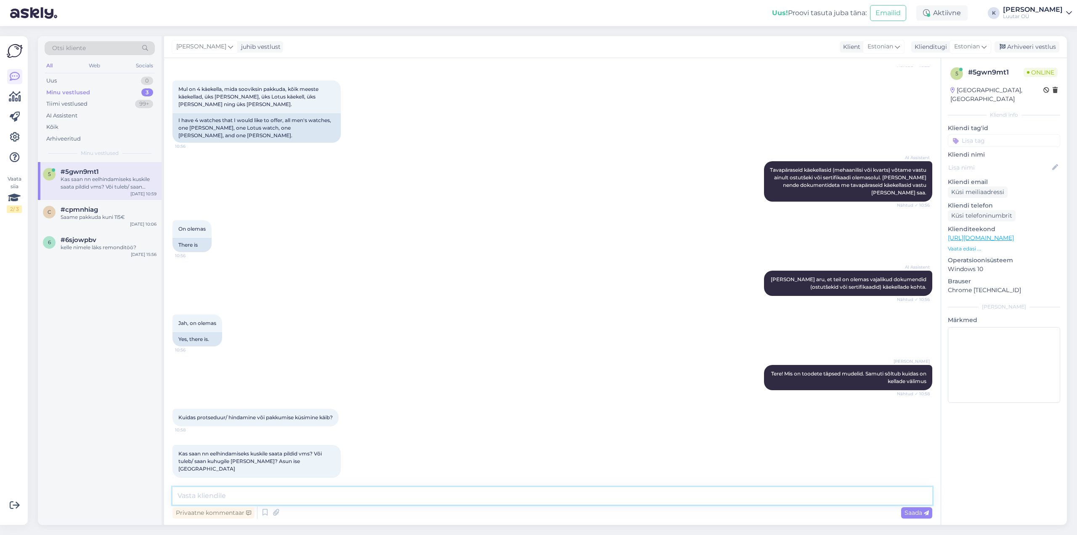
click at [291, 492] on textarea at bounding box center [553, 496] width 760 height 18
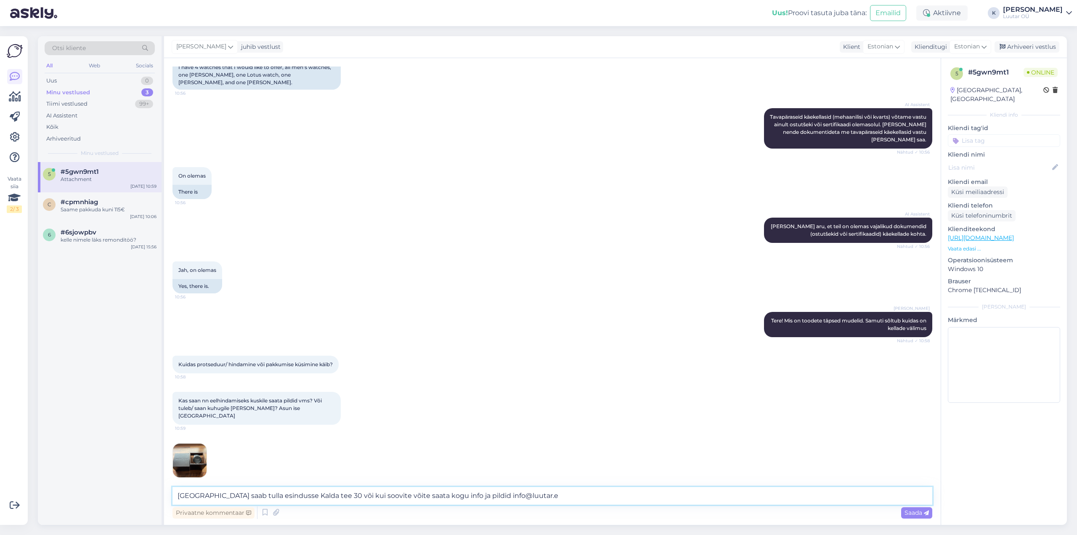
type textarea "[GEOGRAPHIC_DATA] saab tulla esindusse Kalda tee 30 või kui soovite võite saata…"
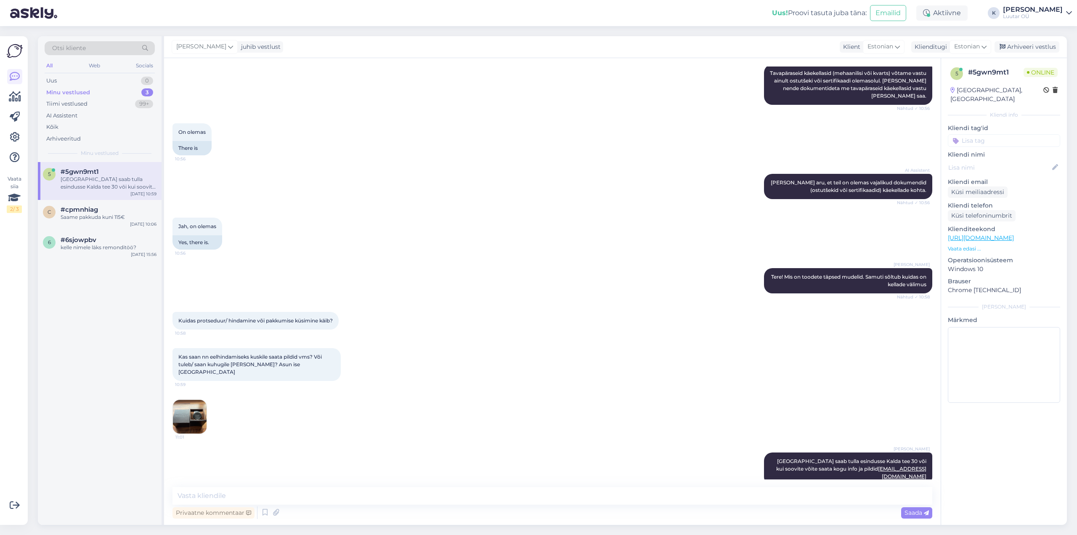
click at [191, 408] on img at bounding box center [190, 417] width 34 height 34
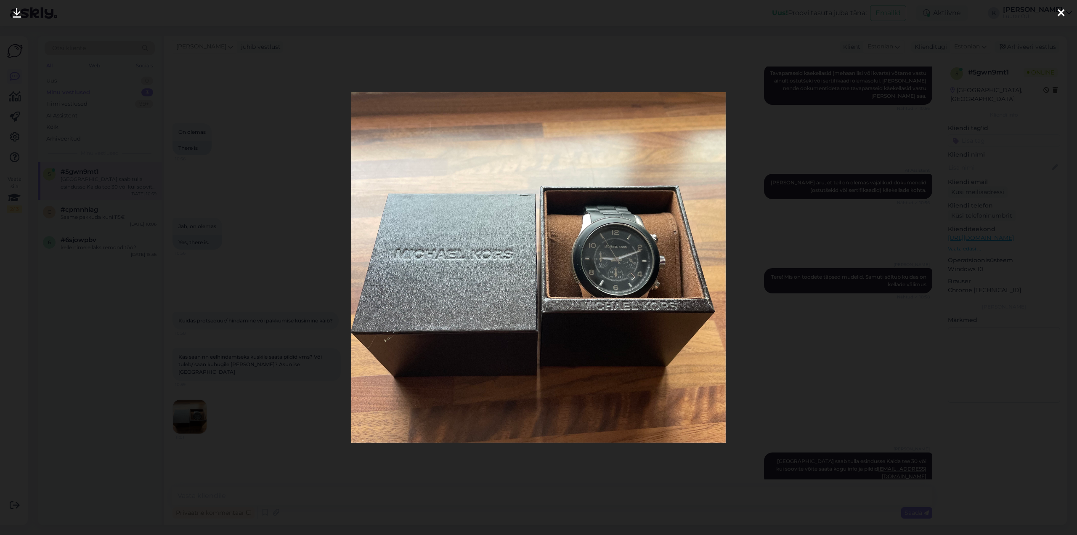
scroll to position [399, 0]
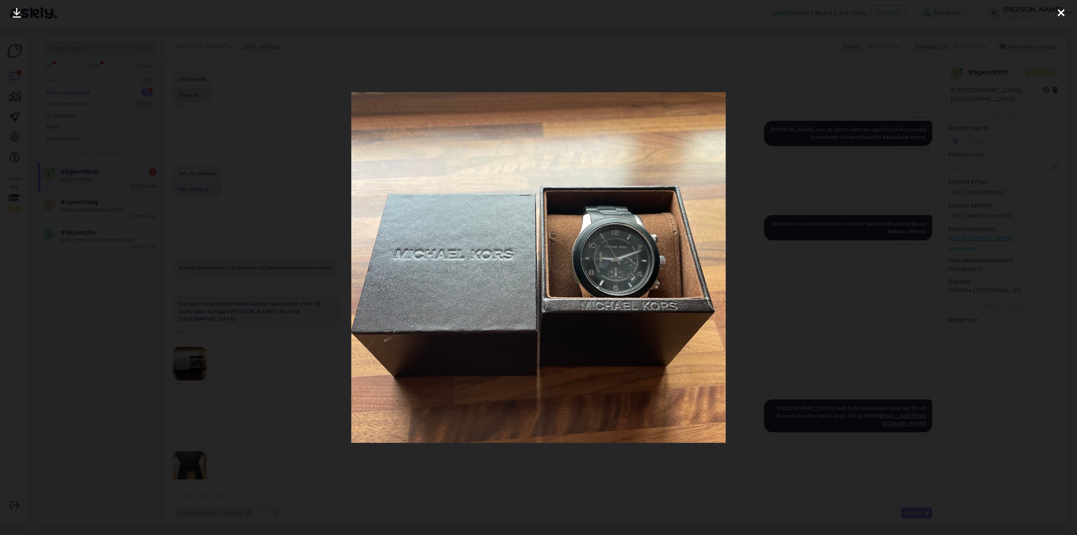
click at [1056, 13] on div at bounding box center [1061, 13] width 17 height 27
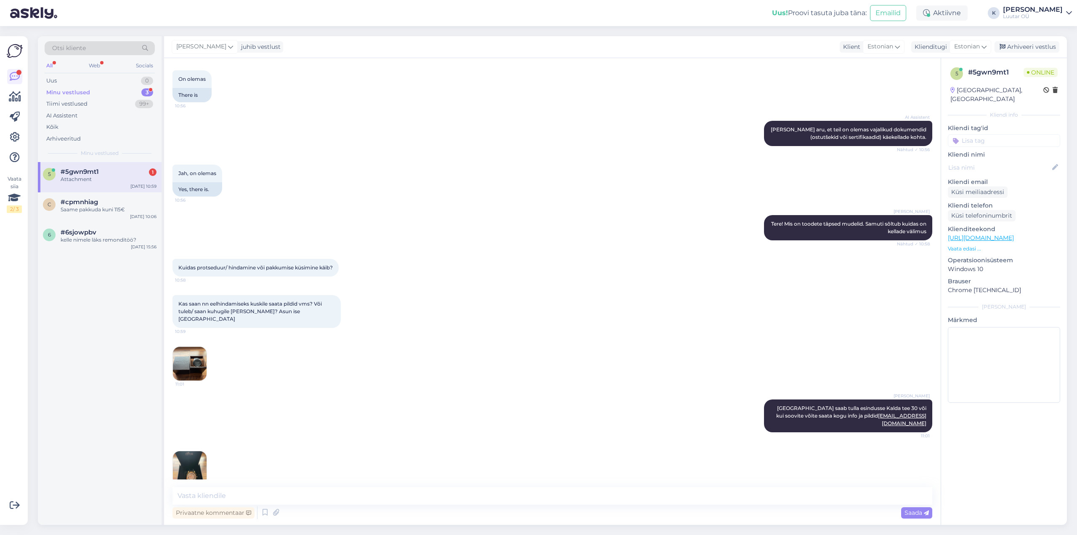
click at [190, 451] on img at bounding box center [190, 468] width 34 height 34
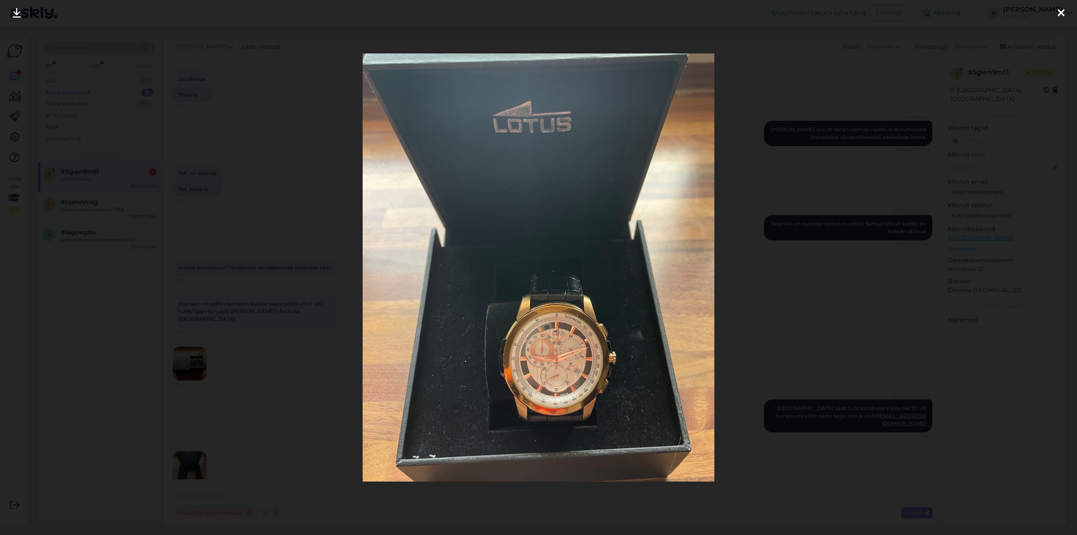
click at [1061, 11] on icon at bounding box center [1061, 13] width 7 height 11
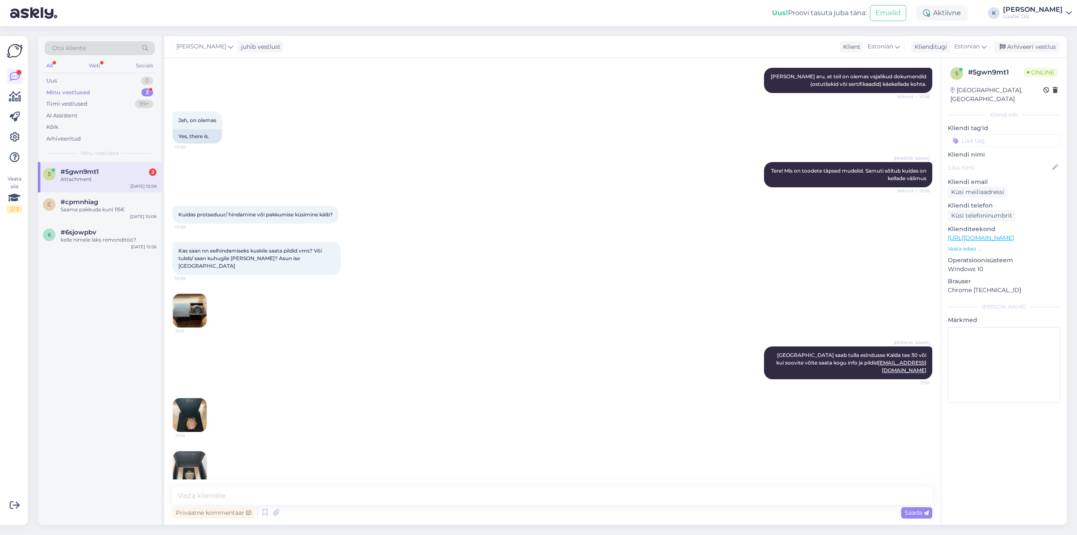
scroll to position [505, 0]
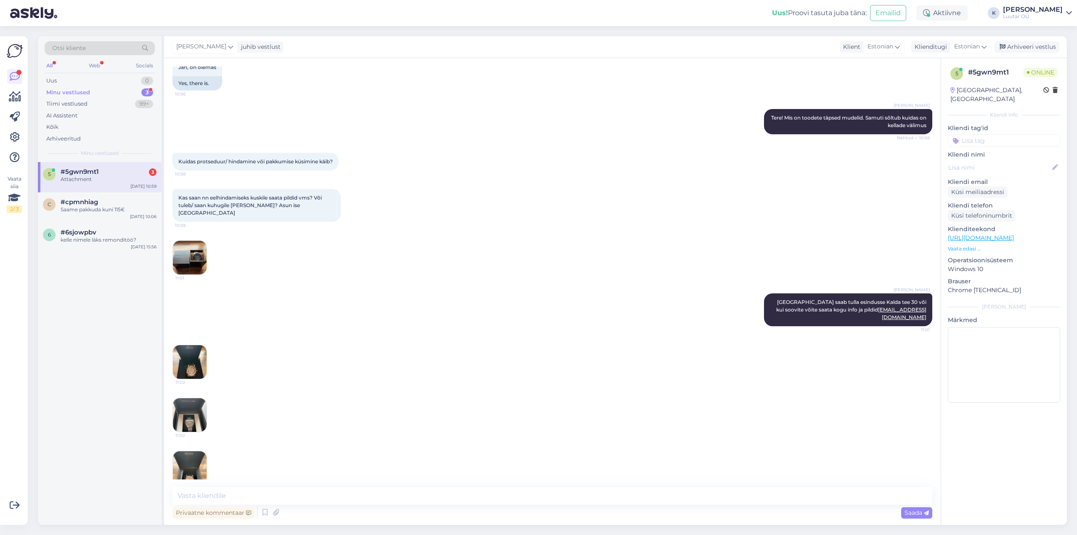
click at [191, 401] on img at bounding box center [190, 415] width 34 height 34
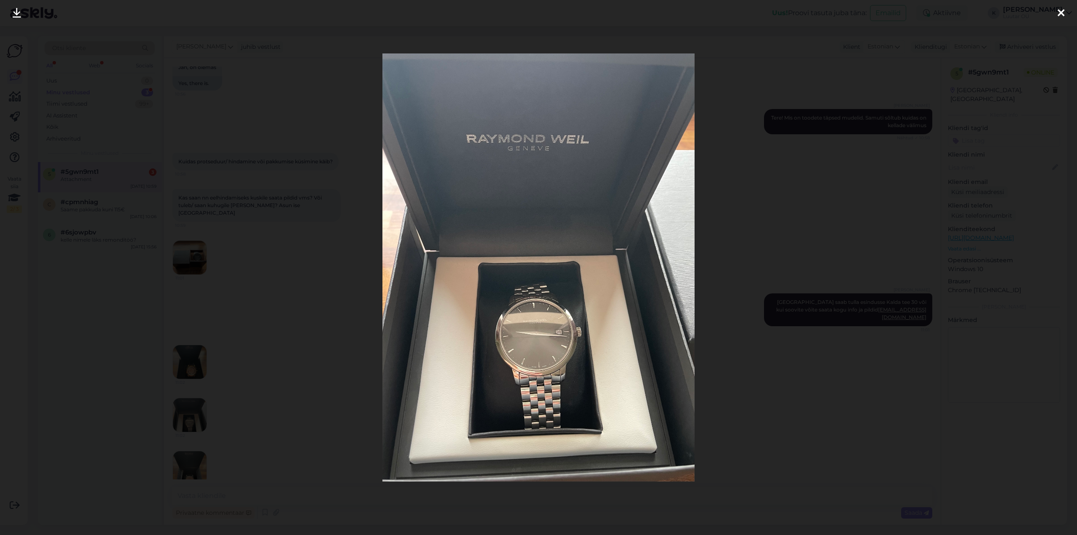
click at [1061, 13] on icon at bounding box center [1061, 13] width 7 height 11
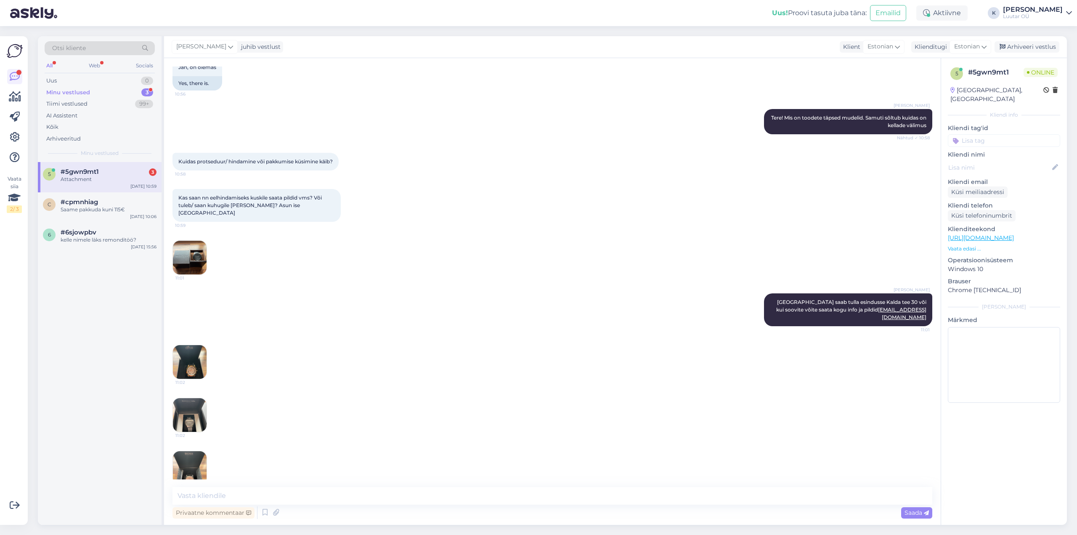
click at [192, 454] on img at bounding box center [190, 468] width 34 height 34
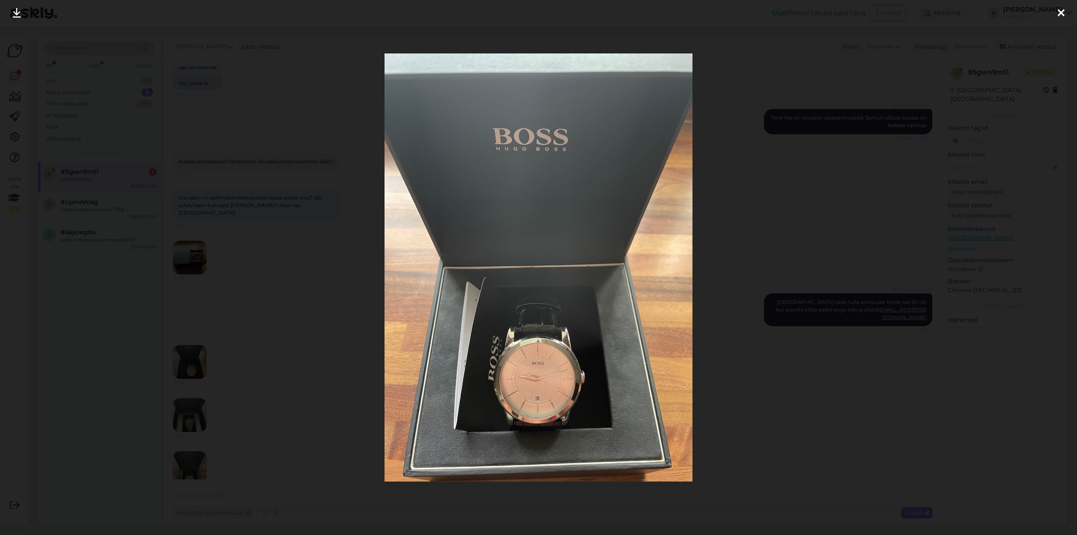
click at [1061, 11] on icon at bounding box center [1061, 13] width 7 height 11
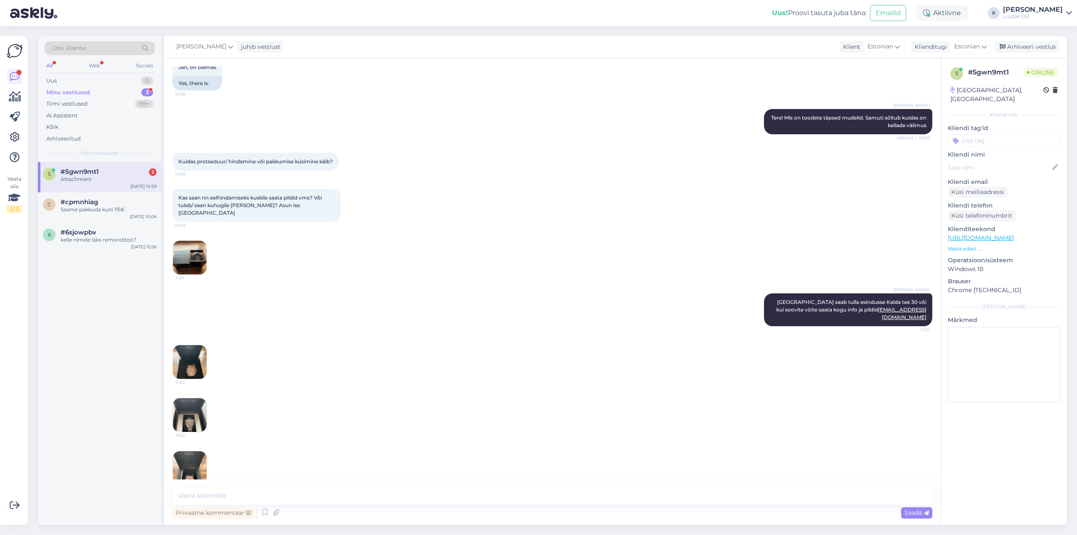
click at [93, 178] on div "Attachment" at bounding box center [109, 180] width 96 height 8
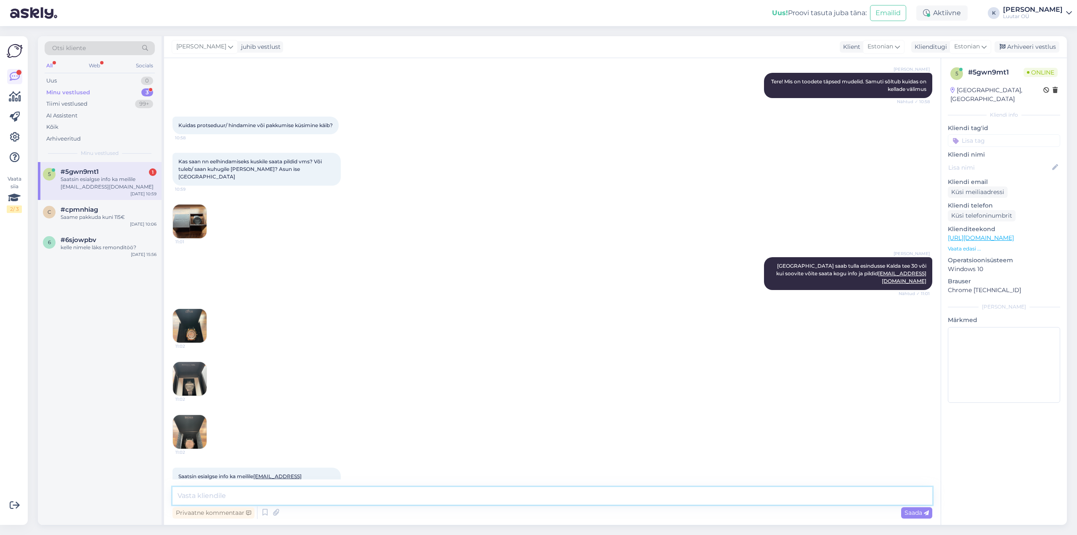
click at [287, 500] on textarea at bounding box center [553, 496] width 760 height 18
type textarea "hästi, vaatame üle"
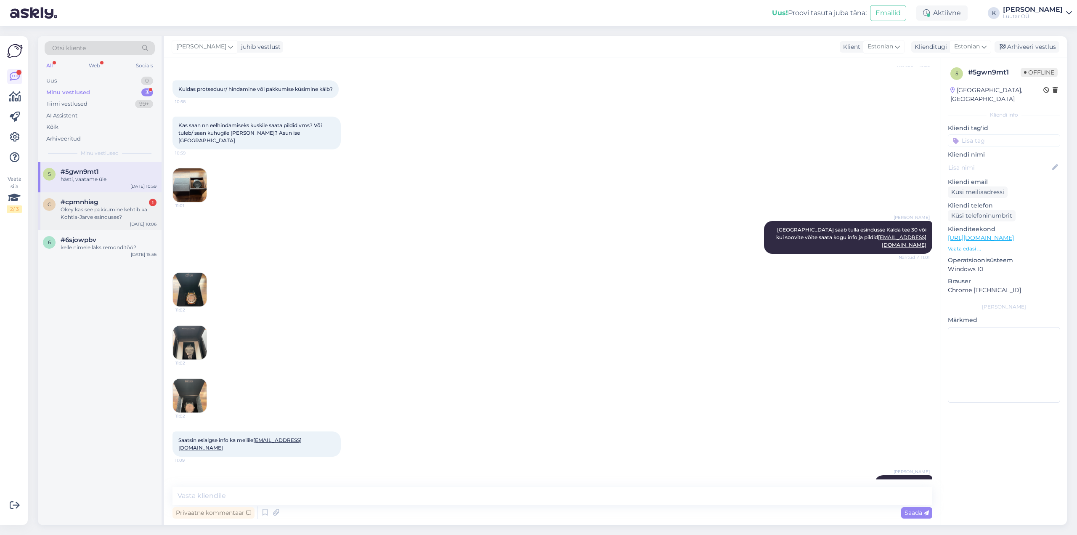
click at [71, 214] on div "Okey kas see pakkumine kehtib ka Kohtla-Järve esinduses?" at bounding box center [109, 213] width 96 height 15
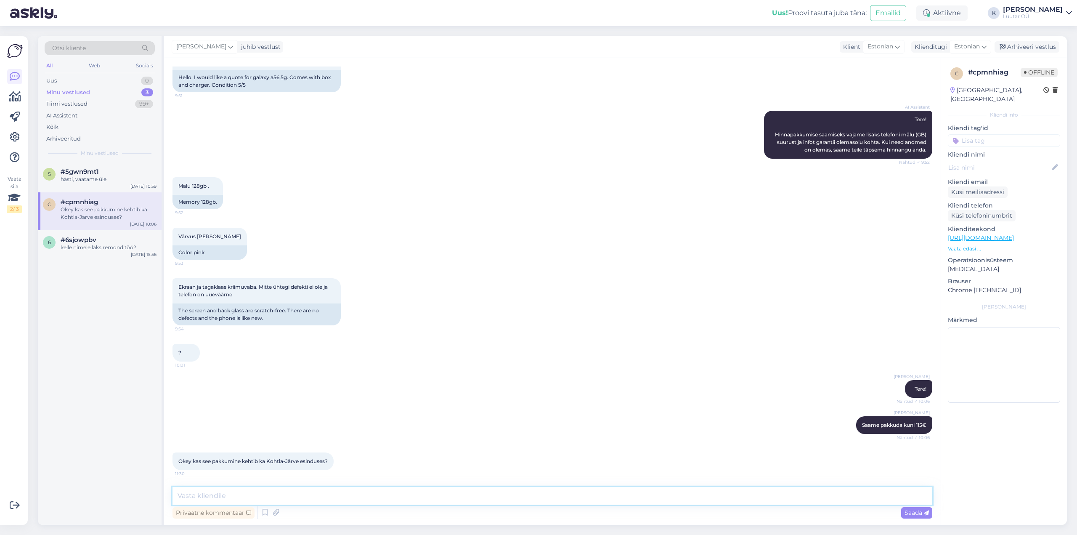
click at [305, 495] on textarea at bounding box center [553, 496] width 760 height 18
type textarea "ikka, täpsem hind aga selgub alati kohapeal"
